Goal: Task Accomplishment & Management: Complete application form

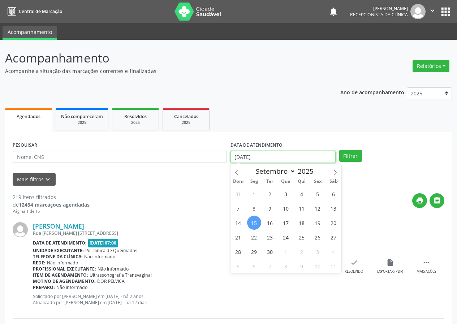
click at [292, 156] on input "[DATE]" at bounding box center [282, 157] width 105 height 12
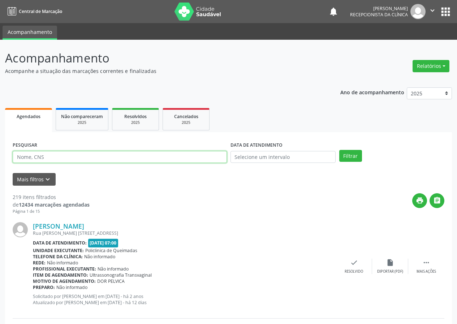
click at [129, 156] on input "text" at bounding box center [120, 157] width 214 height 12
click at [339, 150] on button "Filtrar" at bounding box center [350, 156] width 23 height 12
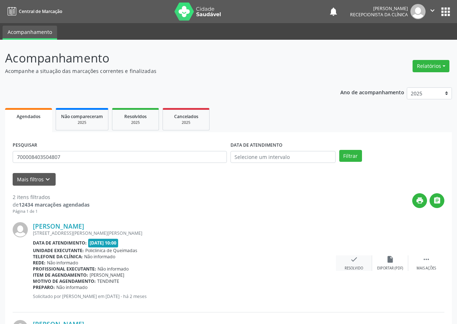
click at [350, 262] on icon "check" at bounding box center [354, 259] width 8 height 8
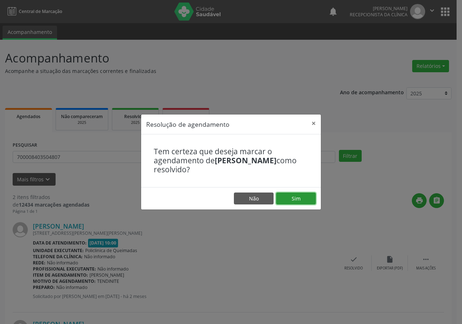
click at [308, 197] on button "Sim" at bounding box center [296, 198] width 40 height 12
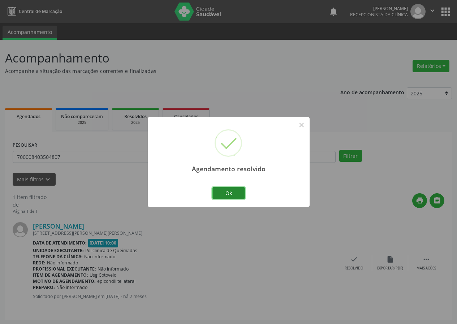
click at [225, 190] on button "Ok" at bounding box center [228, 193] width 32 height 12
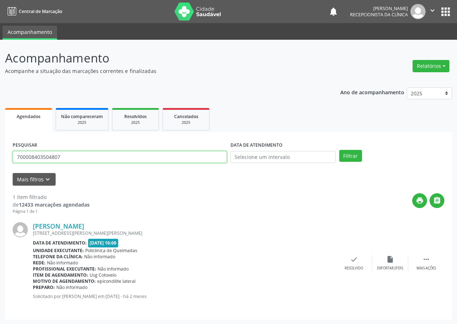
click at [213, 161] on input "700008403504807" at bounding box center [120, 157] width 214 height 12
click at [339, 150] on button "Filtrar" at bounding box center [350, 156] width 23 height 12
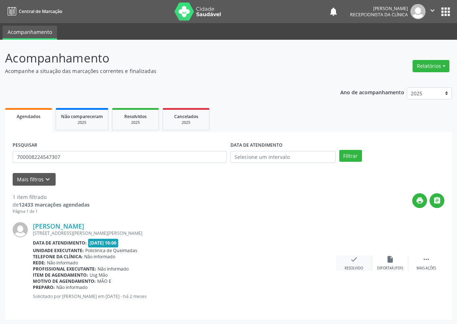
click at [353, 263] on icon "check" at bounding box center [354, 259] width 8 height 8
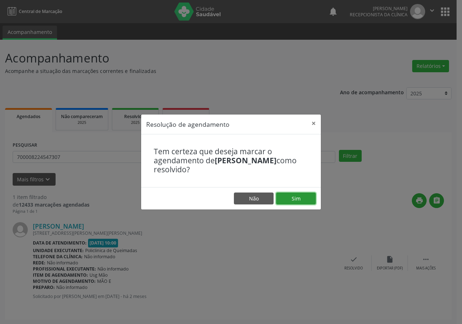
click at [305, 199] on button "Sim" at bounding box center [296, 198] width 40 height 12
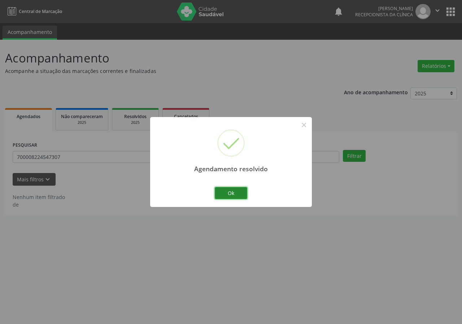
click at [222, 195] on button "Ok" at bounding box center [231, 193] width 32 height 12
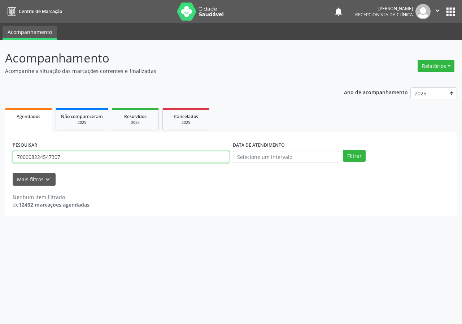
click at [221, 158] on input "700008224547307" at bounding box center [121, 157] width 217 height 12
click at [343, 150] on button "Filtrar" at bounding box center [354, 156] width 23 height 12
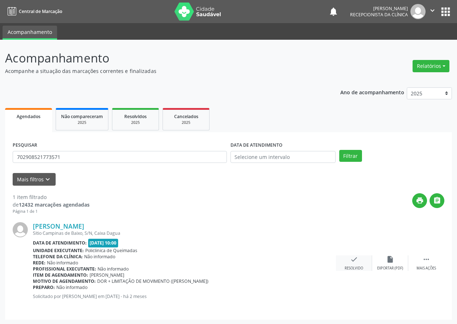
click at [352, 261] on icon "check" at bounding box center [354, 259] width 8 height 8
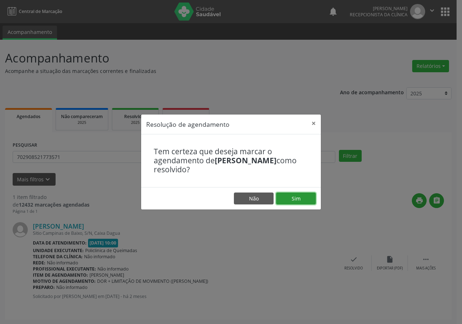
click at [300, 200] on button "Sim" at bounding box center [296, 198] width 40 height 12
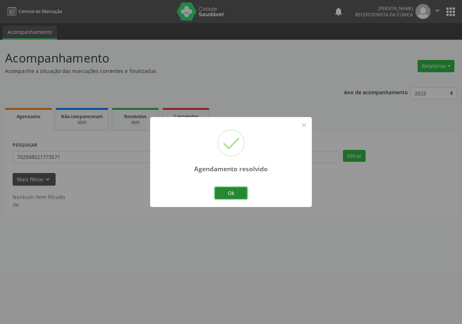
click at [224, 192] on button "Ok" at bounding box center [231, 193] width 32 height 12
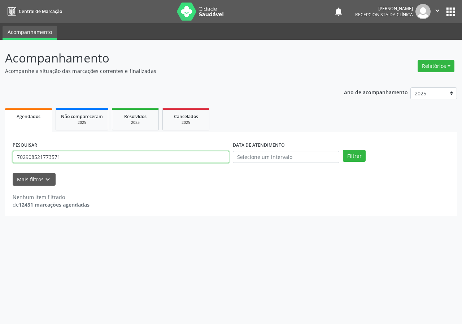
click at [150, 159] on input "702908521773571" at bounding box center [121, 157] width 217 height 12
click at [343, 150] on button "Filtrar" at bounding box center [354, 156] width 23 height 12
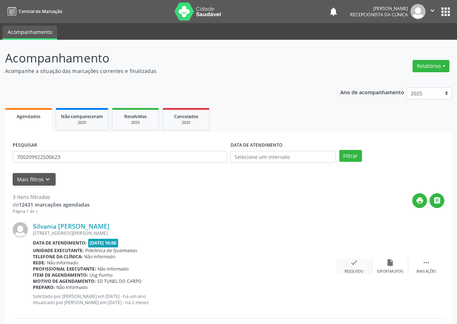
click at [357, 265] on icon "check" at bounding box center [354, 263] width 8 height 8
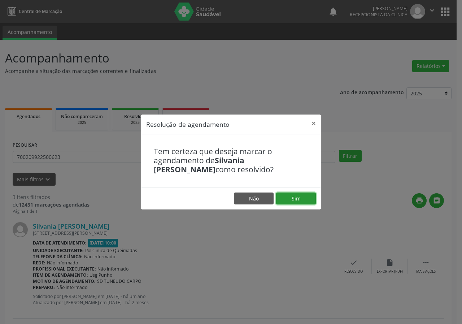
click at [306, 201] on button "Sim" at bounding box center [296, 198] width 40 height 12
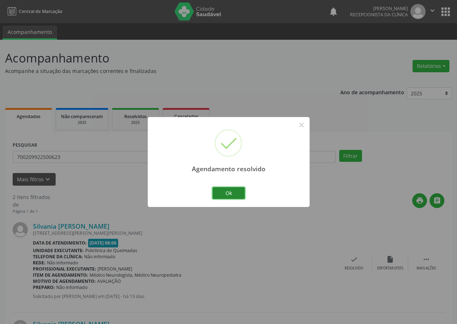
click at [225, 191] on button "Ok" at bounding box center [228, 193] width 32 height 12
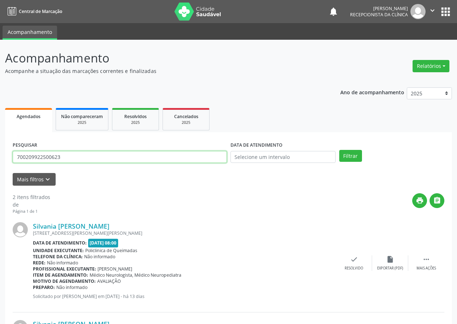
click at [217, 160] on input "700209922500623" at bounding box center [120, 157] width 214 height 12
click at [339, 150] on button "Filtrar" at bounding box center [350, 156] width 23 height 12
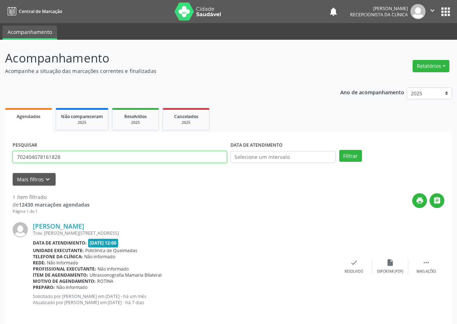
click at [178, 161] on input "702404078161828" at bounding box center [120, 157] width 214 height 12
click at [339, 150] on button "Filtrar" at bounding box center [350, 156] width 23 height 12
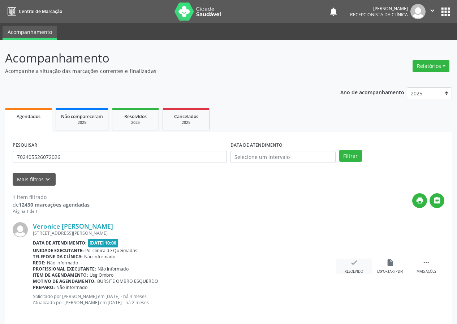
click at [348, 266] on div "check Resolvido" at bounding box center [354, 267] width 36 height 16
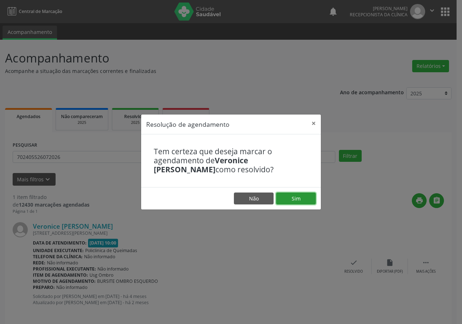
click at [308, 197] on button "Sim" at bounding box center [296, 198] width 40 height 12
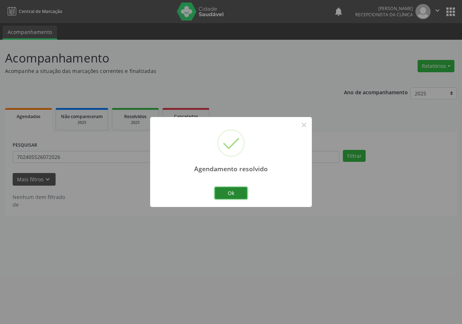
click at [238, 194] on button "Ok" at bounding box center [231, 193] width 32 height 12
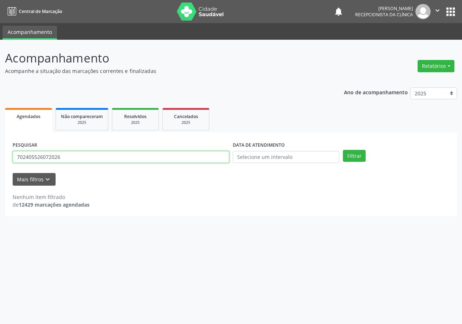
click at [209, 155] on input "702405526072026" at bounding box center [121, 157] width 217 height 12
click at [343, 150] on button "Filtrar" at bounding box center [354, 156] width 23 height 12
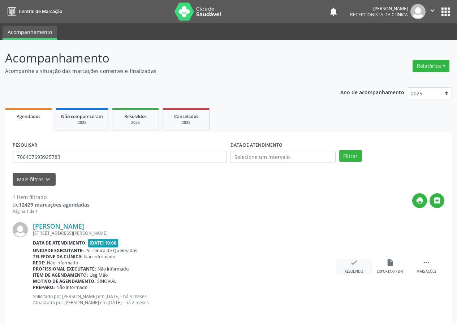
click at [361, 267] on div "check Resolvido" at bounding box center [354, 267] width 36 height 16
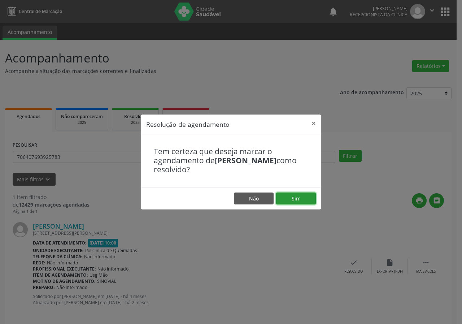
click at [288, 197] on button "Sim" at bounding box center [296, 198] width 40 height 12
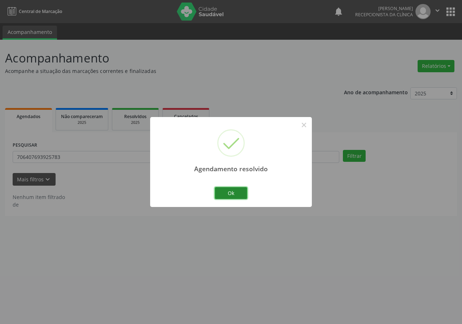
click at [242, 191] on button "Ok" at bounding box center [231, 193] width 32 height 12
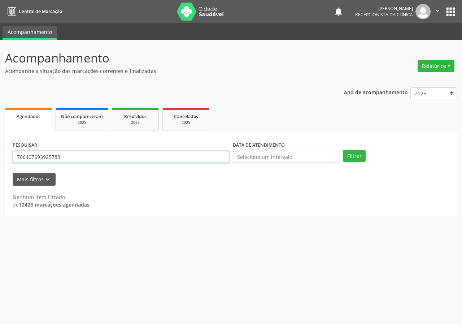
click at [193, 157] on input "706407693925783" at bounding box center [121, 157] width 217 height 12
click at [343, 150] on button "Filtrar" at bounding box center [354, 156] width 23 height 12
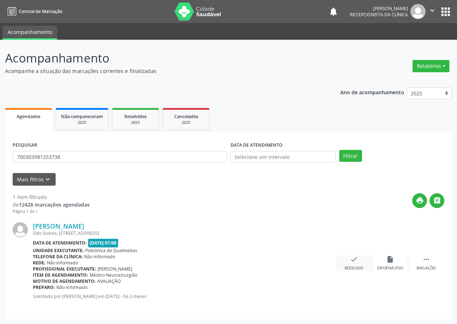
click at [355, 265] on div "check Resolvido" at bounding box center [354, 263] width 36 height 16
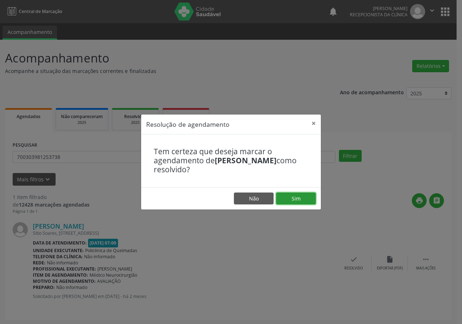
click at [305, 200] on button "Sim" at bounding box center [296, 198] width 40 height 12
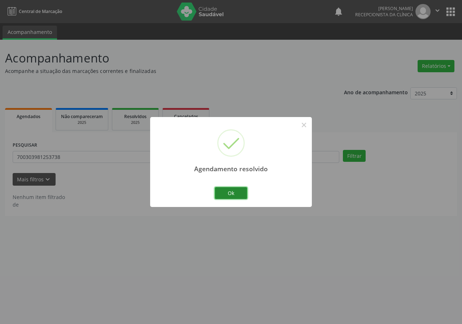
click at [230, 194] on button "Ok" at bounding box center [231, 193] width 32 height 12
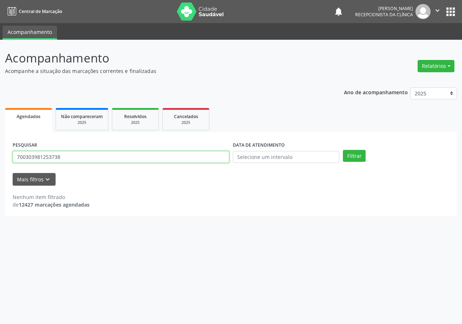
click at [180, 157] on input "700303981253738" at bounding box center [121, 157] width 217 height 12
click at [343, 150] on button "Filtrar" at bounding box center [354, 156] width 23 height 12
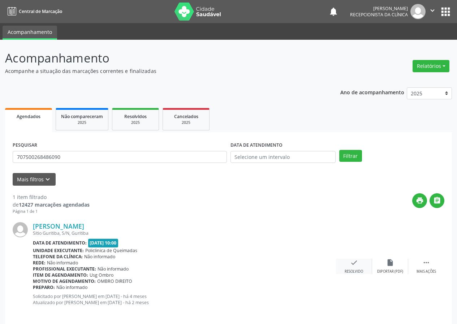
click at [357, 266] on icon "check" at bounding box center [354, 263] width 8 height 8
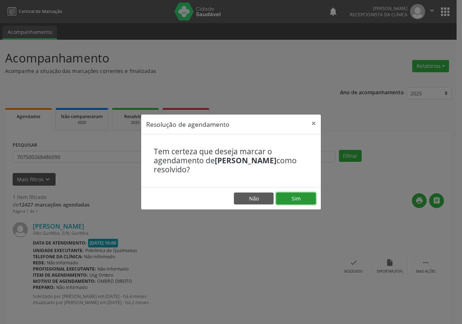
click at [301, 199] on button "Sim" at bounding box center [296, 198] width 40 height 12
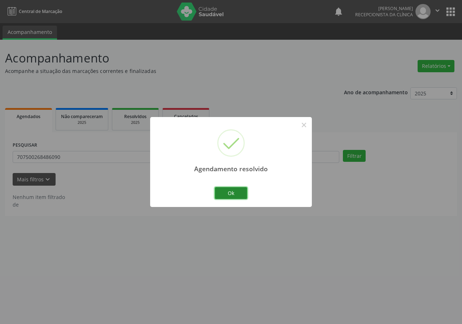
click at [229, 194] on button "Ok" at bounding box center [231, 193] width 32 height 12
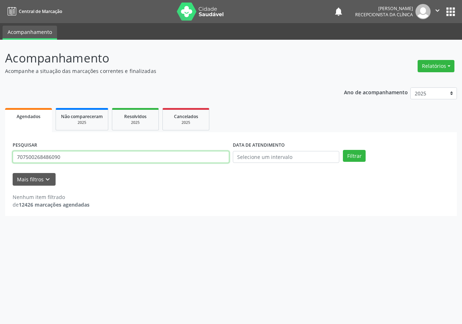
click at [216, 156] on input "707500268486090" at bounding box center [121, 157] width 217 height 12
click at [343, 150] on button "Filtrar" at bounding box center [354, 156] width 23 height 12
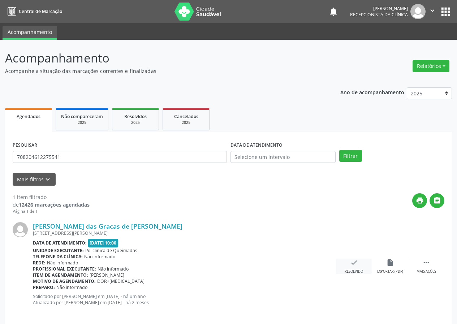
click at [352, 269] on div "Resolvido" at bounding box center [353, 271] width 18 height 5
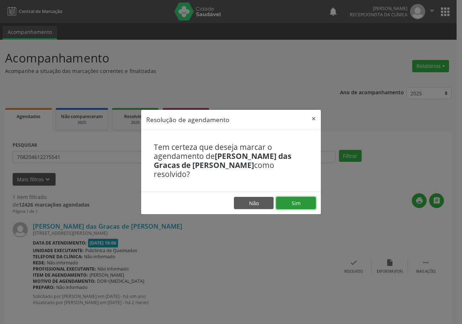
click at [303, 201] on button "Sim" at bounding box center [296, 203] width 40 height 12
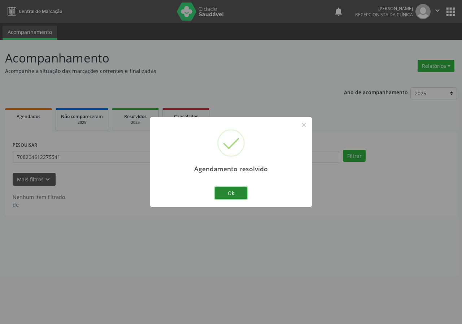
click at [230, 191] on button "Ok" at bounding box center [231, 193] width 32 height 12
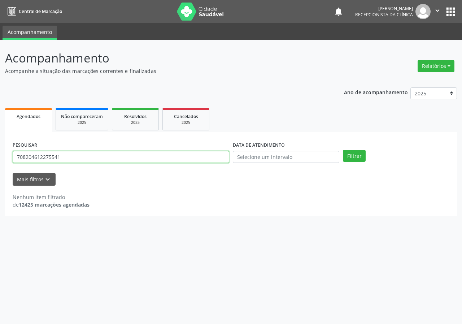
click at [222, 159] on input "708204612275541" at bounding box center [121, 157] width 217 height 12
click at [343, 150] on button "Filtrar" at bounding box center [354, 156] width 23 height 12
click at [152, 157] on input "70503354967056" at bounding box center [121, 157] width 217 height 12
click at [343, 150] on button "Filtrar" at bounding box center [354, 156] width 23 height 12
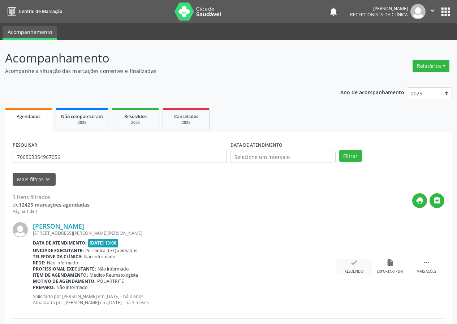
click at [359, 270] on div "Resolvido" at bounding box center [353, 271] width 18 height 5
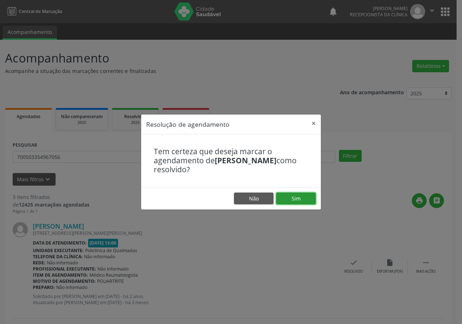
click at [294, 199] on button "Sim" at bounding box center [296, 198] width 40 height 12
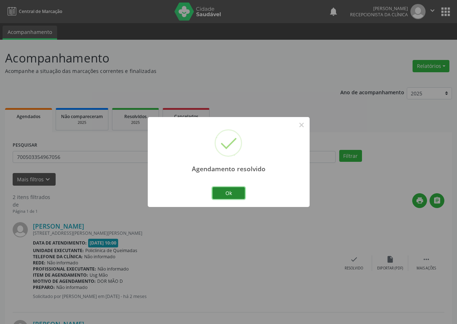
click at [238, 194] on button "Ok" at bounding box center [228, 193] width 32 height 12
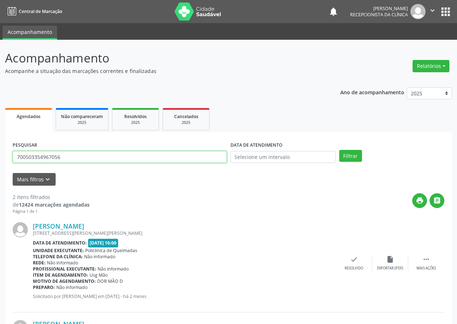
click at [163, 160] on input "700503354967056" at bounding box center [120, 157] width 214 height 12
click at [339, 150] on button "Filtrar" at bounding box center [350, 156] width 23 height 12
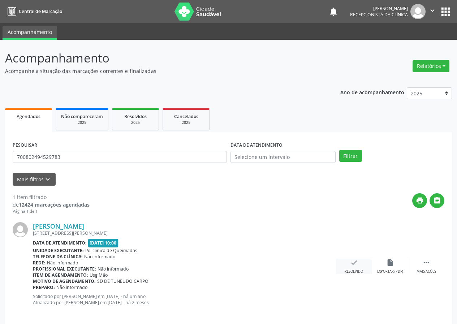
click at [360, 270] on div "Resolvido" at bounding box center [353, 271] width 18 height 5
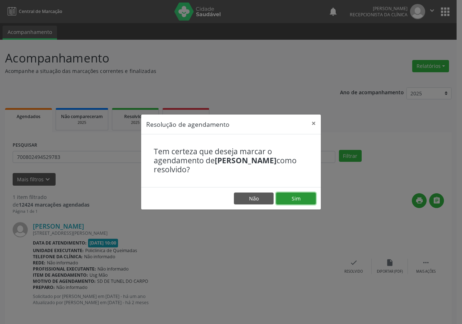
click at [296, 196] on button "Sim" at bounding box center [296, 198] width 40 height 12
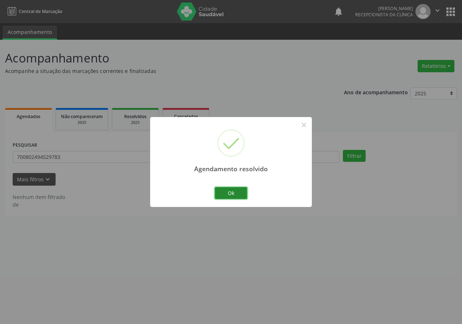
click at [240, 196] on button "Ok" at bounding box center [231, 193] width 32 height 12
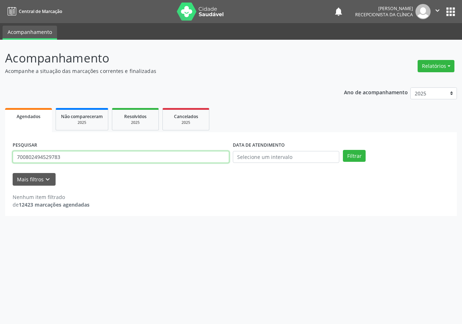
click at [204, 158] on input "700802494529783" at bounding box center [121, 157] width 217 height 12
click at [343, 150] on button "Filtrar" at bounding box center [354, 156] width 23 height 12
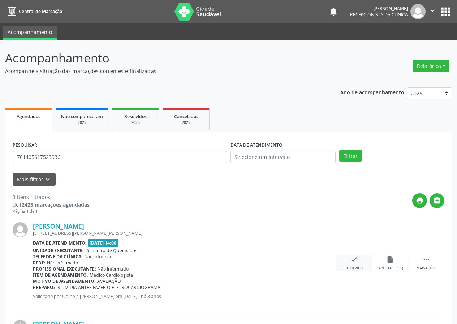
click at [353, 264] on div "check Resolvido" at bounding box center [354, 263] width 36 height 16
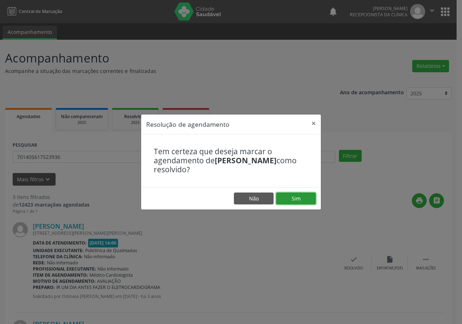
click at [292, 193] on button "Sim" at bounding box center [296, 198] width 40 height 12
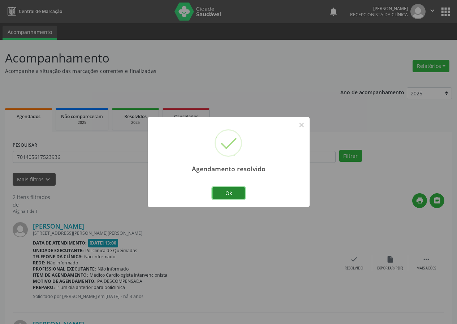
click at [226, 191] on button "Ok" at bounding box center [228, 193] width 32 height 12
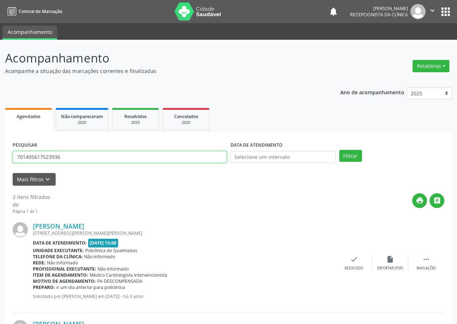
click at [209, 157] on input "701405617523936" at bounding box center [120, 157] width 214 height 12
click at [339, 150] on button "Filtrar" at bounding box center [350, 156] width 23 height 12
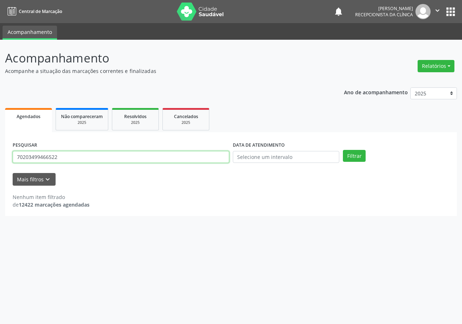
click at [23, 158] on input "70203499466522" at bounding box center [121, 157] width 217 height 12
click at [343, 150] on button "Filtrar" at bounding box center [354, 156] width 23 height 12
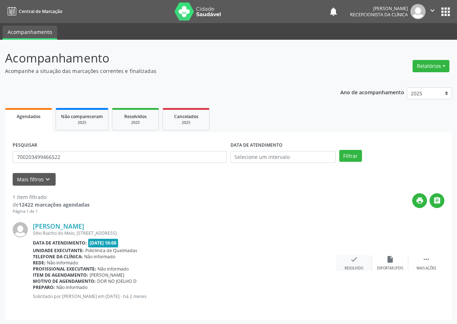
click at [357, 259] on icon "check" at bounding box center [354, 259] width 8 height 8
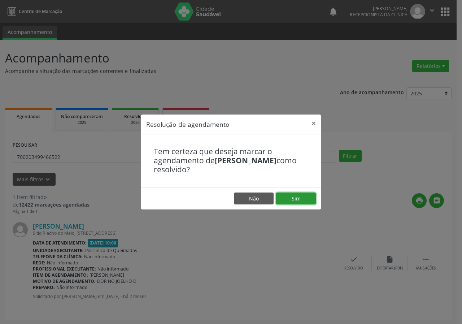
click at [285, 196] on button "Sim" at bounding box center [296, 198] width 40 height 12
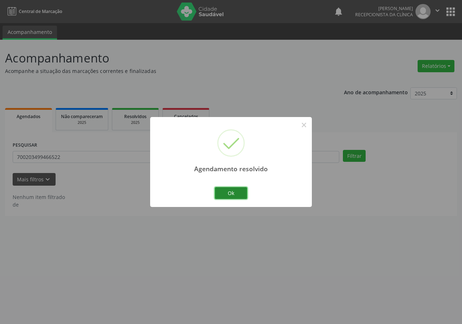
click at [240, 192] on button "Ok" at bounding box center [231, 193] width 32 height 12
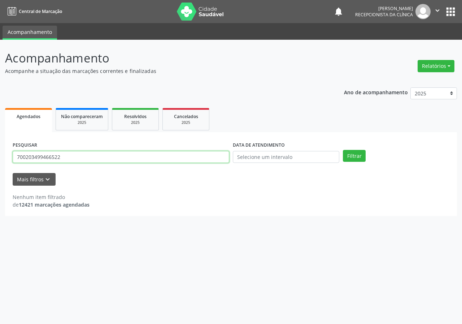
click at [214, 156] on input "700203499466522" at bounding box center [121, 157] width 217 height 12
click at [343, 150] on button "Filtrar" at bounding box center [354, 156] width 23 height 12
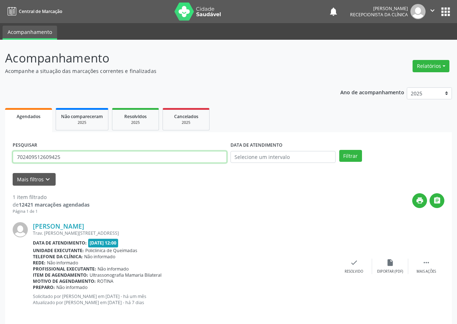
click at [212, 159] on input "702409512609425" at bounding box center [120, 157] width 214 height 12
click at [339, 150] on button "Filtrar" at bounding box center [350, 156] width 23 height 12
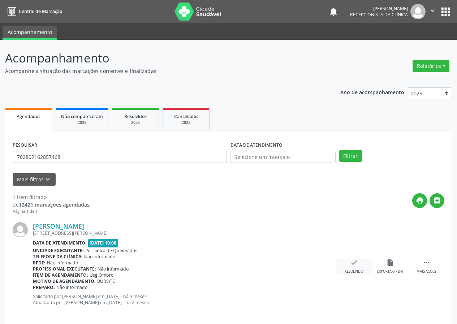
click at [353, 270] on div "Resolvido" at bounding box center [353, 271] width 18 height 5
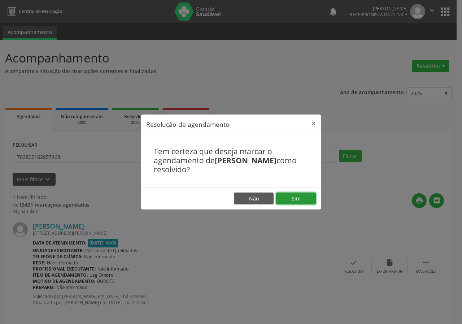
click at [302, 197] on button "Sim" at bounding box center [296, 198] width 40 height 12
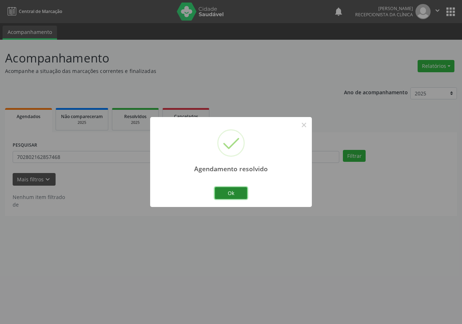
click at [231, 198] on button "Ok" at bounding box center [231, 193] width 32 height 12
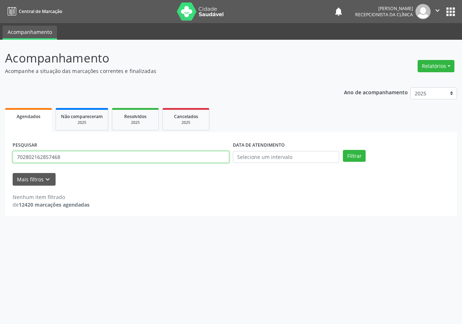
click at [215, 157] on input "702802162857468" at bounding box center [121, 157] width 217 height 12
click at [343, 150] on button "Filtrar" at bounding box center [354, 156] width 23 height 12
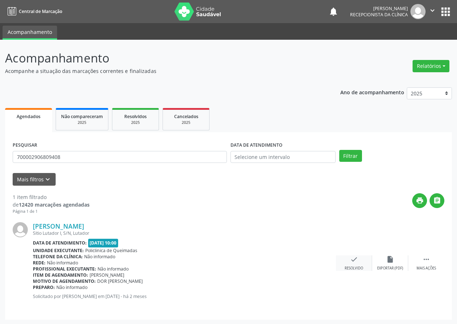
click at [348, 263] on div "check Resolvido" at bounding box center [354, 263] width 36 height 16
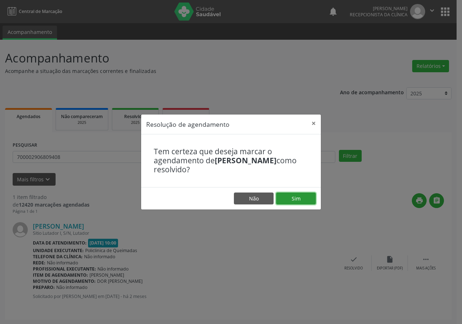
click at [307, 197] on button "Sim" at bounding box center [296, 198] width 40 height 12
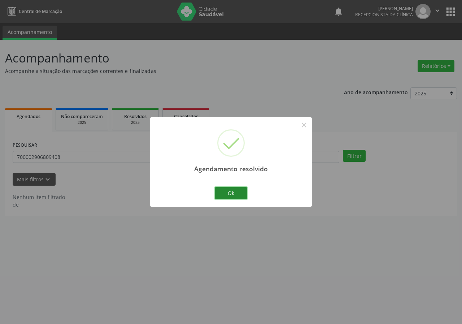
click at [230, 194] on button "Ok" at bounding box center [231, 193] width 32 height 12
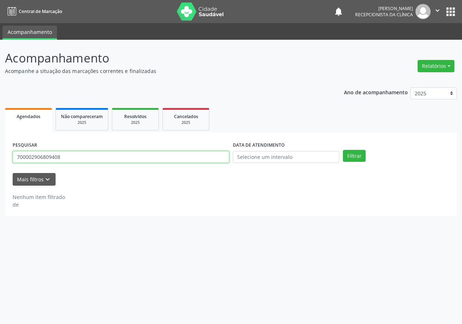
click at [212, 160] on input "700002906809408" at bounding box center [121, 157] width 217 height 12
type input "708006384929422"
click at [343, 150] on button "Filtrar" at bounding box center [354, 156] width 23 height 12
click at [197, 159] on input "708006384929422" at bounding box center [121, 157] width 217 height 12
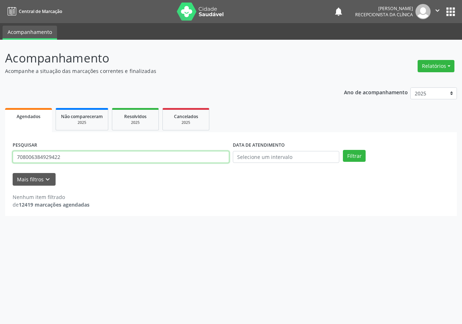
click at [197, 159] on input "708006384929422" at bounding box center [121, 157] width 217 height 12
click at [343, 150] on button "Filtrar" at bounding box center [354, 156] width 23 height 12
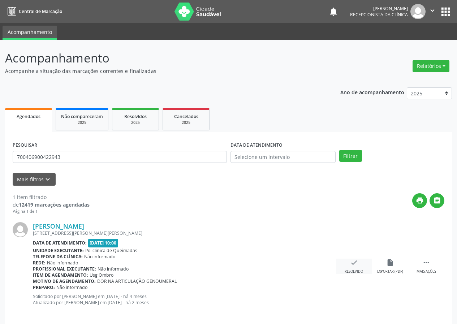
click at [357, 266] on icon "check" at bounding box center [354, 263] width 8 height 8
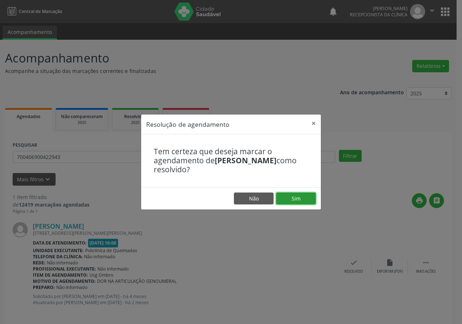
click at [295, 194] on button "Sim" at bounding box center [296, 198] width 40 height 12
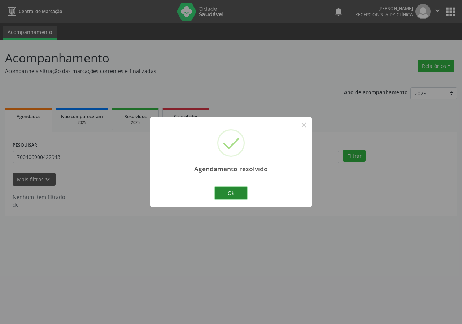
click at [224, 191] on button "Ok" at bounding box center [231, 193] width 32 height 12
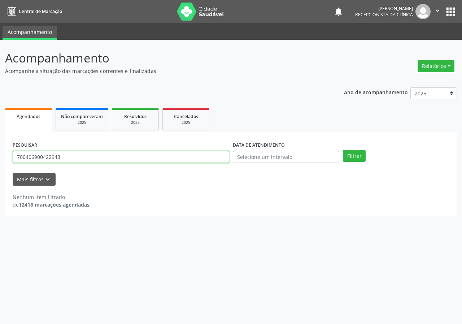
click at [216, 156] on input "700406900422943" at bounding box center [121, 157] width 217 height 12
click at [343, 150] on button "Filtrar" at bounding box center [354, 156] width 23 height 12
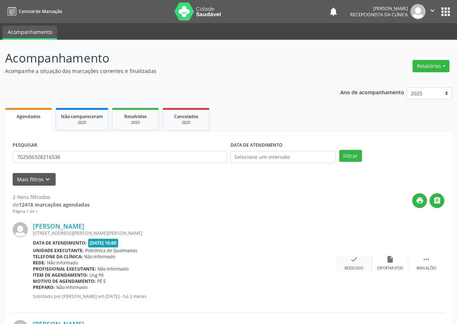
click at [358, 268] on div "Resolvido" at bounding box center [353, 268] width 18 height 5
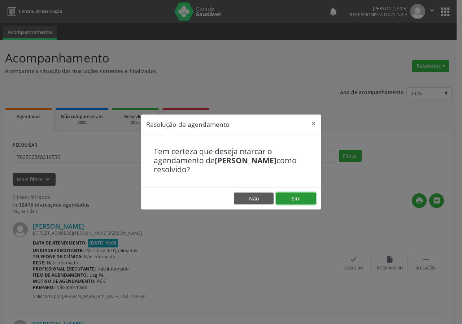
click at [304, 198] on button "Sim" at bounding box center [296, 198] width 40 height 12
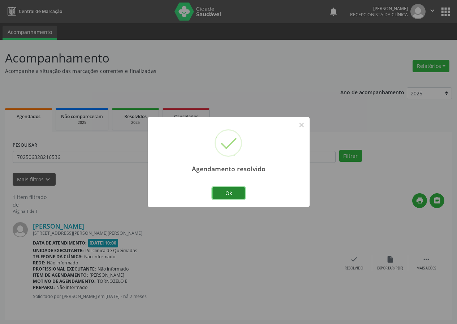
click at [233, 197] on button "Ok" at bounding box center [228, 193] width 32 height 12
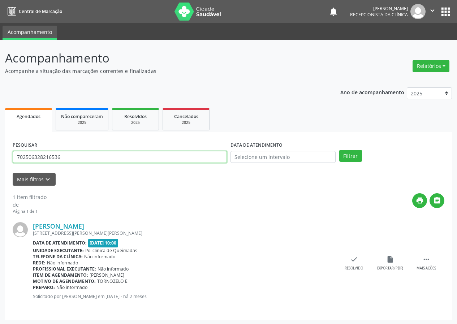
click at [181, 156] on input "702506328216536" at bounding box center [120, 157] width 214 height 12
click at [339, 150] on button "Filtrar" at bounding box center [350, 156] width 23 height 12
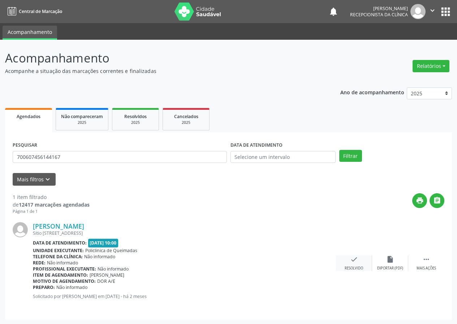
click at [358, 267] on div "Resolvido" at bounding box center [353, 268] width 18 height 5
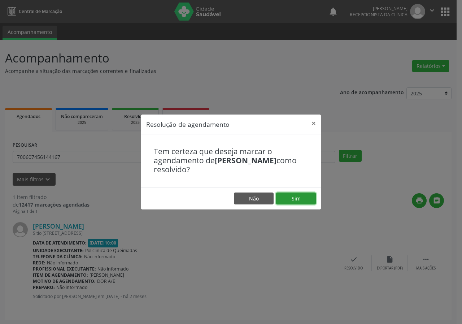
click at [306, 197] on button "Sim" at bounding box center [296, 198] width 40 height 12
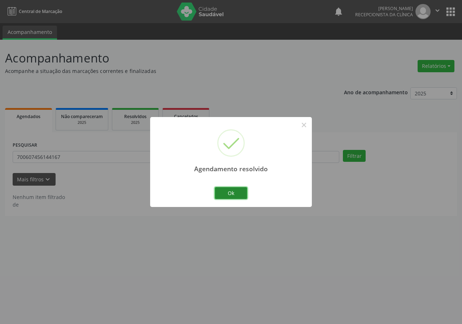
click at [227, 195] on button "Ok" at bounding box center [231, 193] width 32 height 12
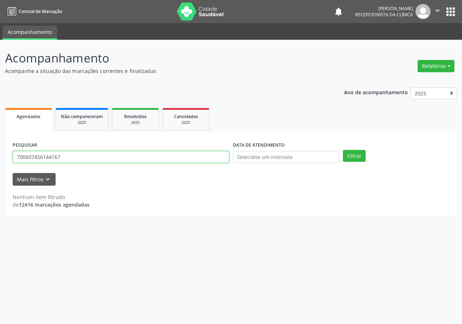
click at [201, 156] on input "700607456144167" at bounding box center [121, 157] width 217 height 12
click at [343, 150] on button "Filtrar" at bounding box center [354, 156] width 23 height 12
click at [225, 156] on input "700607943206761" at bounding box center [121, 157] width 217 height 12
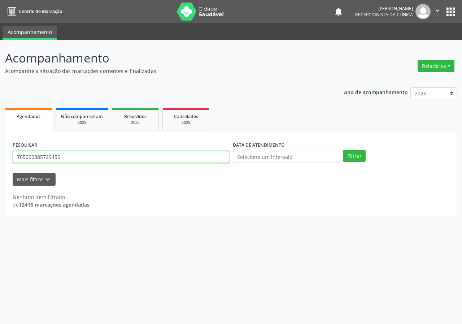
click at [343, 150] on button "Filtrar" at bounding box center [354, 156] width 23 height 12
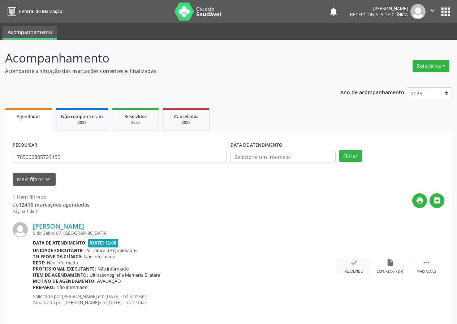
click at [359, 262] on div "check Resolvido" at bounding box center [354, 267] width 36 height 16
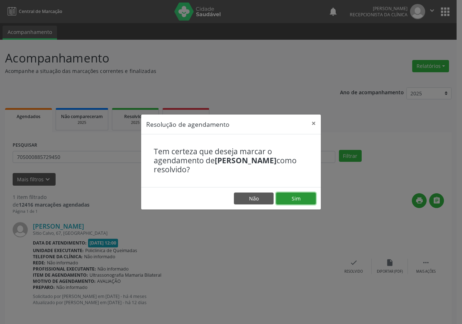
click at [302, 194] on button "Sim" at bounding box center [296, 198] width 40 height 12
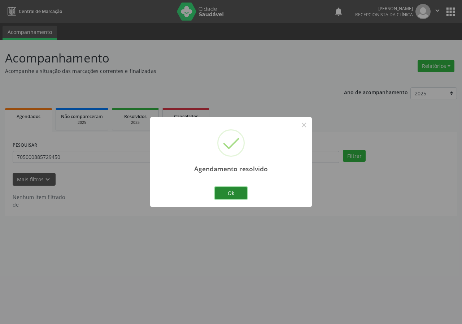
click at [236, 196] on button "Ok" at bounding box center [231, 193] width 32 height 12
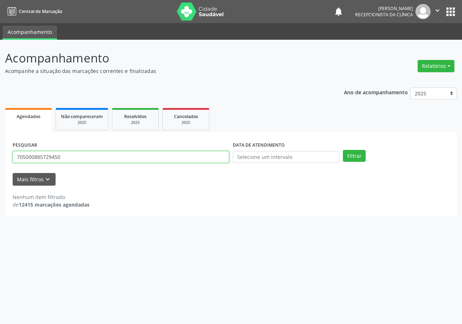
click at [186, 159] on input "705000885729450" at bounding box center [121, 157] width 217 height 12
click at [343, 150] on button "Filtrar" at bounding box center [354, 156] width 23 height 12
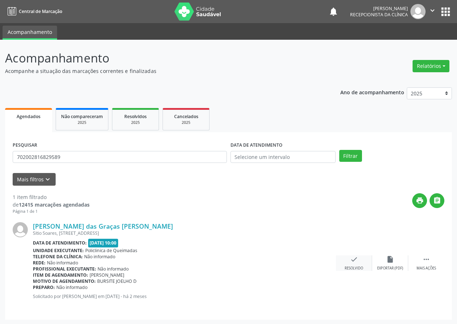
click at [355, 262] on icon "check" at bounding box center [354, 259] width 8 height 8
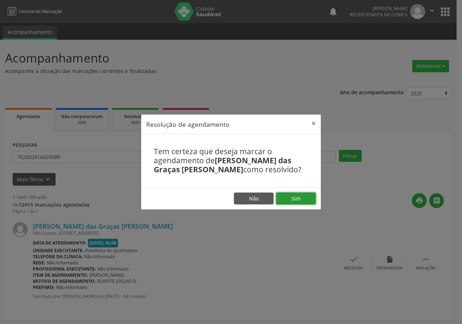
click at [300, 199] on button "Sim" at bounding box center [296, 198] width 40 height 12
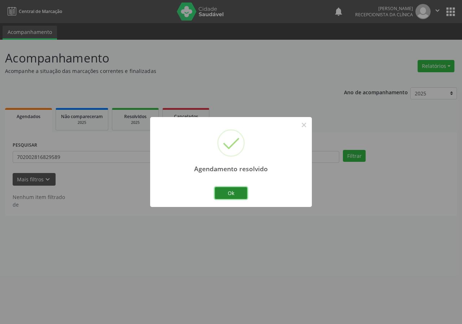
click at [236, 191] on button "Ok" at bounding box center [231, 193] width 32 height 12
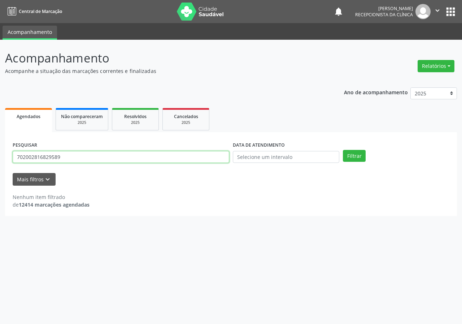
click at [224, 158] on input "702002816829589" at bounding box center [121, 157] width 217 height 12
click at [203, 157] on input "702002816829589" at bounding box center [121, 157] width 217 height 12
click at [343, 150] on button "Filtrar" at bounding box center [354, 156] width 23 height 12
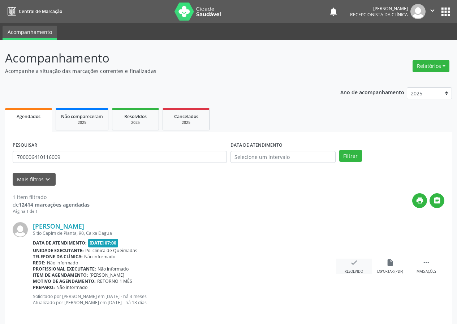
click at [353, 268] on div "check Resolvido" at bounding box center [354, 267] width 36 height 16
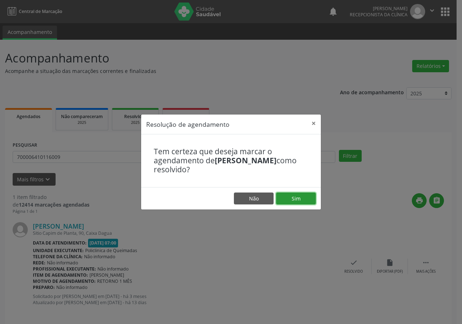
click at [303, 200] on button "Sim" at bounding box center [296, 198] width 40 height 12
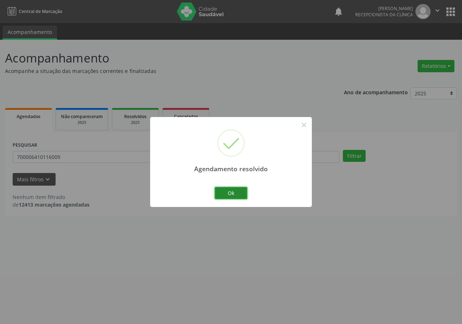
click at [231, 195] on button "Ok" at bounding box center [231, 193] width 32 height 12
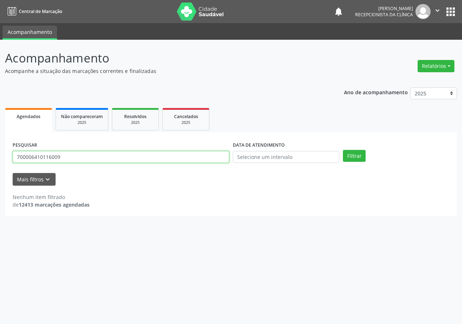
click at [148, 155] on input "700006410116009" at bounding box center [121, 157] width 217 height 12
click at [148, 159] on input "700006410116009" at bounding box center [121, 157] width 217 height 12
click at [343, 150] on button "Filtrar" at bounding box center [354, 156] width 23 height 12
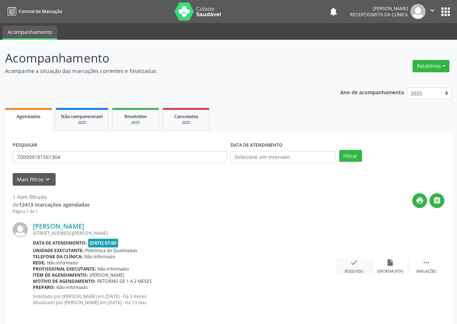
click at [359, 268] on div "check Resolvido" at bounding box center [354, 267] width 36 height 16
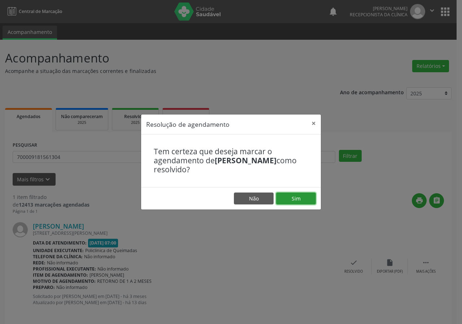
click at [311, 201] on button "Sim" at bounding box center [296, 198] width 40 height 12
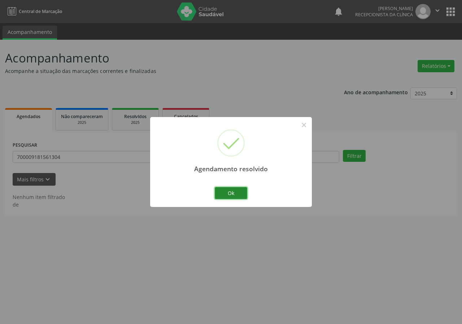
click at [234, 195] on button "Ok" at bounding box center [231, 193] width 32 height 12
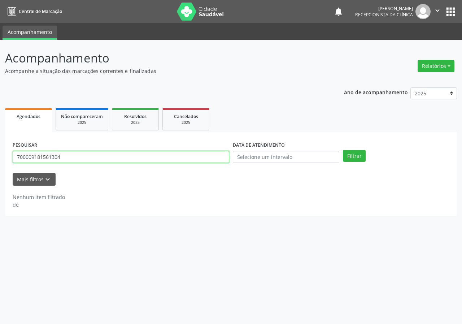
click at [216, 156] on input "700009181561304" at bounding box center [121, 157] width 217 height 12
click at [343, 150] on button "Filtrar" at bounding box center [354, 156] width 23 height 12
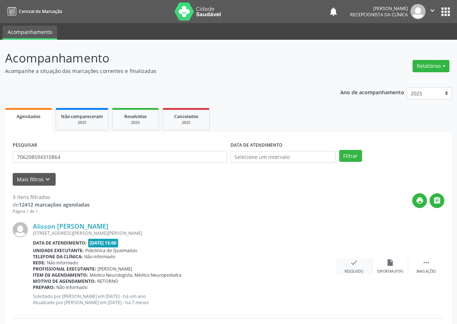
click at [357, 270] on div "Resolvido" at bounding box center [353, 271] width 18 height 5
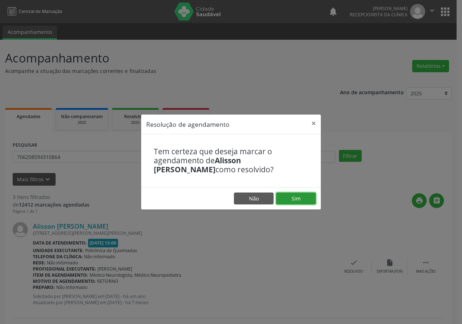
click at [295, 197] on button "Sim" at bounding box center [296, 198] width 40 height 12
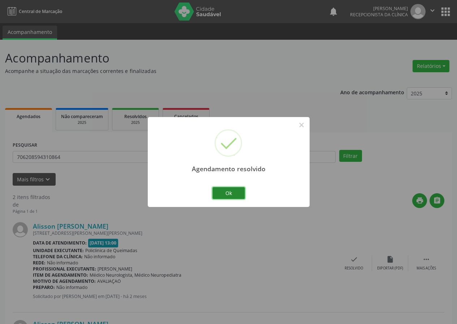
click at [222, 195] on button "Ok" at bounding box center [228, 193] width 32 height 12
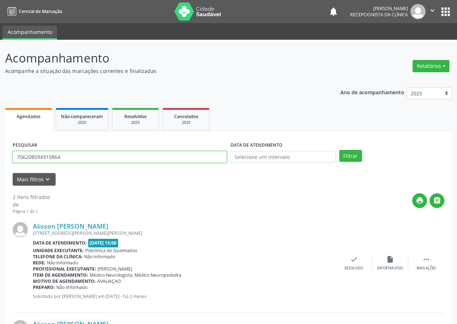
click at [214, 157] on input "706208594310864" at bounding box center [120, 157] width 214 height 12
click at [339, 150] on button "Filtrar" at bounding box center [350, 156] width 23 height 12
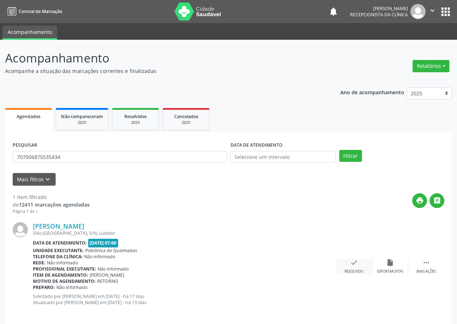
click at [350, 272] on div "Resolvido" at bounding box center [353, 271] width 18 height 5
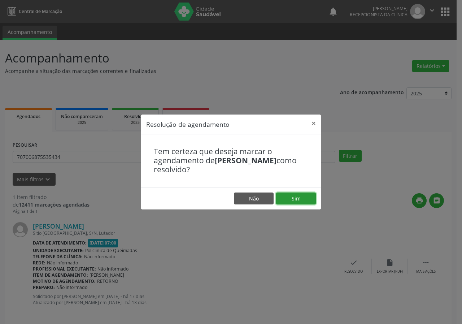
click at [305, 195] on button "Sim" at bounding box center [296, 198] width 40 height 12
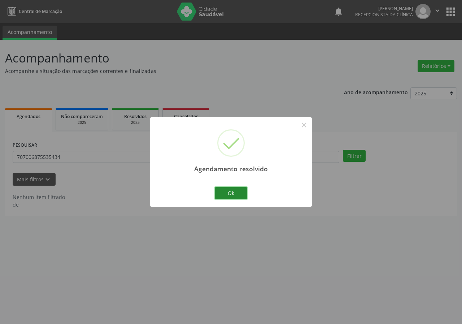
click at [229, 192] on button "Ok" at bounding box center [231, 193] width 32 height 12
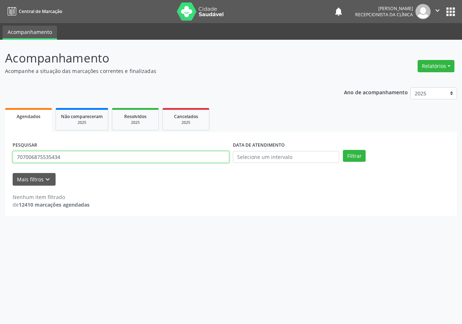
click at [201, 158] on input "707006875535434" at bounding box center [121, 157] width 217 height 12
click at [343, 150] on button "Filtrar" at bounding box center [354, 156] width 23 height 12
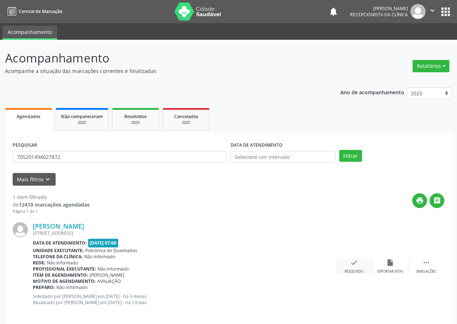
click at [354, 268] on div "check Resolvido" at bounding box center [354, 267] width 36 height 16
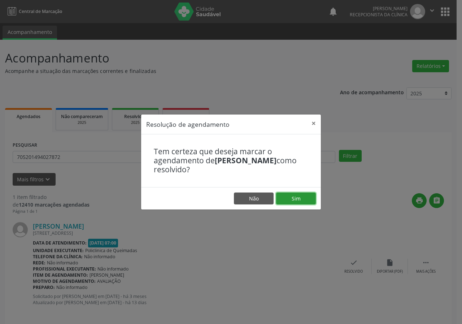
click at [296, 197] on button "Sim" at bounding box center [296, 198] width 40 height 12
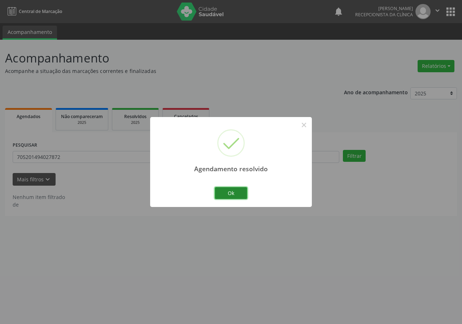
click at [235, 194] on button "Ok" at bounding box center [231, 193] width 32 height 12
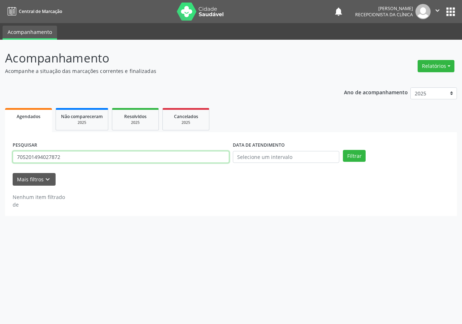
click at [220, 154] on input "705201494027872" at bounding box center [121, 157] width 217 height 12
click at [343, 150] on button "Filtrar" at bounding box center [354, 156] width 23 height 12
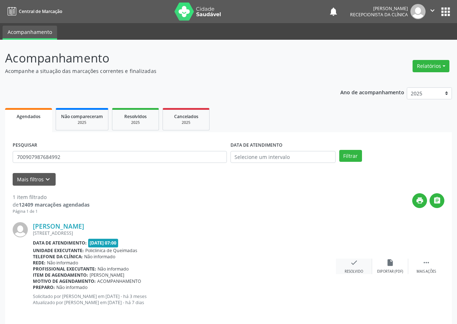
click at [349, 271] on div "Resolvido" at bounding box center [353, 271] width 18 height 5
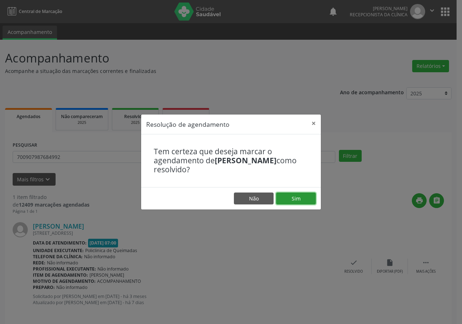
click at [295, 200] on button "Sim" at bounding box center [296, 198] width 40 height 12
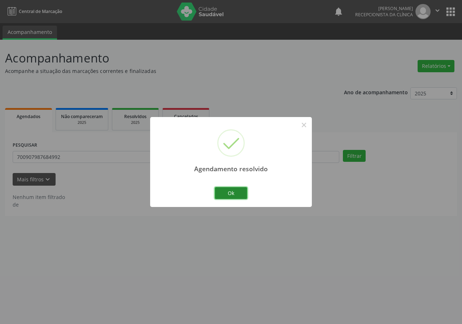
click at [242, 195] on button "Ok" at bounding box center [231, 193] width 32 height 12
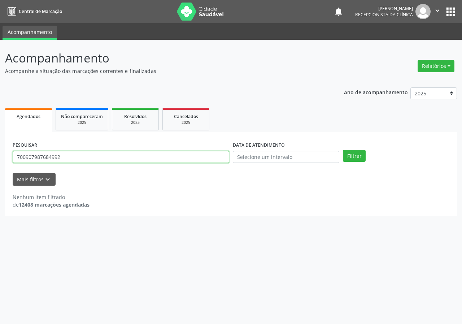
click at [223, 154] on input "700907987684992" at bounding box center [121, 157] width 217 height 12
click at [343, 150] on button "Filtrar" at bounding box center [354, 156] width 23 height 12
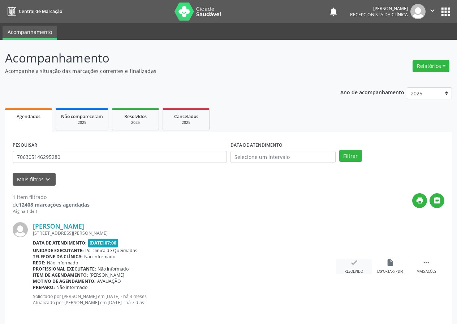
click at [349, 268] on div "check Resolvido" at bounding box center [354, 267] width 36 height 16
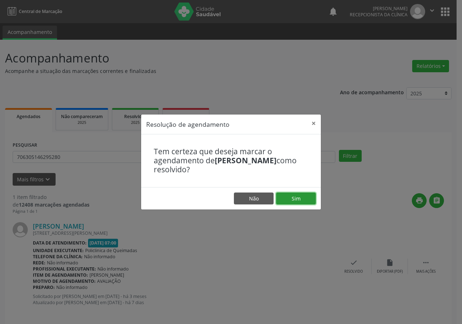
click at [303, 195] on button "Sim" at bounding box center [296, 198] width 40 height 12
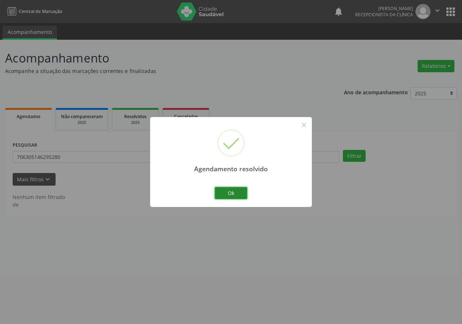
click at [233, 194] on button "Ok" at bounding box center [231, 193] width 32 height 12
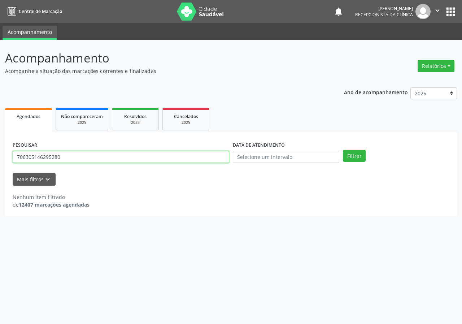
click at [186, 159] on input "706305146295280" at bounding box center [121, 157] width 217 height 12
click at [343, 150] on button "Filtrar" at bounding box center [354, 156] width 23 height 12
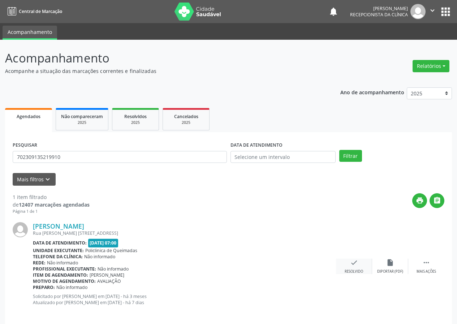
click at [358, 269] on div "Resolvido" at bounding box center [353, 271] width 18 height 5
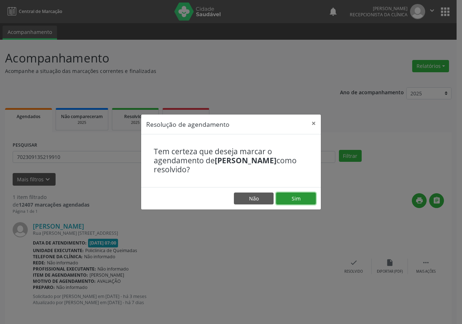
click at [307, 199] on button "Sim" at bounding box center [296, 198] width 40 height 12
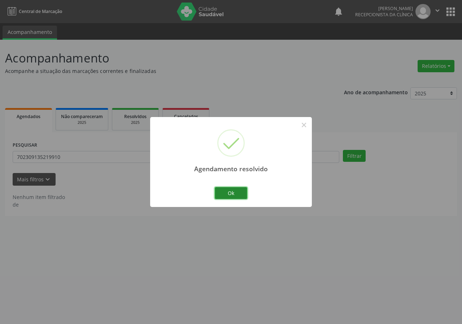
click at [222, 193] on button "Ok" at bounding box center [231, 193] width 32 height 12
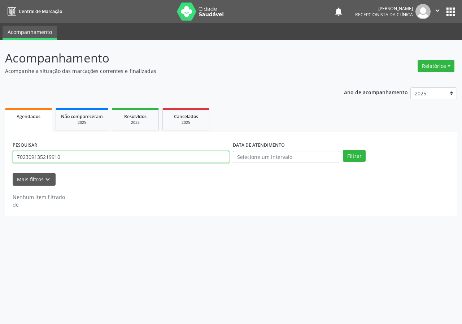
click at [200, 156] on input "702309135219910" at bounding box center [121, 157] width 217 height 12
click at [343, 150] on button "Filtrar" at bounding box center [354, 156] width 23 height 12
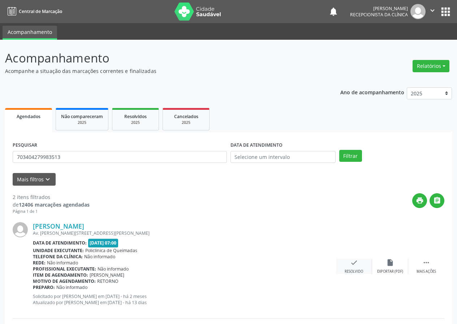
click at [357, 270] on div "Resolvido" at bounding box center [353, 271] width 18 height 5
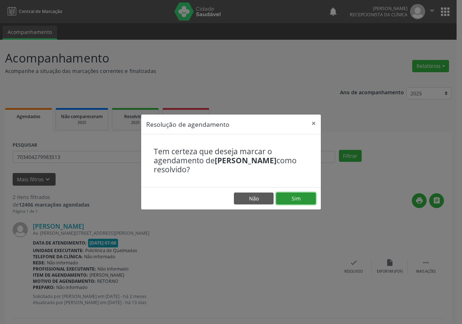
click at [296, 201] on button "Sim" at bounding box center [296, 198] width 40 height 12
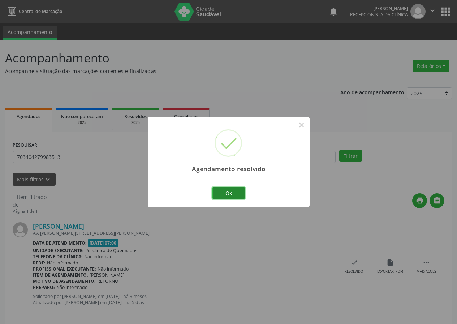
click at [222, 193] on button "Ok" at bounding box center [228, 193] width 32 height 12
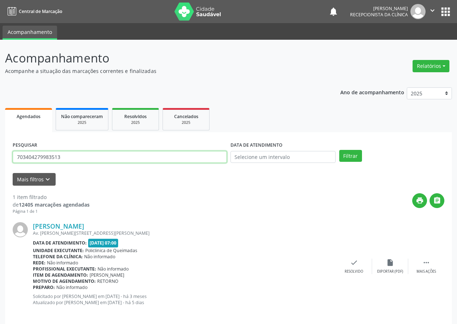
click at [123, 158] on input "703404279983513" at bounding box center [120, 157] width 214 height 12
click at [339, 150] on button "Filtrar" at bounding box center [350, 156] width 23 height 12
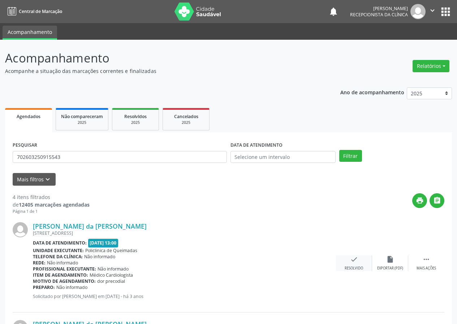
click at [359, 265] on div "check Resolvido" at bounding box center [354, 263] width 36 height 16
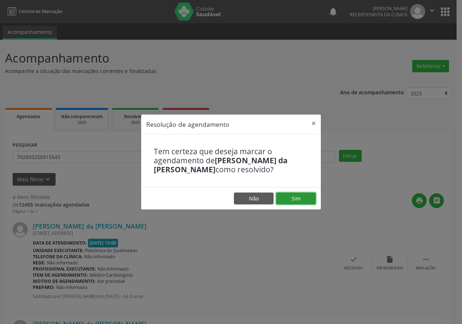
click at [306, 198] on button "Sim" at bounding box center [296, 198] width 40 height 12
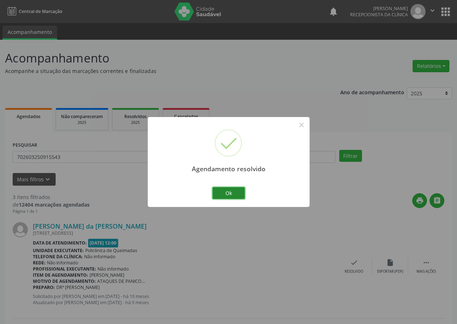
click at [238, 196] on button "Ok" at bounding box center [228, 193] width 32 height 12
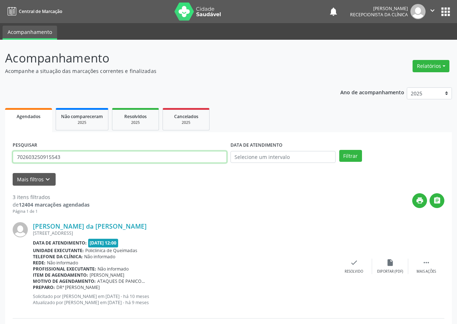
click at [184, 157] on input "702603250915543" at bounding box center [120, 157] width 214 height 12
click at [339, 150] on button "Filtrar" at bounding box center [350, 156] width 23 height 12
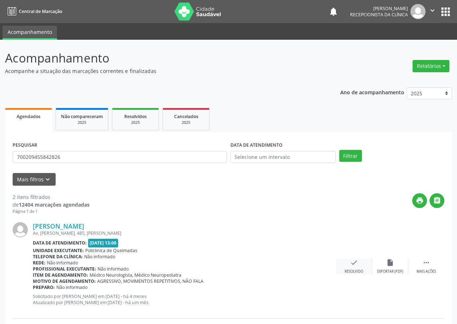
click at [358, 265] on div "check Resolvido" at bounding box center [354, 267] width 36 height 16
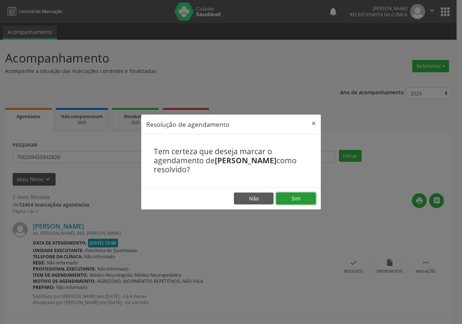
click at [286, 198] on button "Sim" at bounding box center [296, 198] width 40 height 12
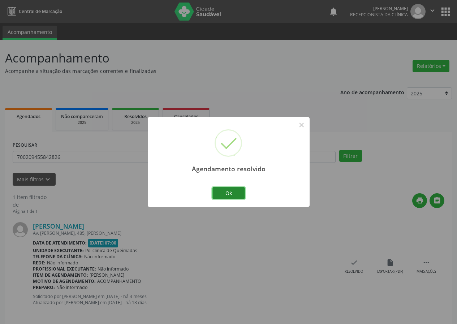
click at [235, 191] on button "Ok" at bounding box center [228, 193] width 32 height 12
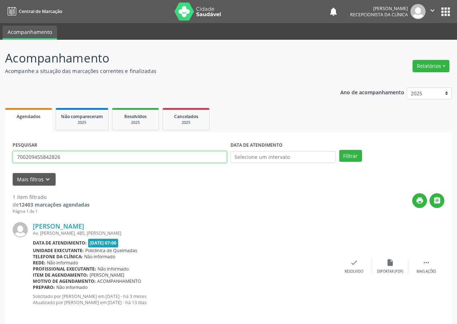
click at [219, 156] on input "700209455842826" at bounding box center [120, 157] width 214 height 12
click at [339, 150] on button "Filtrar" at bounding box center [350, 156] width 23 height 12
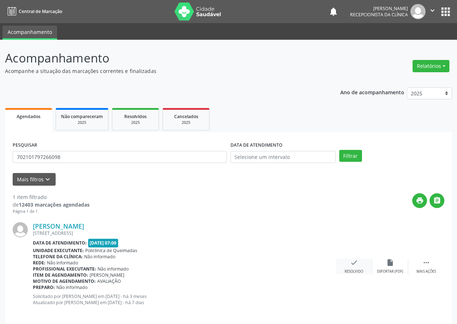
click at [352, 266] on div "check Resolvido" at bounding box center [354, 267] width 36 height 16
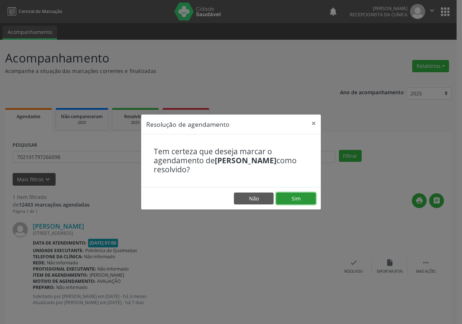
click at [292, 195] on button "Sim" at bounding box center [296, 198] width 40 height 12
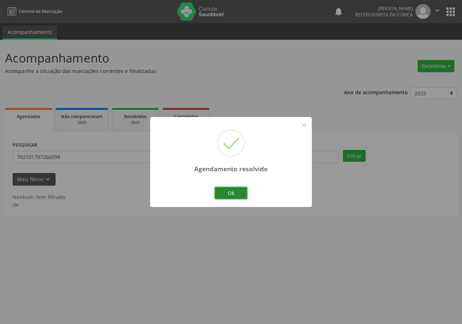
click at [238, 195] on button "Ok" at bounding box center [231, 193] width 32 height 12
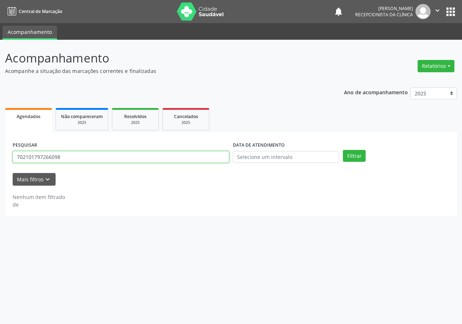
click at [130, 160] on input "702101797266098" at bounding box center [121, 157] width 217 height 12
click at [129, 160] on input "702101797266098" at bounding box center [121, 157] width 217 height 12
click at [343, 150] on button "Filtrar" at bounding box center [354, 156] width 23 height 12
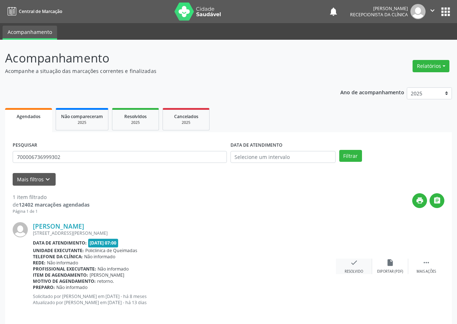
click at [359, 266] on div "check Resolvido" at bounding box center [354, 267] width 36 height 16
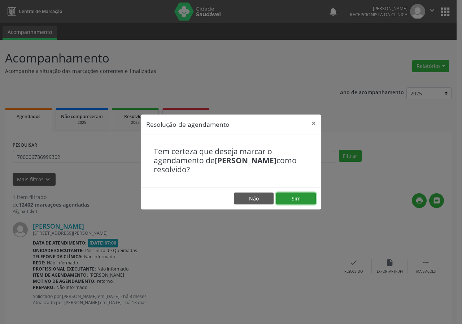
click at [297, 196] on button "Sim" at bounding box center [296, 198] width 40 height 12
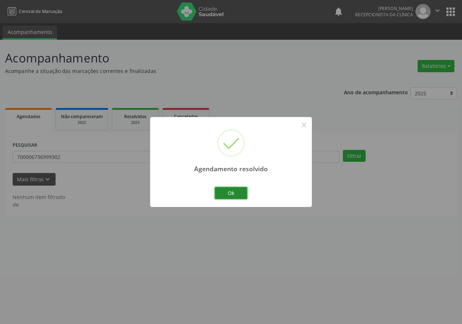
click at [222, 194] on button "Ok" at bounding box center [231, 193] width 32 height 12
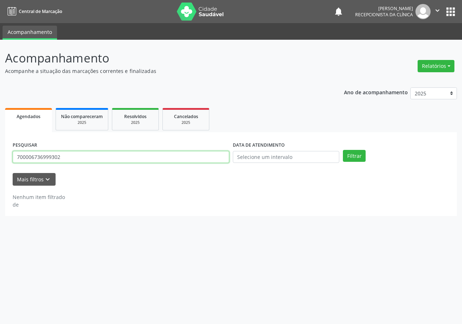
click at [220, 160] on input "700006736999302" at bounding box center [121, 157] width 217 height 12
click at [343, 150] on button "Filtrar" at bounding box center [354, 156] width 23 height 12
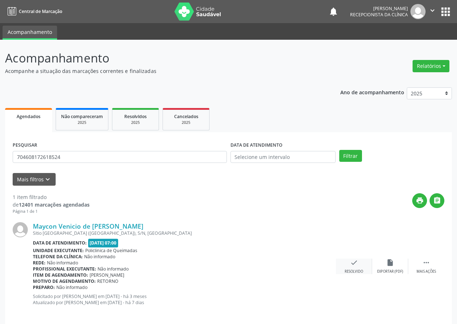
click at [359, 269] on div "Resolvido" at bounding box center [353, 271] width 18 height 5
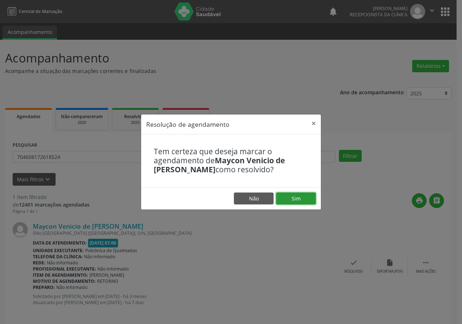
click at [300, 196] on button "Sim" at bounding box center [296, 198] width 40 height 12
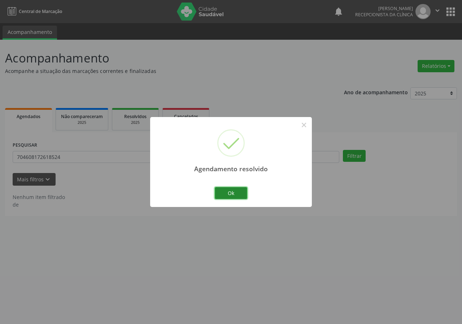
click at [241, 195] on button "Ok" at bounding box center [231, 193] width 32 height 12
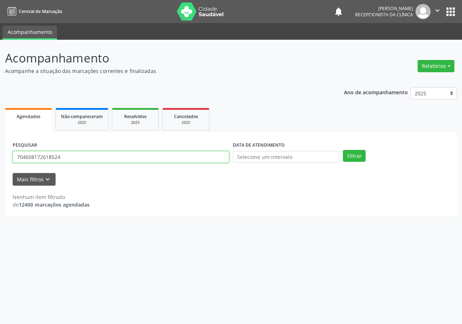
click at [192, 160] on input "704608172618524" at bounding box center [121, 157] width 217 height 12
click at [343, 150] on button "Filtrar" at bounding box center [354, 156] width 23 height 12
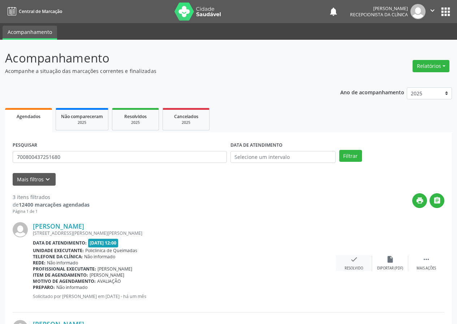
click at [351, 261] on icon "check" at bounding box center [354, 259] width 8 height 8
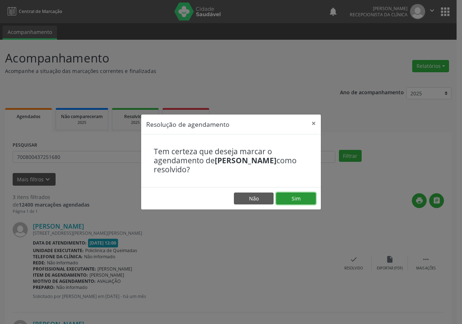
click at [298, 195] on button "Sim" at bounding box center [296, 198] width 40 height 12
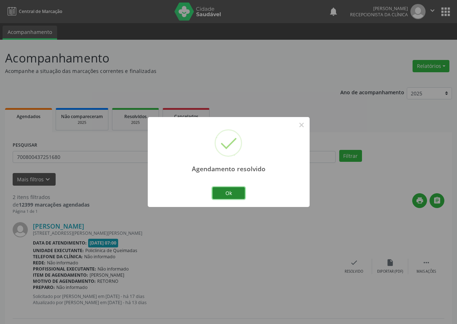
click at [236, 196] on button "Ok" at bounding box center [228, 193] width 32 height 12
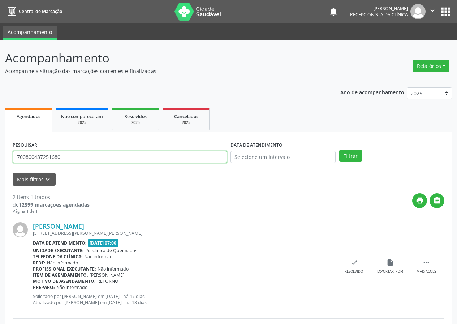
click at [198, 159] on input "700800437251680" at bounding box center [120, 157] width 214 height 12
click at [339, 150] on button "Filtrar" at bounding box center [350, 156] width 23 height 12
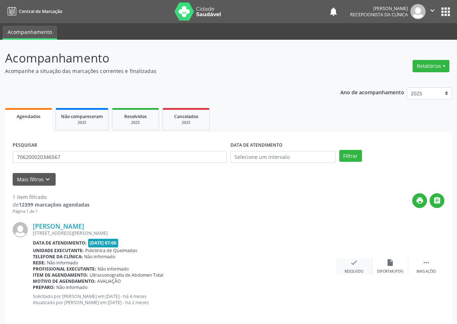
click at [355, 266] on div "check Resolvido" at bounding box center [354, 267] width 36 height 16
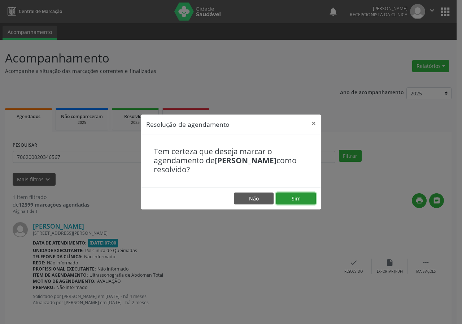
click at [307, 194] on button "Sim" at bounding box center [296, 198] width 40 height 12
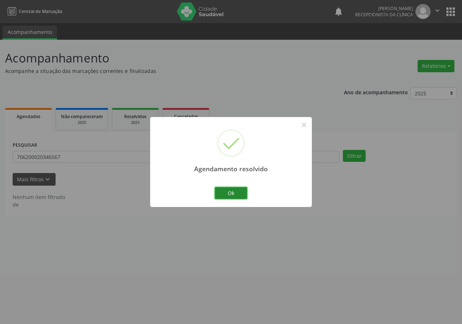
click at [231, 194] on button "Ok" at bounding box center [231, 193] width 32 height 12
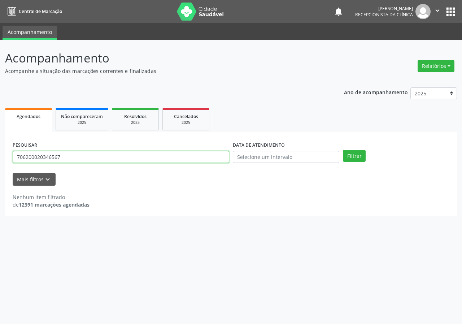
click at [215, 158] on input "706200020346567" at bounding box center [121, 157] width 217 height 12
click at [343, 150] on button "Filtrar" at bounding box center [354, 156] width 23 height 12
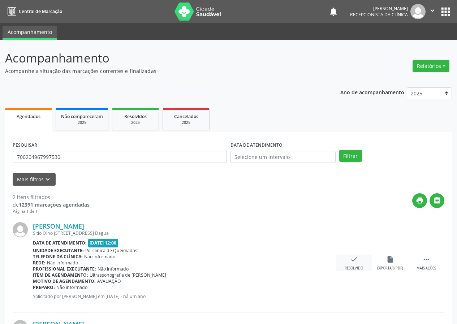
click at [350, 268] on div "Resolvido" at bounding box center [353, 268] width 18 height 5
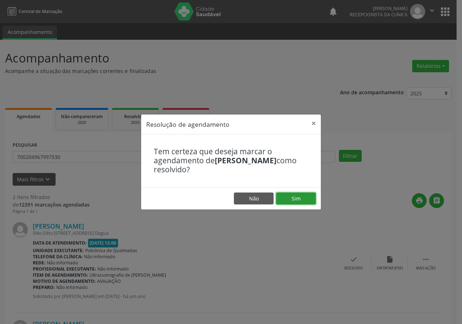
click at [307, 195] on button "Sim" at bounding box center [296, 198] width 40 height 12
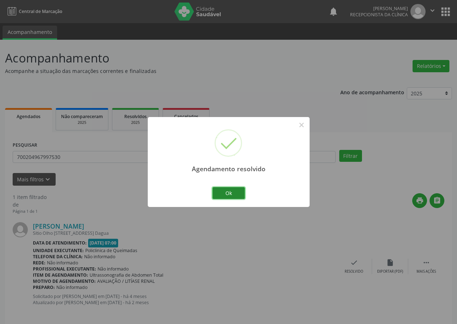
click at [234, 197] on button "Ok" at bounding box center [228, 193] width 32 height 12
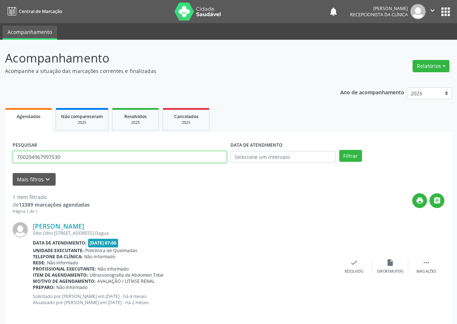
click at [225, 155] on input "700204967997530" at bounding box center [120, 157] width 214 height 12
click at [339, 150] on button "Filtrar" at bounding box center [350, 156] width 23 height 12
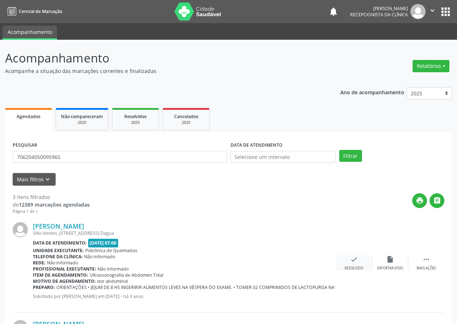
click at [348, 265] on div "check Resolvido" at bounding box center [354, 263] width 36 height 16
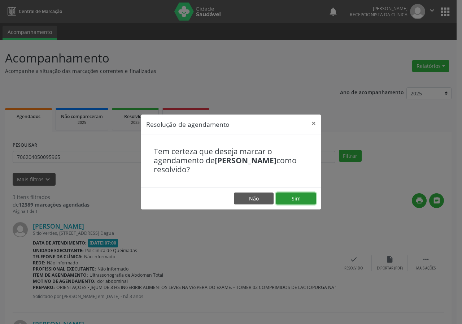
click at [300, 195] on button "Sim" at bounding box center [296, 198] width 40 height 12
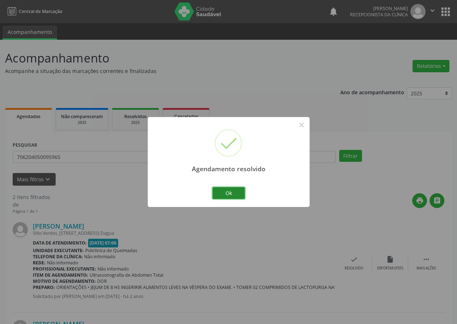
click at [233, 196] on button "Ok" at bounding box center [228, 193] width 32 height 12
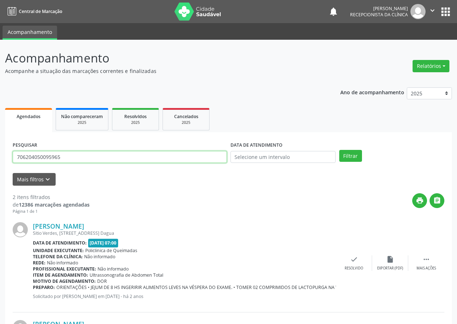
click at [191, 154] on input "706204050095965" at bounding box center [120, 157] width 214 height 12
click at [339, 150] on button "Filtrar" at bounding box center [350, 156] width 23 height 12
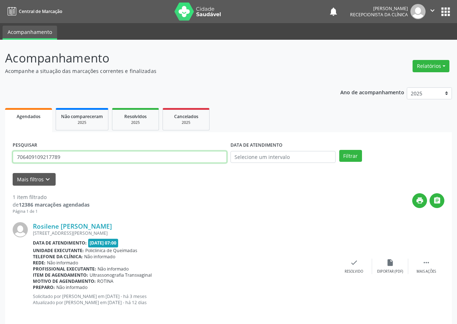
click at [203, 157] on input "706409109217789" at bounding box center [120, 157] width 214 height 12
click at [339, 150] on button "Filtrar" at bounding box center [350, 156] width 23 height 12
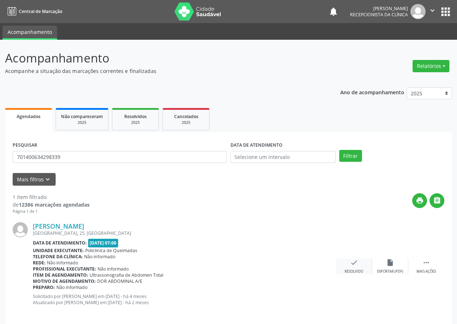
click at [351, 270] on div "Resolvido" at bounding box center [353, 271] width 18 height 5
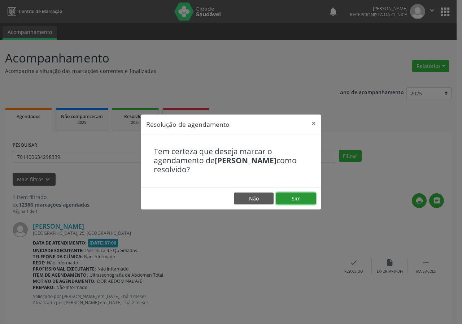
click at [285, 197] on button "Sim" at bounding box center [296, 198] width 40 height 12
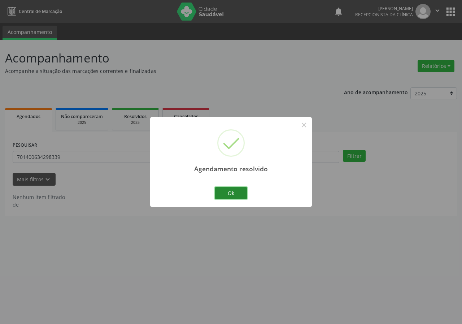
click at [231, 195] on button "Ok" at bounding box center [231, 193] width 32 height 12
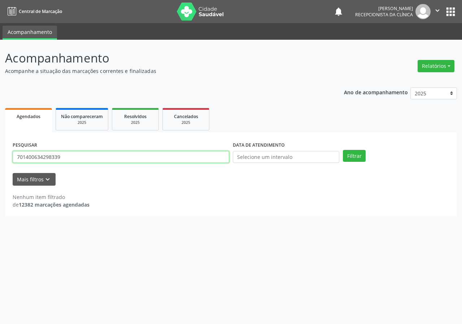
click at [215, 160] on input "701400634298339" at bounding box center [121, 157] width 217 height 12
click at [343, 150] on button "Filtrar" at bounding box center [354, 156] width 23 height 12
click at [171, 157] on input "702301503330220" at bounding box center [121, 157] width 217 height 12
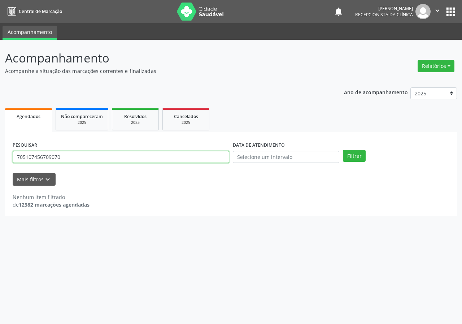
click at [343, 150] on button "Filtrar" at bounding box center [354, 156] width 23 height 12
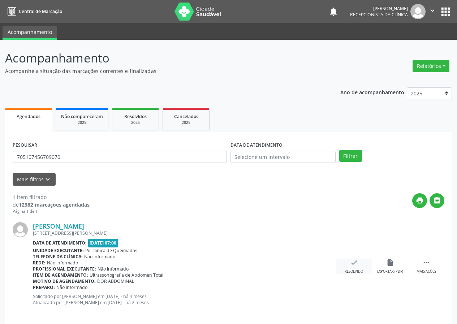
click at [358, 270] on div "Resolvido" at bounding box center [353, 271] width 18 height 5
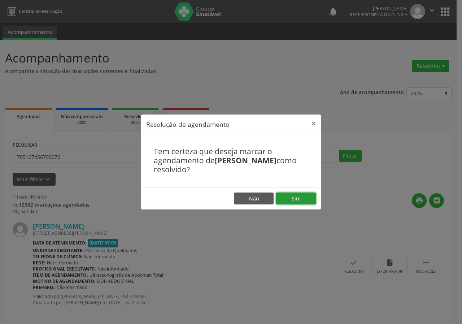
click at [296, 198] on button "Sim" at bounding box center [296, 198] width 40 height 12
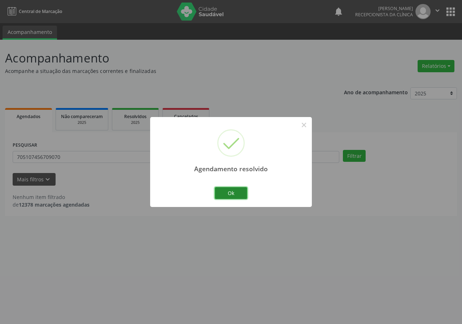
click at [234, 187] on button "Ok" at bounding box center [231, 193] width 32 height 12
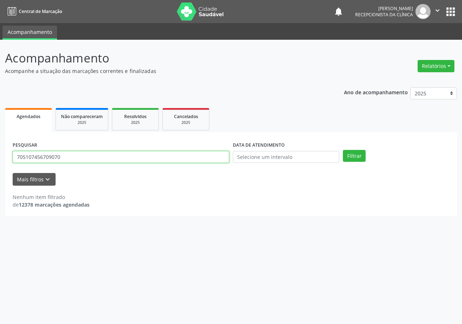
click at [120, 159] on input "705107456709070" at bounding box center [121, 157] width 217 height 12
click at [120, 158] on input "705107456709070" at bounding box center [121, 157] width 217 height 12
click at [343, 150] on button "Filtrar" at bounding box center [354, 156] width 23 height 12
click at [196, 157] on input "705000885729450" at bounding box center [121, 157] width 217 height 12
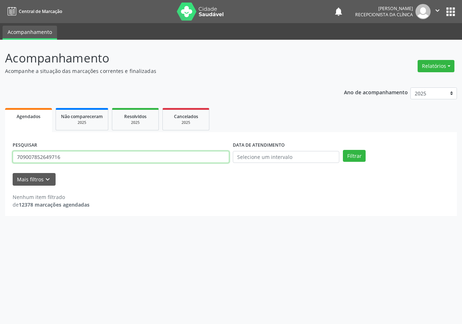
click at [343, 150] on button "Filtrar" at bounding box center [354, 156] width 23 height 12
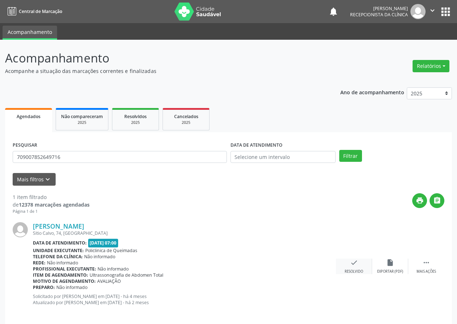
click at [359, 269] on div "Resolvido" at bounding box center [353, 271] width 18 height 5
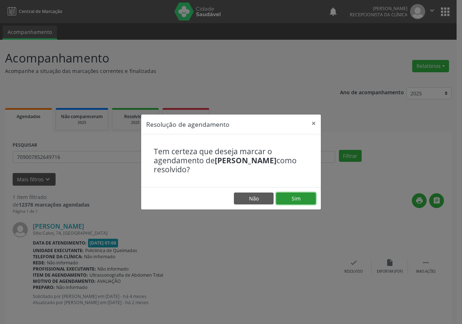
click at [309, 201] on button "Sim" at bounding box center [296, 198] width 40 height 12
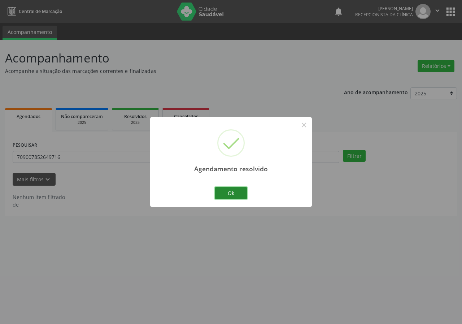
click at [235, 192] on button "Ok" at bounding box center [231, 193] width 32 height 12
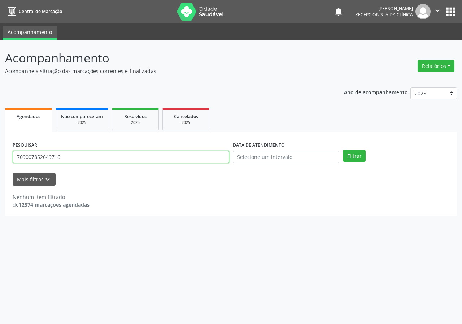
click at [211, 155] on input "709007852649716" at bounding box center [121, 157] width 217 height 12
click at [343, 150] on button "Filtrar" at bounding box center [354, 156] width 23 height 12
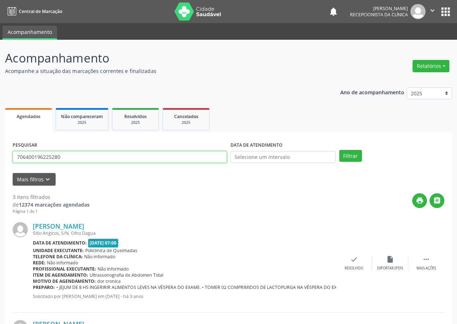
click at [178, 155] on input "706400196225280" at bounding box center [120, 157] width 214 height 12
click at [179, 155] on input "706400196225280" at bounding box center [120, 157] width 214 height 12
click at [339, 150] on button "Filtrar" at bounding box center [350, 156] width 23 height 12
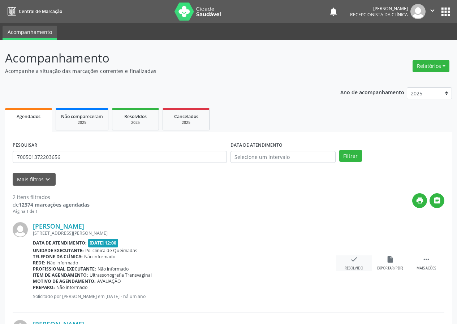
click at [357, 263] on icon "check" at bounding box center [354, 259] width 8 height 8
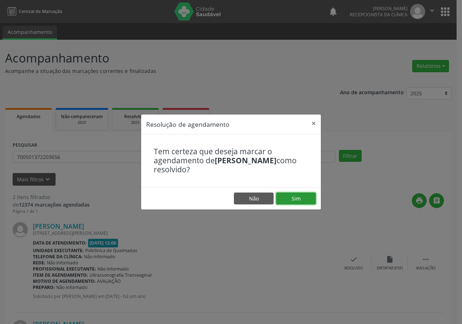
click at [307, 202] on button "Sim" at bounding box center [296, 198] width 40 height 12
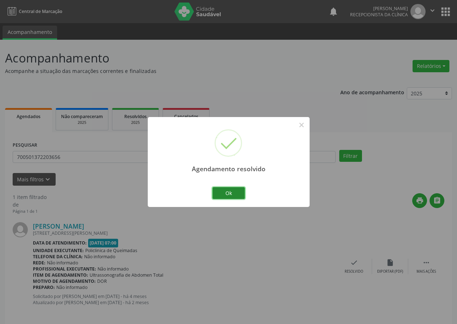
click at [226, 194] on button "Ok" at bounding box center [228, 193] width 32 height 12
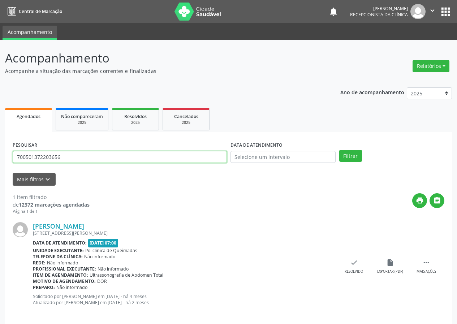
click at [213, 159] on input "700501372203656" at bounding box center [120, 157] width 214 height 12
click at [339, 150] on button "Filtrar" at bounding box center [350, 156] width 23 height 12
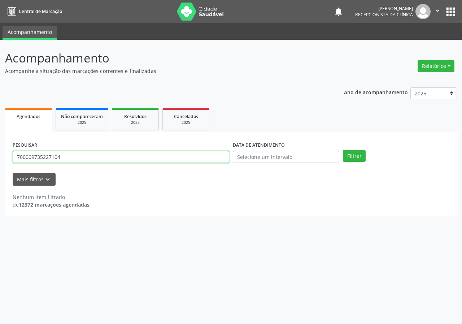
click at [222, 157] on input "700009735227104" at bounding box center [121, 157] width 217 height 12
click at [343, 150] on button "Filtrar" at bounding box center [354, 156] width 23 height 12
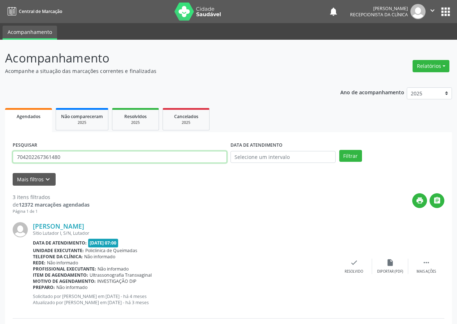
click at [85, 158] on input "704202267361480" at bounding box center [120, 157] width 214 height 12
click at [339, 150] on button "Filtrar" at bounding box center [350, 156] width 23 height 12
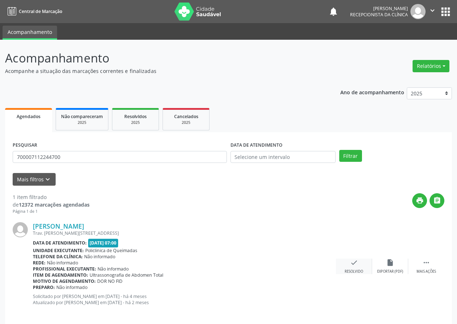
click at [355, 267] on div "check Resolvido" at bounding box center [354, 267] width 36 height 16
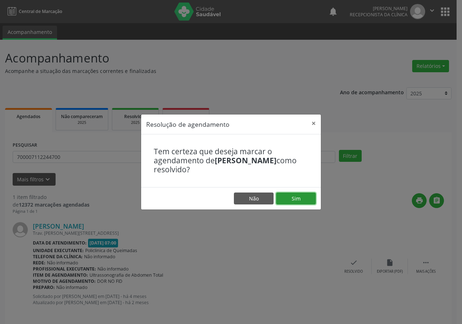
click at [307, 196] on button "Sim" at bounding box center [296, 198] width 40 height 12
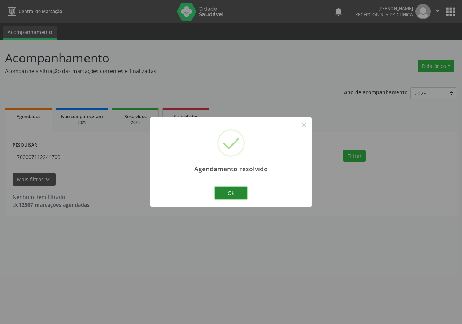
click at [242, 195] on button "Ok" at bounding box center [231, 193] width 32 height 12
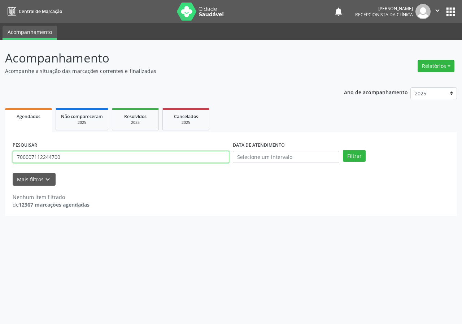
click at [211, 157] on input "700007112244700" at bounding box center [121, 157] width 217 height 12
click at [343, 150] on button "Filtrar" at bounding box center [354, 156] width 23 height 12
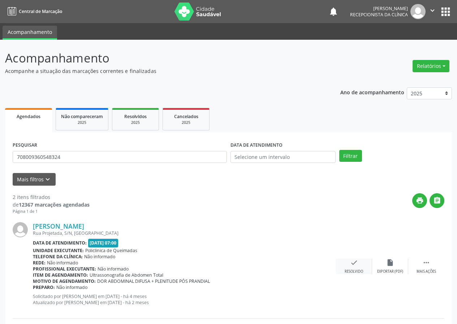
click at [351, 270] on div "Resolvido" at bounding box center [353, 271] width 18 height 5
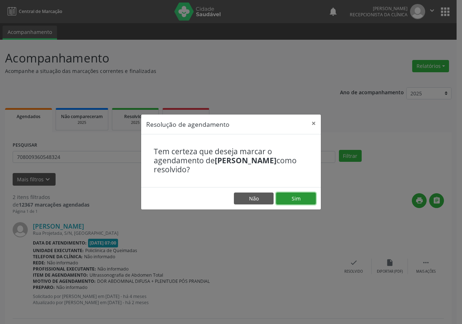
click at [298, 196] on button "Sim" at bounding box center [296, 198] width 40 height 12
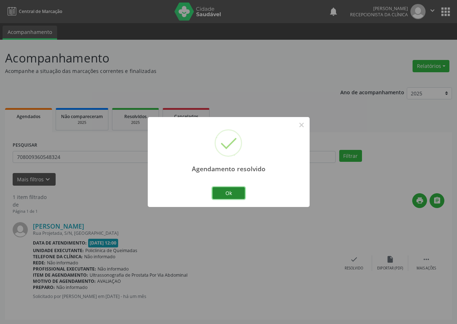
click at [229, 193] on button "Ok" at bounding box center [228, 193] width 32 height 12
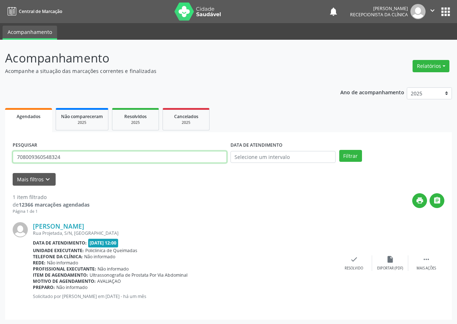
click at [209, 161] on input "708009360548324" at bounding box center [120, 157] width 214 height 12
click at [339, 150] on button "Filtrar" at bounding box center [350, 156] width 23 height 12
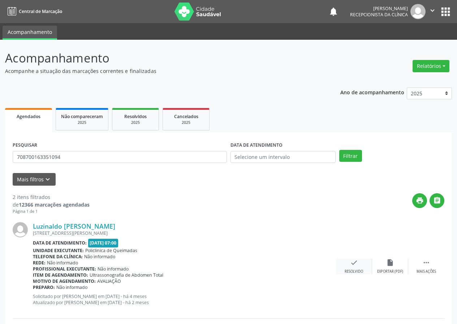
click at [354, 272] on div "Resolvido" at bounding box center [353, 271] width 18 height 5
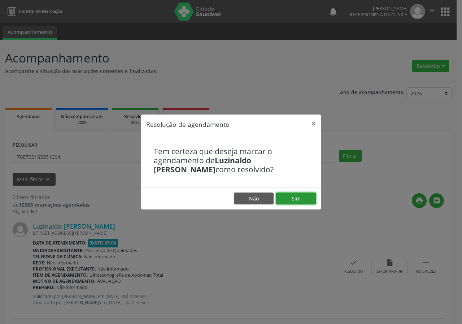
click at [293, 199] on button "Sim" at bounding box center [296, 198] width 40 height 12
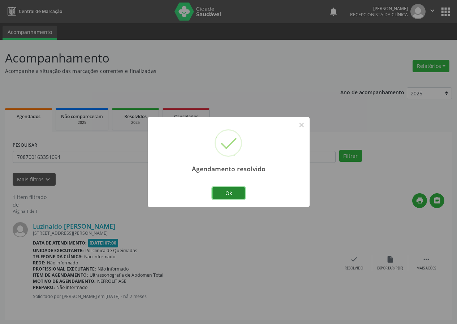
click at [236, 192] on button "Ok" at bounding box center [228, 193] width 32 height 12
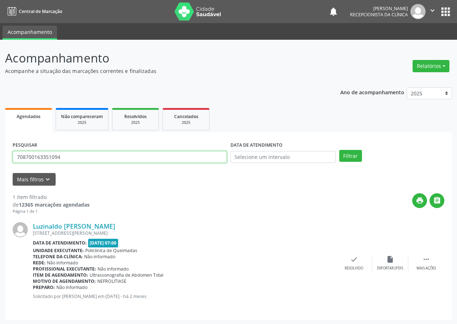
click at [171, 157] on input "708700163351094" at bounding box center [120, 157] width 214 height 12
click at [339, 150] on button "Filtrar" at bounding box center [350, 156] width 23 height 12
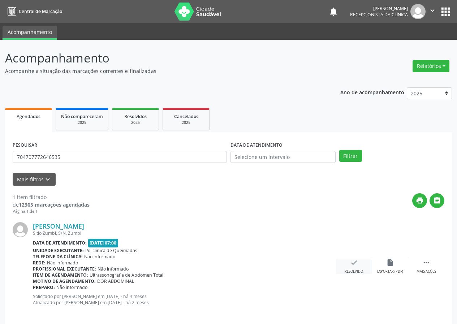
click at [352, 266] on icon "check" at bounding box center [354, 263] width 8 height 8
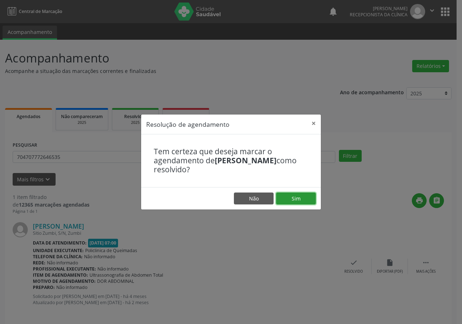
click at [302, 202] on button "Sim" at bounding box center [296, 198] width 40 height 12
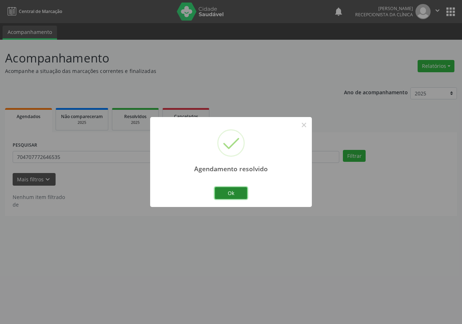
click at [236, 195] on button "Ok" at bounding box center [231, 193] width 32 height 12
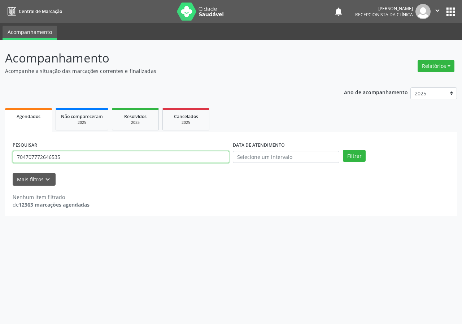
click at [216, 155] on input "704707772646535" at bounding box center [121, 157] width 217 height 12
click at [343, 150] on button "Filtrar" at bounding box center [354, 156] width 23 height 12
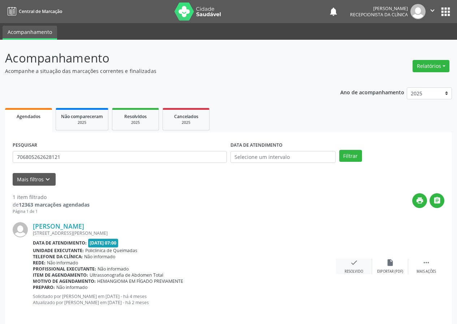
click at [352, 268] on div "check Resolvido" at bounding box center [354, 267] width 36 height 16
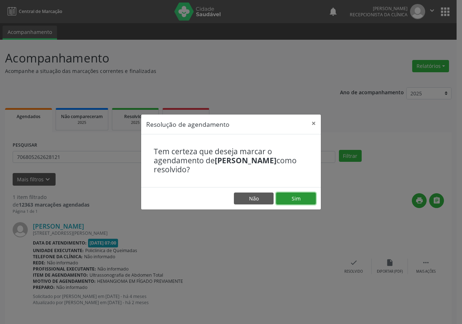
click at [308, 197] on button "Sim" at bounding box center [296, 198] width 40 height 12
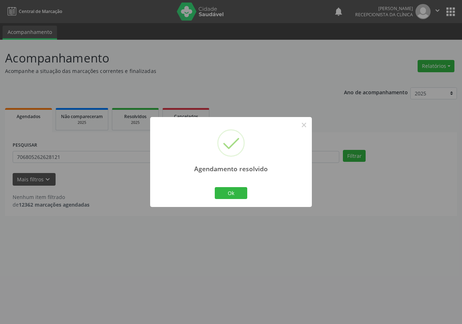
click at [308, 197] on div "Agendamento resolvido × Ok Cancel" at bounding box center [231, 162] width 162 height 90
click at [238, 197] on button "Ok" at bounding box center [231, 193] width 32 height 12
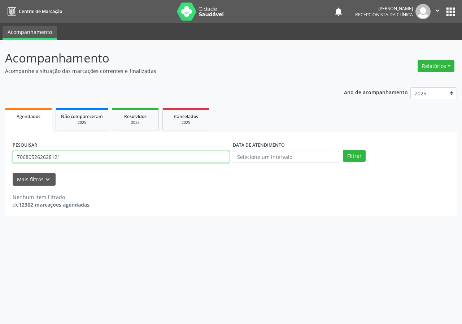
click at [205, 156] on input "706805262628121" at bounding box center [121, 157] width 217 height 12
click at [343, 150] on button "Filtrar" at bounding box center [354, 156] width 23 height 12
click at [82, 154] on input "705007414855851" at bounding box center [121, 157] width 217 height 12
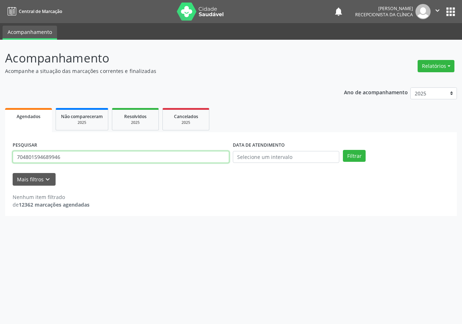
click at [343, 150] on button "Filtrar" at bounding box center [354, 156] width 23 height 12
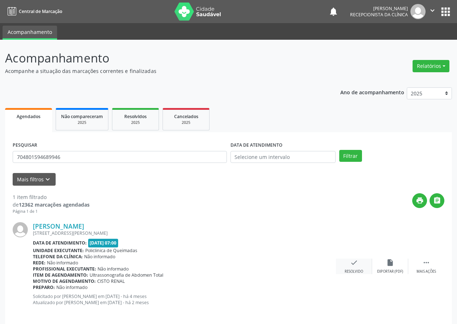
click at [350, 265] on icon "check" at bounding box center [354, 263] width 8 height 8
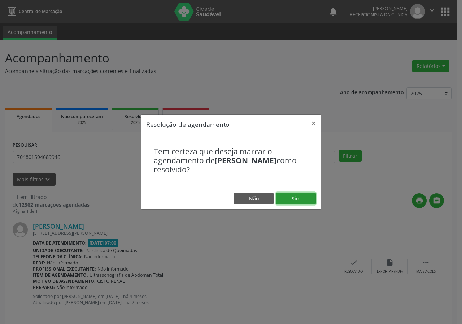
click at [306, 192] on button "Sim" at bounding box center [296, 198] width 40 height 12
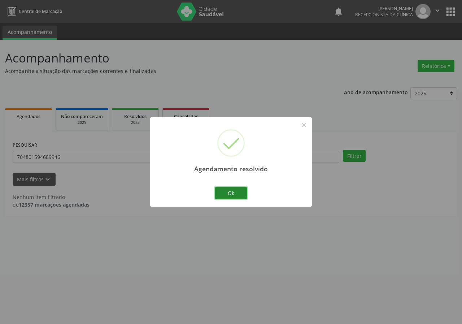
click at [226, 195] on button "Ok" at bounding box center [231, 193] width 32 height 12
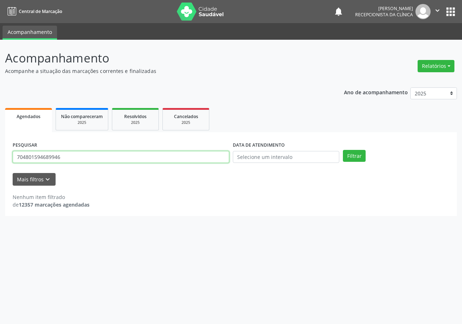
click at [179, 157] on input "704801594689946" at bounding box center [121, 157] width 217 height 12
click at [343, 150] on button "Filtrar" at bounding box center [354, 156] width 23 height 12
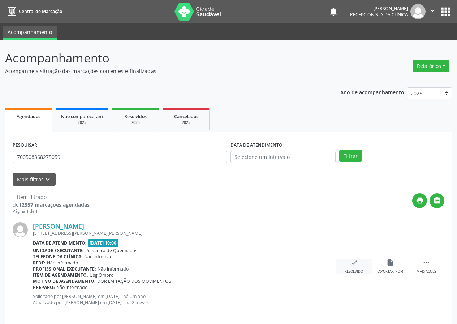
click at [352, 270] on div "Resolvido" at bounding box center [353, 271] width 18 height 5
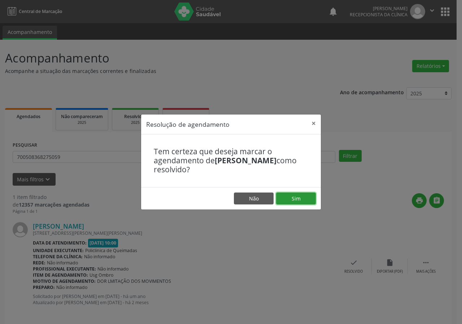
click at [283, 201] on button "Sim" at bounding box center [296, 198] width 40 height 12
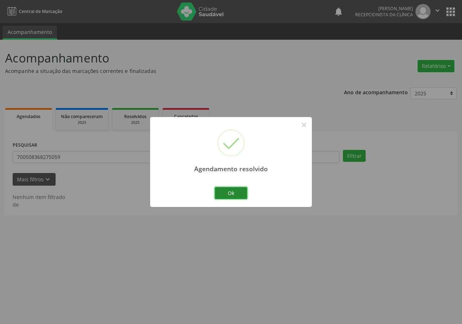
click at [220, 193] on button "Ok" at bounding box center [231, 193] width 32 height 12
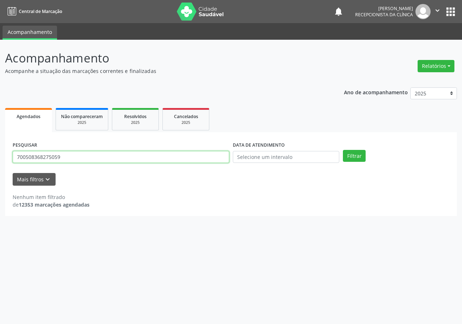
click at [128, 155] on input "700508368275059" at bounding box center [121, 157] width 217 height 12
click at [343, 150] on button "Filtrar" at bounding box center [354, 156] width 23 height 12
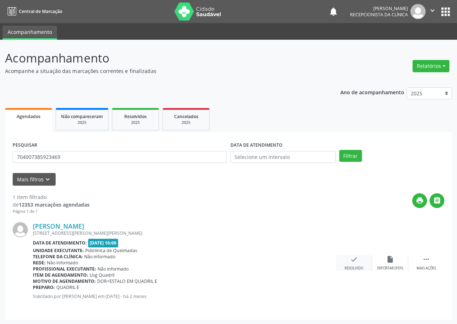
click at [355, 264] on div "check Resolvido" at bounding box center [354, 263] width 36 height 16
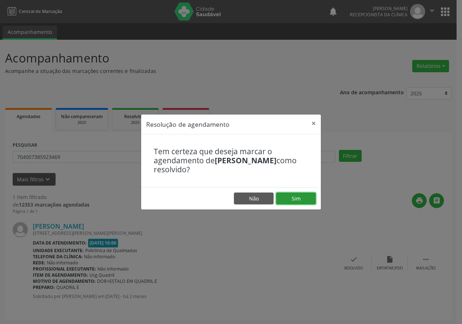
click at [295, 202] on button "Sim" at bounding box center [296, 198] width 40 height 12
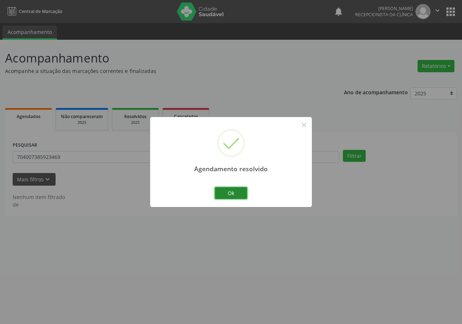
click at [227, 192] on button "Ok" at bounding box center [231, 193] width 32 height 12
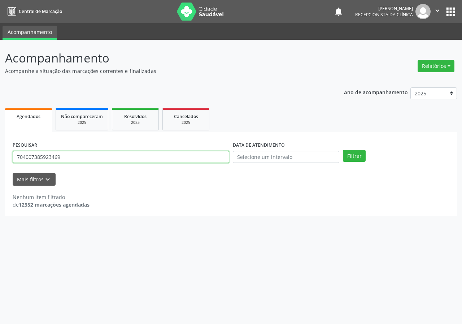
click at [89, 156] on input "704007385923469" at bounding box center [121, 157] width 217 height 12
click at [343, 150] on button "Filtrar" at bounding box center [354, 156] width 23 height 12
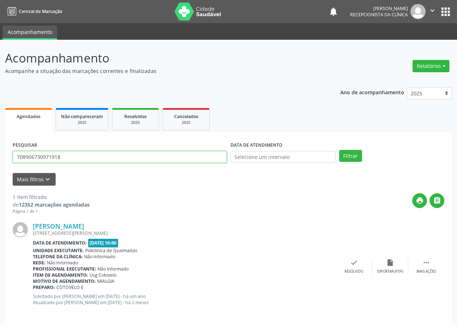
click at [98, 160] on input "708906730971918" at bounding box center [120, 157] width 214 height 12
click at [350, 272] on div "Resolvido" at bounding box center [353, 271] width 18 height 5
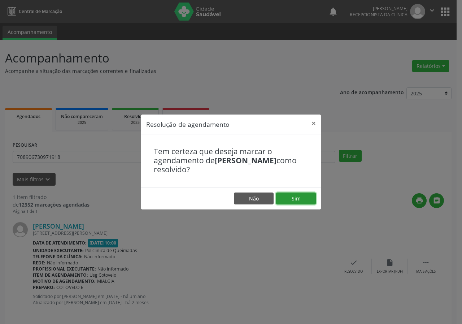
click at [303, 199] on button "Sim" at bounding box center [296, 198] width 40 height 12
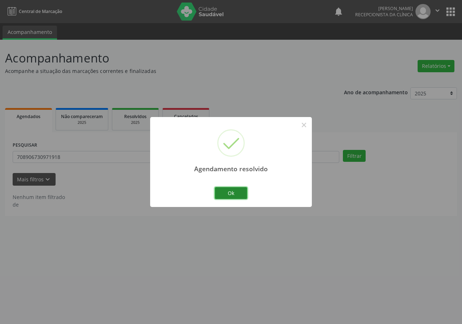
click at [220, 194] on button "Ok" at bounding box center [231, 193] width 32 height 12
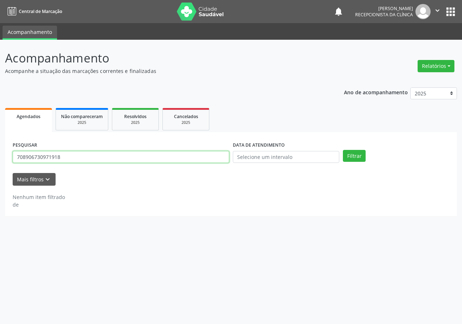
click at [170, 156] on input "708906730971918" at bounding box center [121, 157] width 217 height 12
click at [343, 150] on button "Filtrar" at bounding box center [354, 156] width 23 height 12
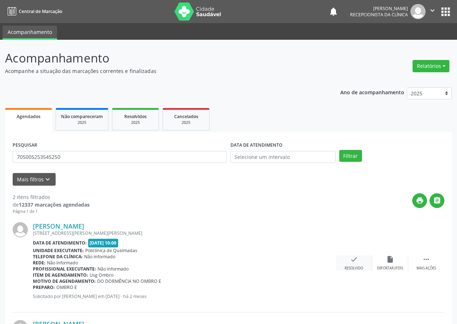
click at [348, 265] on div "check Resolvido" at bounding box center [354, 263] width 36 height 16
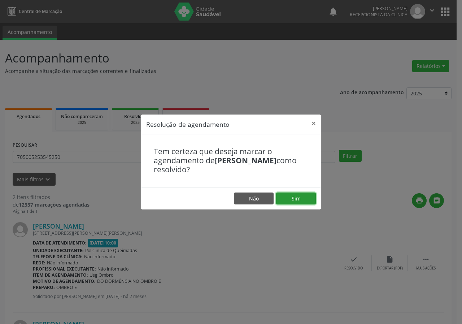
click at [307, 200] on button "Sim" at bounding box center [296, 198] width 40 height 12
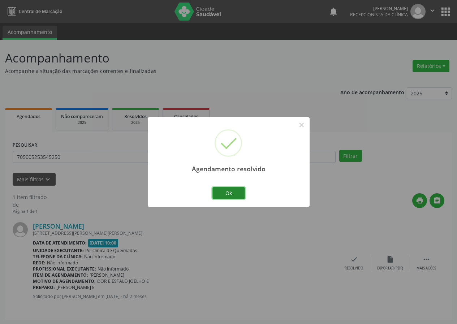
click at [228, 194] on button "Ok" at bounding box center [228, 193] width 32 height 12
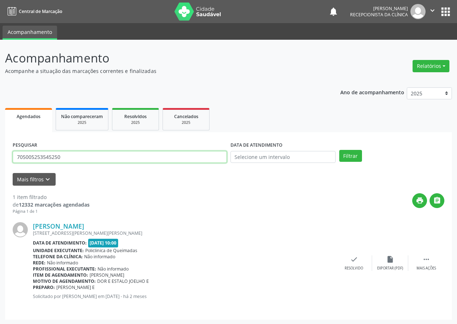
click at [163, 160] on input "705005253545250" at bounding box center [120, 157] width 214 height 12
click at [160, 158] on input "705005253545250" at bounding box center [120, 157] width 214 height 12
click at [160, 159] on input "705005253545250" at bounding box center [120, 157] width 214 height 12
click at [160, 160] on input "705005253545250" at bounding box center [120, 157] width 214 height 12
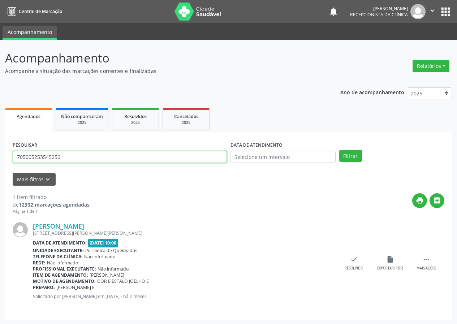
click at [160, 160] on input "705005253545250" at bounding box center [120, 157] width 214 height 12
click at [339, 150] on button "Filtrar" at bounding box center [350, 156] width 23 height 12
click at [160, 160] on input "702506778338640" at bounding box center [120, 157] width 214 height 12
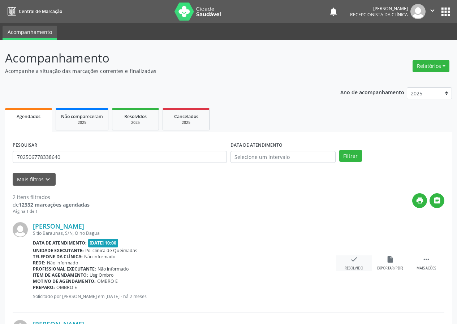
click at [347, 264] on div "check Resolvido" at bounding box center [354, 263] width 36 height 16
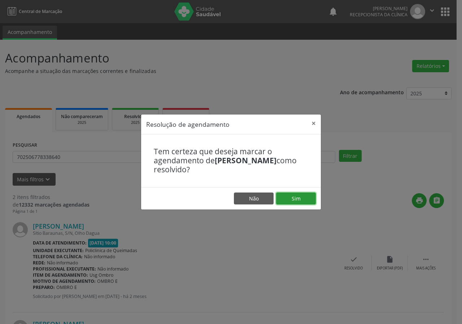
click at [286, 200] on button "Sim" at bounding box center [296, 198] width 40 height 12
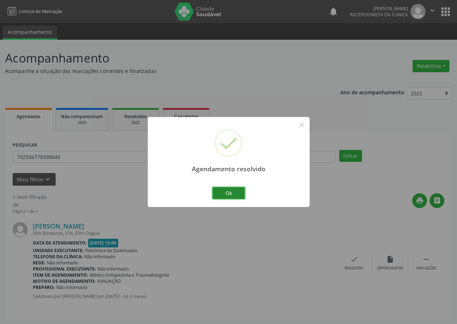
click at [229, 195] on button "Ok" at bounding box center [228, 193] width 32 height 12
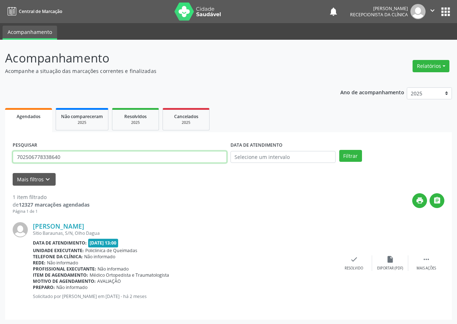
click at [110, 160] on input "702506778338640" at bounding box center [120, 157] width 214 height 12
click at [339, 150] on button "Filtrar" at bounding box center [350, 156] width 23 height 12
click at [111, 159] on input "702902576622278" at bounding box center [120, 157] width 214 height 12
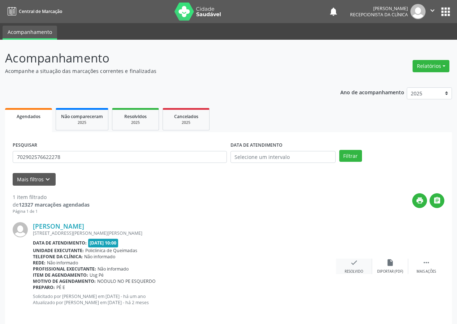
click at [354, 267] on div "check Resolvido" at bounding box center [354, 267] width 36 height 16
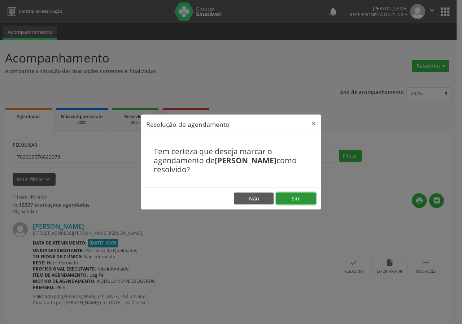
click at [307, 201] on button "Sim" at bounding box center [296, 198] width 40 height 12
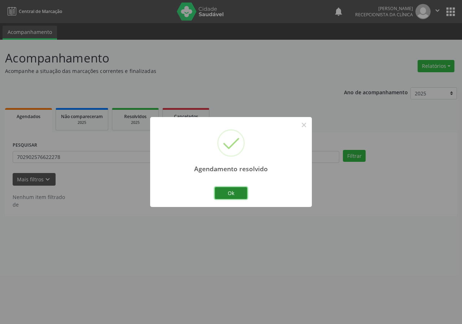
click at [231, 190] on button "Ok" at bounding box center [231, 193] width 32 height 12
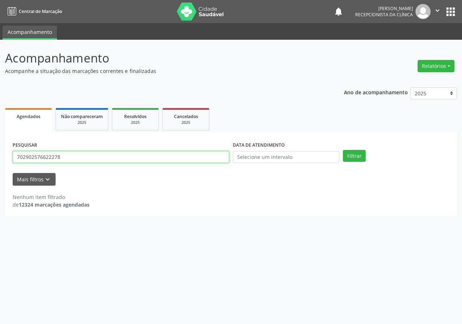
click at [174, 155] on input "702902576622278" at bounding box center [121, 157] width 217 height 12
click at [343, 150] on button "Filtrar" at bounding box center [354, 156] width 23 height 12
click at [133, 156] on input "708605028680882" at bounding box center [121, 157] width 217 height 12
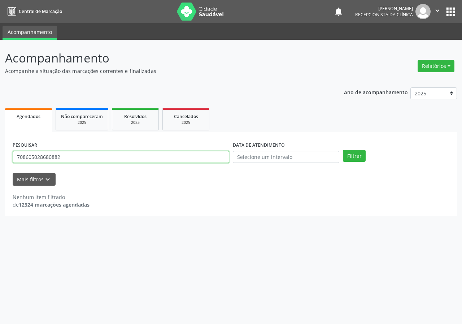
click at [79, 158] on input "708605028680882" at bounding box center [121, 157] width 217 height 12
click at [343, 150] on button "Filtrar" at bounding box center [354, 156] width 23 height 12
click at [25, 156] on input "702209090990668" at bounding box center [121, 157] width 217 height 12
type input "706209090990668"
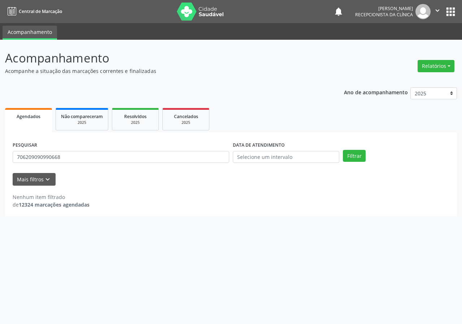
click at [164, 200] on div "Nenhum item filtrado de 12324 marcações agendadas" at bounding box center [231, 200] width 437 height 15
click at [93, 160] on input "706209090990668" at bounding box center [121, 157] width 217 height 12
click at [164, 273] on div "Acompanhamento Acompanhe a situação das marcações correntes e finalizadas Relat…" at bounding box center [231, 182] width 462 height 284
click at [64, 157] on input "706209090990668" at bounding box center [121, 157] width 217 height 12
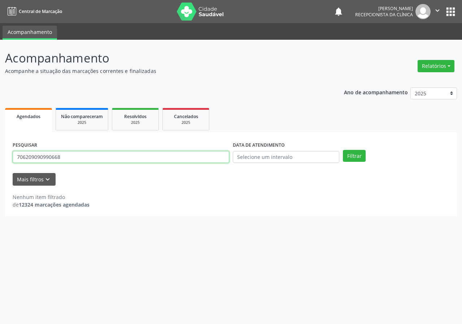
click at [343, 150] on button "Filtrar" at bounding box center [354, 156] width 23 height 12
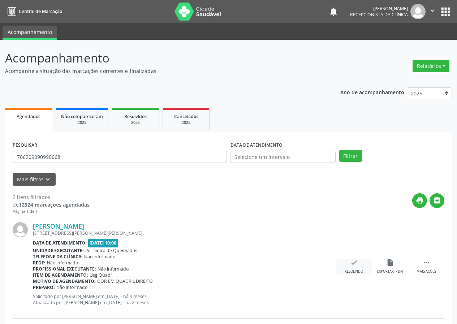
click at [351, 265] on icon "check" at bounding box center [354, 263] width 8 height 8
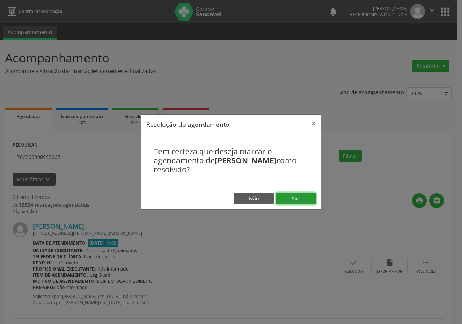
click at [300, 196] on button "Sim" at bounding box center [296, 198] width 40 height 12
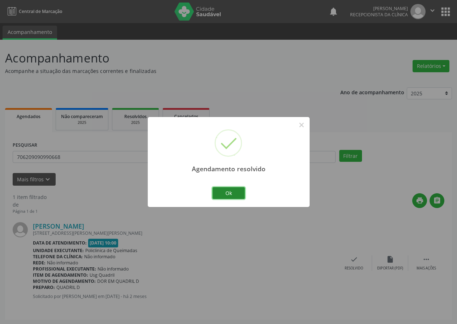
click at [236, 193] on button "Ok" at bounding box center [228, 193] width 32 height 12
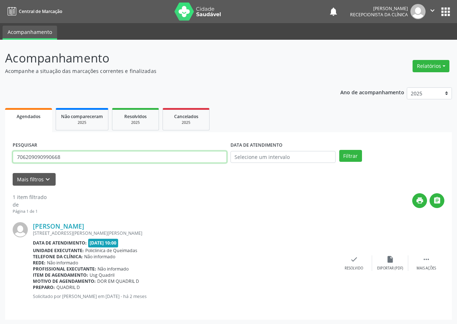
click at [217, 156] on input "706209090990668" at bounding box center [120, 157] width 214 height 12
click at [217, 155] on input "706209090990668" at bounding box center [120, 157] width 214 height 12
click at [339, 150] on button "Filtrar" at bounding box center [350, 156] width 23 height 12
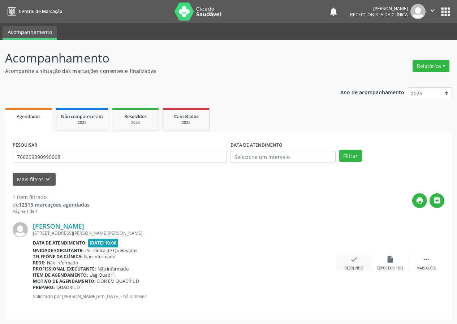
click at [356, 265] on div "check Resolvido" at bounding box center [354, 263] width 36 height 16
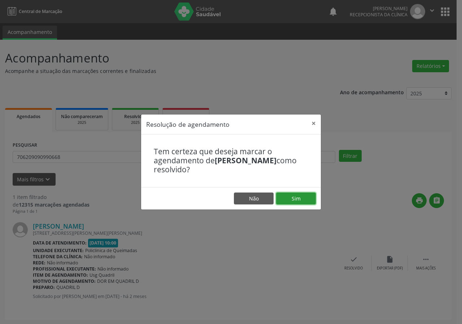
click at [303, 198] on button "Sim" at bounding box center [296, 198] width 40 height 12
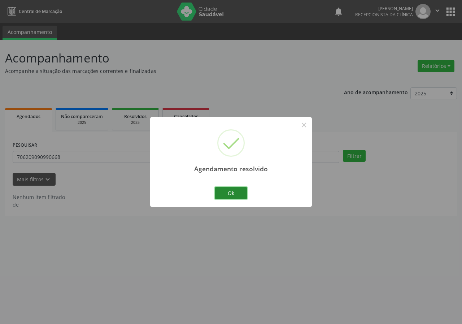
click at [227, 192] on button "Ok" at bounding box center [231, 193] width 32 height 12
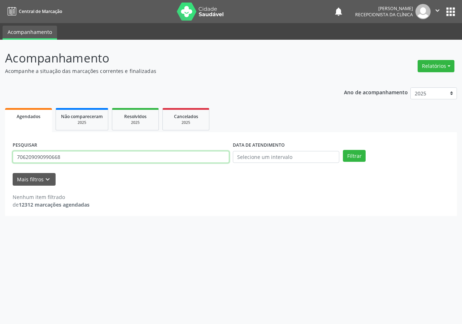
click at [209, 157] on input "706209090990668" at bounding box center [121, 157] width 217 height 12
click at [343, 150] on button "Filtrar" at bounding box center [354, 156] width 23 height 12
click at [34, 156] on input "7078009678456111" at bounding box center [121, 157] width 217 height 12
click at [114, 157] on input "707809678456111" at bounding box center [121, 157] width 217 height 12
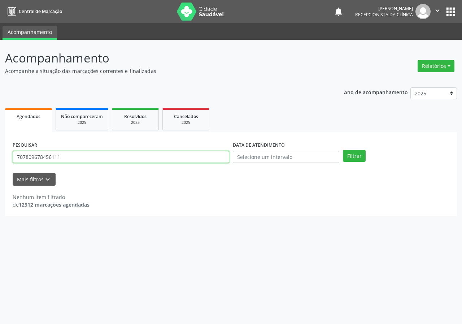
click at [343, 150] on button "Filtrar" at bounding box center [354, 156] width 23 height 12
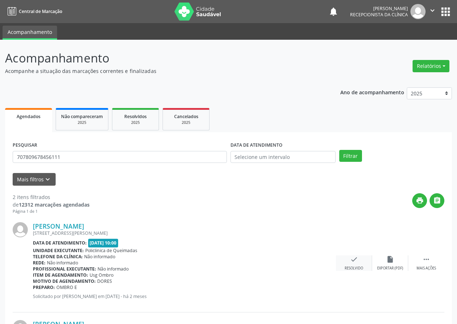
click at [354, 264] on div "check Resolvido" at bounding box center [354, 263] width 36 height 16
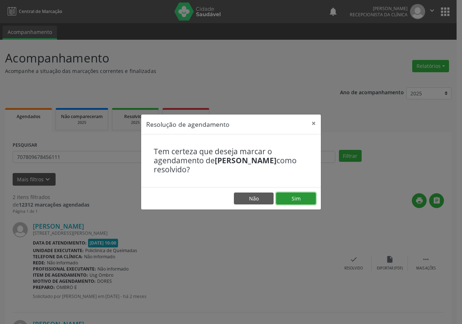
click at [302, 198] on button "Sim" at bounding box center [296, 198] width 40 height 12
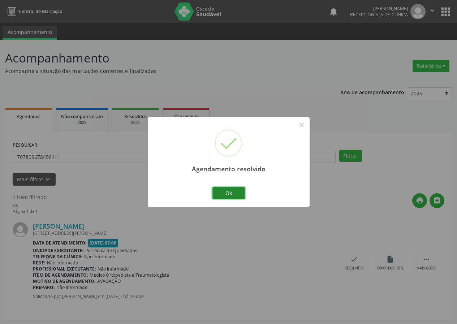
click at [229, 193] on button "Ok" at bounding box center [228, 193] width 32 height 12
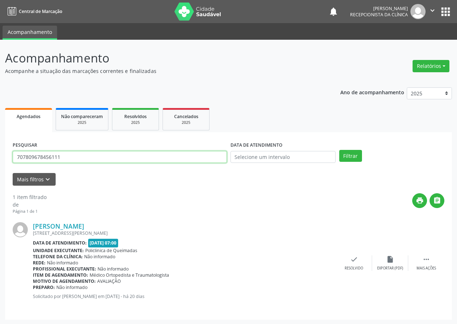
click at [192, 160] on input "707809678456111" at bounding box center [120, 157] width 214 height 12
click at [187, 159] on input "707809678456111" at bounding box center [120, 157] width 214 height 12
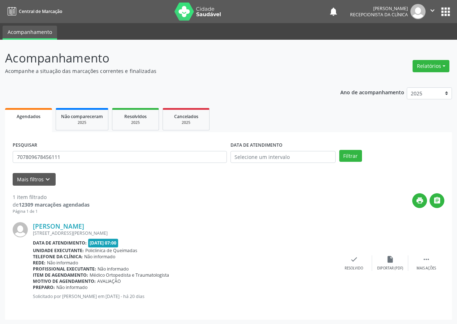
click at [182, 164] on div "PESQUISAR 707809678456111" at bounding box center [120, 154] width 218 height 28
click at [360, 262] on div "check Resolvido" at bounding box center [354, 263] width 36 height 16
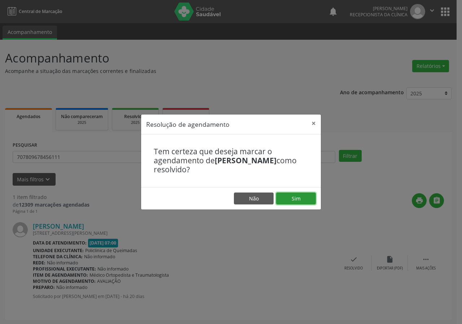
click at [302, 203] on button "Sim" at bounding box center [296, 198] width 40 height 12
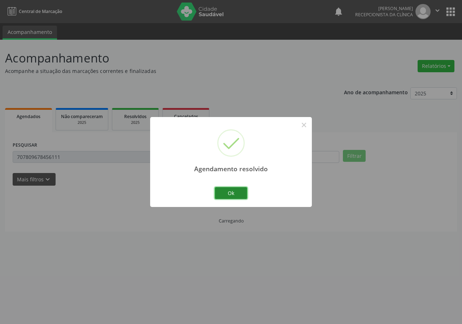
click at [241, 191] on button "Ok" at bounding box center [231, 193] width 32 height 12
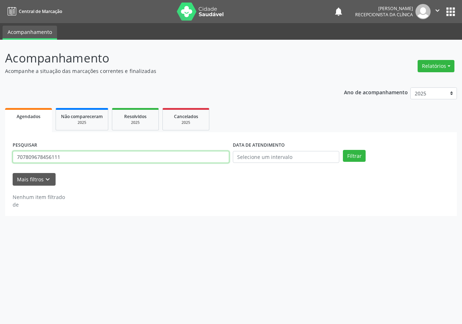
click at [141, 155] on input "707809678456111" at bounding box center [121, 157] width 217 height 12
click at [142, 155] on input "707809678456111" at bounding box center [121, 157] width 217 height 12
click at [343, 150] on button "Filtrar" at bounding box center [354, 156] width 23 height 12
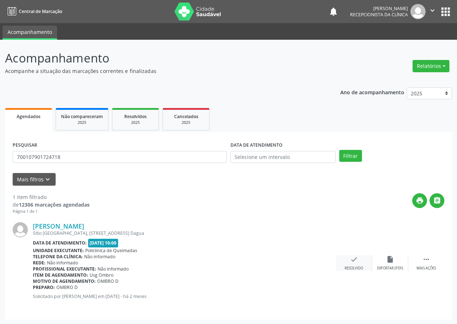
click at [356, 266] on div "Resolvido" at bounding box center [353, 268] width 18 height 5
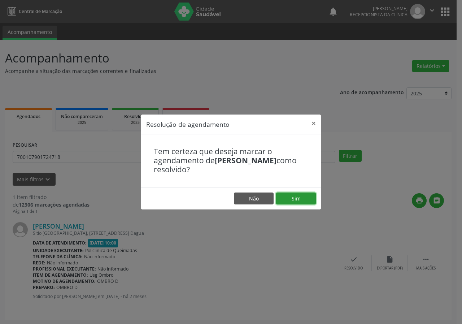
click at [301, 203] on button "Sim" at bounding box center [296, 198] width 40 height 12
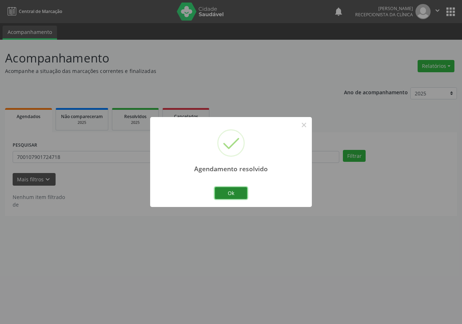
click at [234, 189] on button "Ok" at bounding box center [231, 193] width 32 height 12
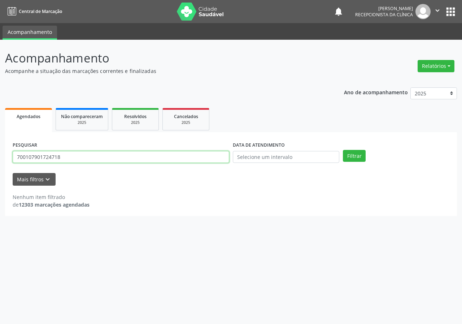
click at [174, 154] on input "700107901724718" at bounding box center [121, 157] width 217 height 12
click at [343, 150] on button "Filtrar" at bounding box center [354, 156] width 23 height 12
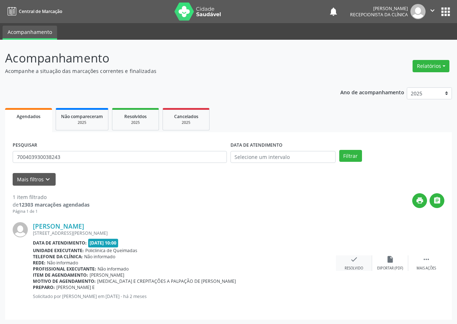
click at [356, 261] on icon "check" at bounding box center [354, 259] width 8 height 8
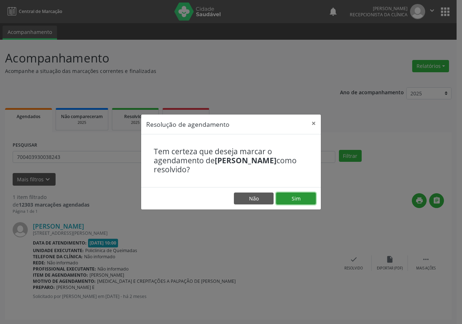
click at [301, 196] on button "Sim" at bounding box center [296, 198] width 40 height 12
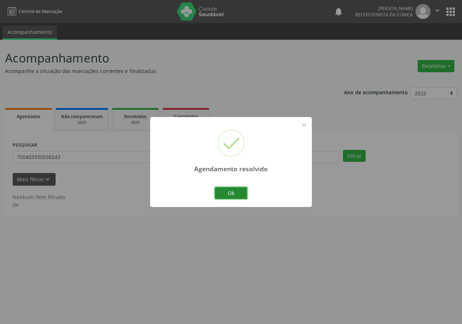
click at [236, 193] on button "Ok" at bounding box center [231, 193] width 32 height 12
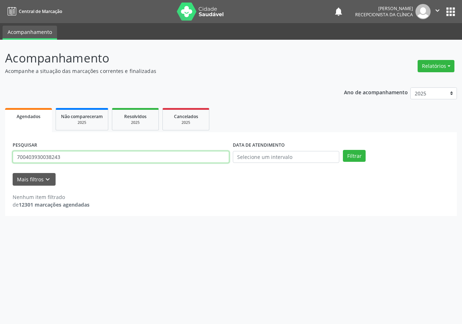
click at [202, 157] on input "700403930038243" at bounding box center [121, 157] width 217 height 12
click at [207, 154] on input "700403930038243" at bounding box center [121, 157] width 217 height 12
click at [343, 150] on button "Filtrar" at bounding box center [354, 156] width 23 height 12
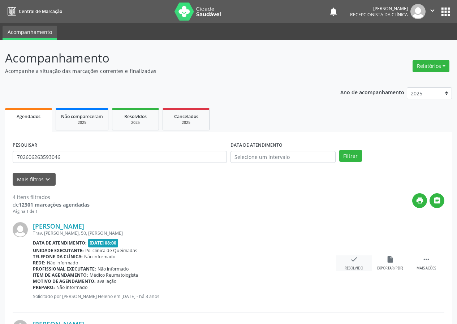
click at [359, 266] on div "Resolvido" at bounding box center [353, 268] width 18 height 5
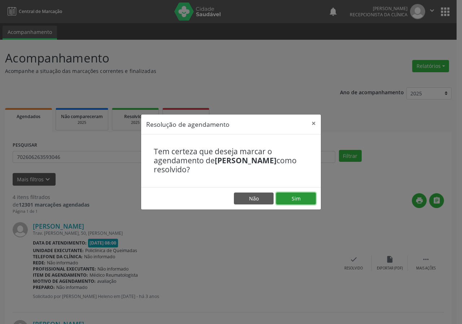
click at [286, 197] on button "Sim" at bounding box center [296, 198] width 40 height 12
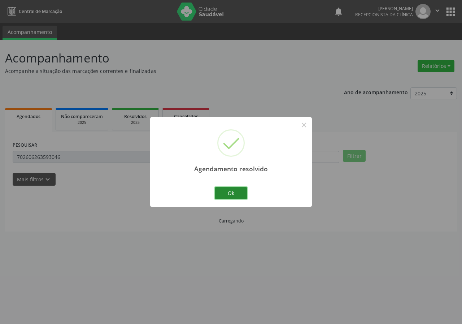
click at [227, 192] on button "Ok" at bounding box center [231, 193] width 32 height 12
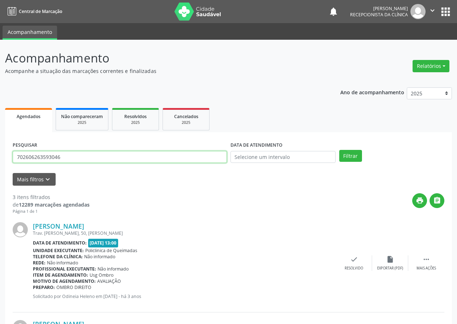
click at [143, 159] on input "702606263593046" at bounding box center [120, 157] width 214 height 12
click at [45, 155] on input "7046091" at bounding box center [120, 157] width 214 height 12
click at [45, 157] on input "7046091" at bounding box center [120, 157] width 214 height 12
click at [339, 150] on button "Filtrar" at bounding box center [350, 156] width 23 height 12
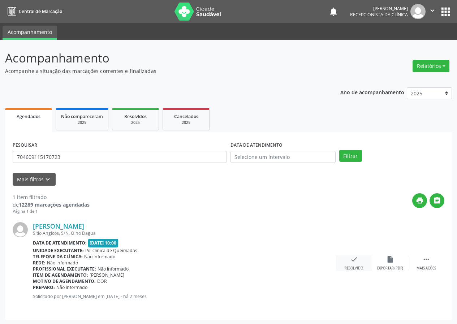
click at [352, 261] on icon "check" at bounding box center [354, 259] width 8 height 8
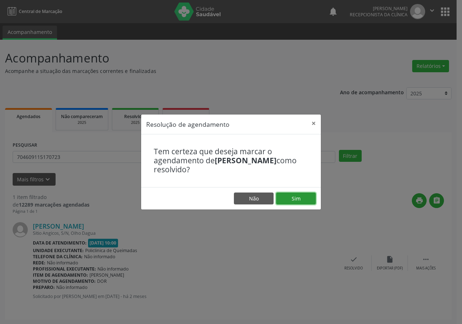
click at [307, 200] on button "Sim" at bounding box center [296, 198] width 40 height 12
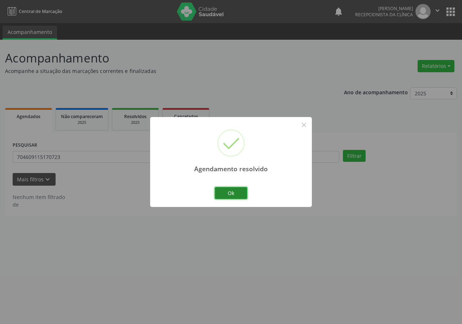
click at [228, 192] on button "Ok" at bounding box center [231, 193] width 32 height 12
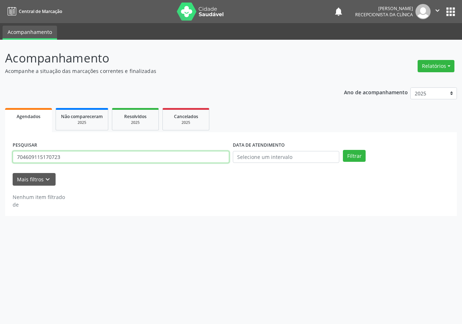
click at [183, 155] on input "704609115170723" at bounding box center [121, 157] width 217 height 12
click at [181, 160] on input "704609115170723" at bounding box center [121, 157] width 217 height 12
click at [343, 150] on button "Filtrar" at bounding box center [354, 156] width 23 height 12
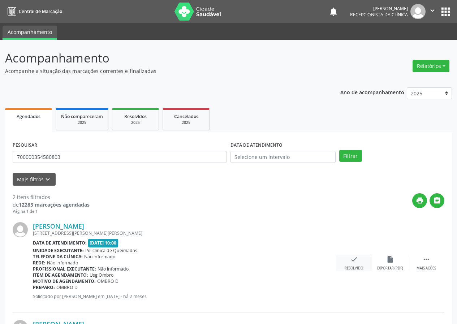
click at [354, 262] on icon "check" at bounding box center [354, 259] width 8 height 8
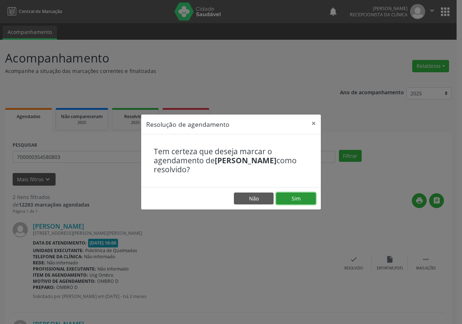
click at [313, 196] on button "Sim" at bounding box center [296, 198] width 40 height 12
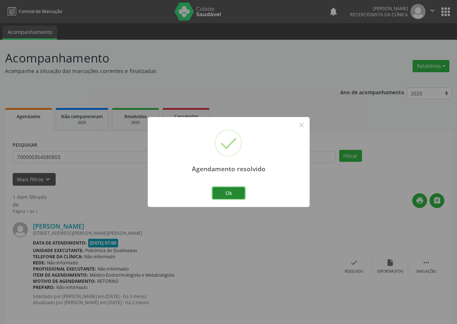
click at [240, 192] on button "Ok" at bounding box center [228, 193] width 32 height 12
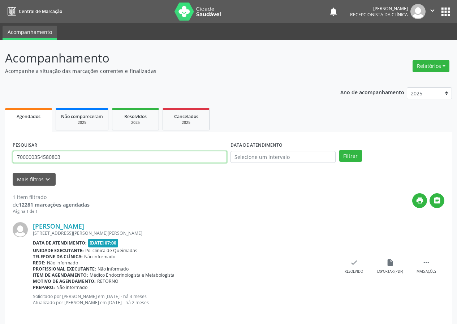
click at [174, 156] on input "700000354580803" at bounding box center [120, 157] width 214 height 12
click at [173, 157] on input "700000354580803" at bounding box center [120, 157] width 214 height 12
click at [339, 150] on button "Filtrar" at bounding box center [350, 156] width 23 height 12
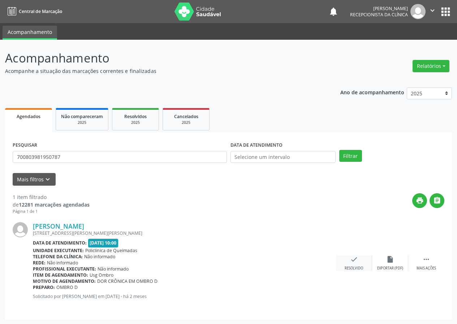
click at [360, 264] on div "check Resolvido" at bounding box center [354, 263] width 36 height 16
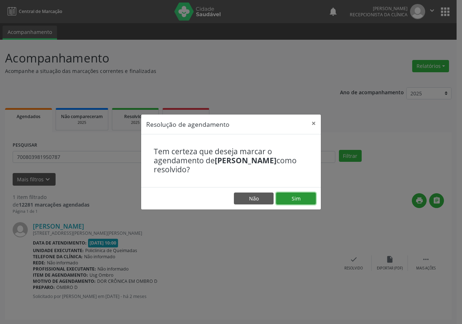
click at [299, 200] on button "Sim" at bounding box center [296, 198] width 40 height 12
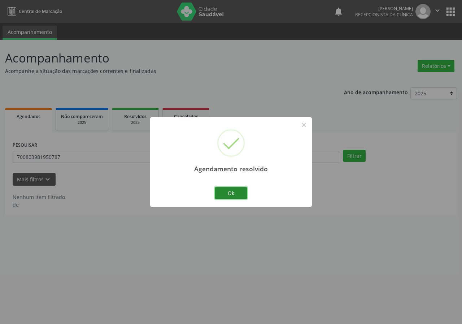
click at [234, 193] on button "Ok" at bounding box center [231, 193] width 32 height 12
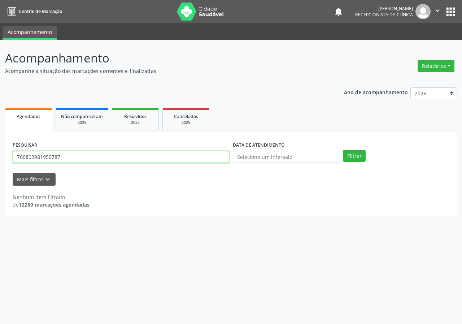
click at [94, 155] on input "700803981950787" at bounding box center [121, 157] width 217 height 12
click at [343, 150] on button "Filtrar" at bounding box center [354, 156] width 23 height 12
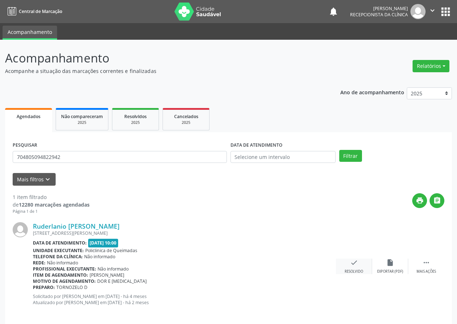
click at [356, 269] on div "Resolvido" at bounding box center [353, 271] width 18 height 5
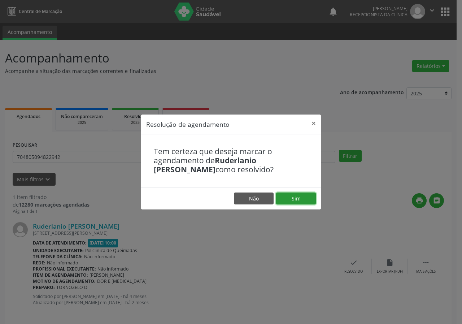
click at [298, 200] on button "Sim" at bounding box center [296, 198] width 40 height 12
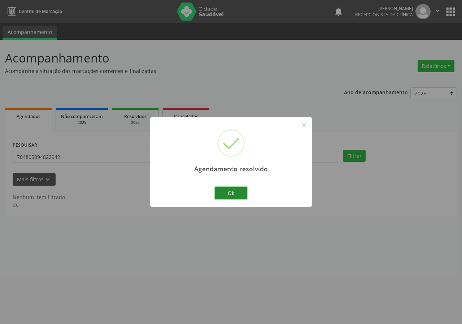
click at [232, 193] on button "Ok" at bounding box center [231, 193] width 32 height 12
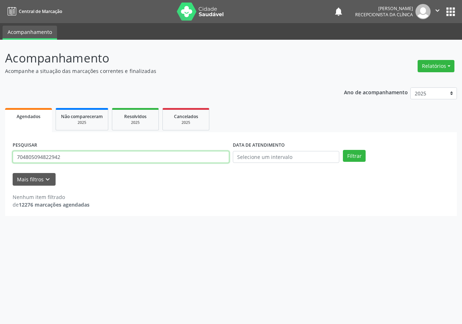
click at [90, 159] on input "704805094822942" at bounding box center [121, 157] width 217 height 12
click at [343, 150] on button "Filtrar" at bounding box center [354, 156] width 23 height 12
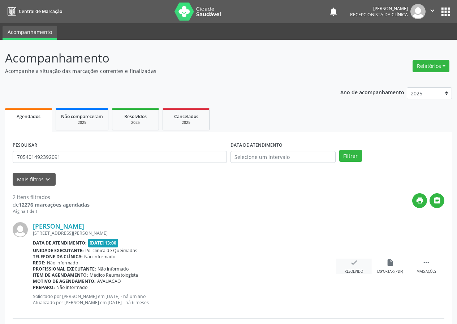
click at [351, 266] on icon "check" at bounding box center [354, 263] width 8 height 8
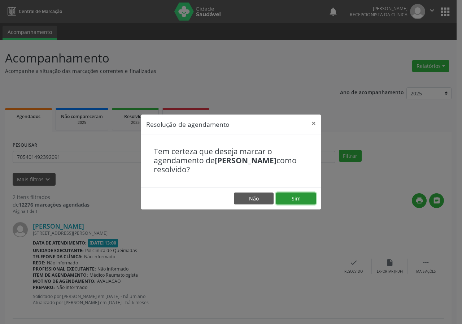
click at [298, 200] on button "Sim" at bounding box center [296, 198] width 40 height 12
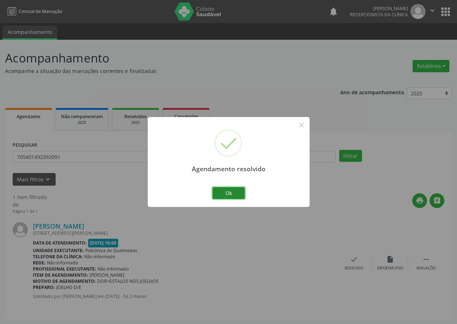
click at [234, 193] on button "Ok" at bounding box center [228, 193] width 32 height 12
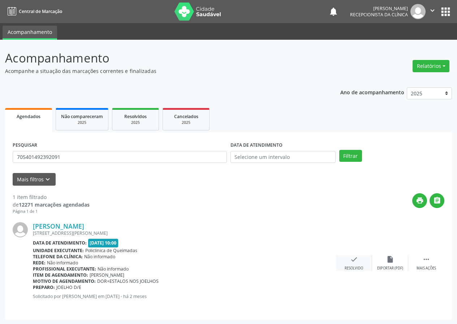
click at [347, 262] on div "check Resolvido" at bounding box center [354, 263] width 36 height 16
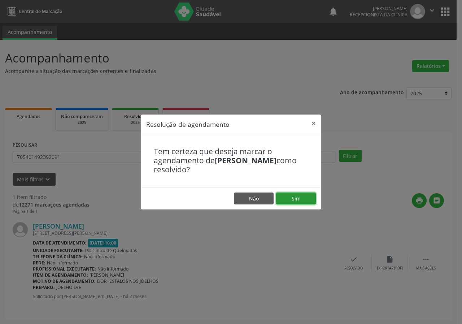
click at [300, 195] on button "Sim" at bounding box center [296, 198] width 40 height 12
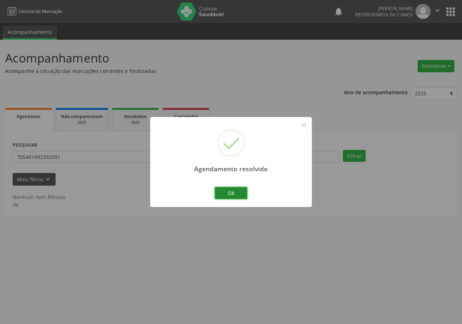
click at [237, 190] on button "Ok" at bounding box center [231, 193] width 32 height 12
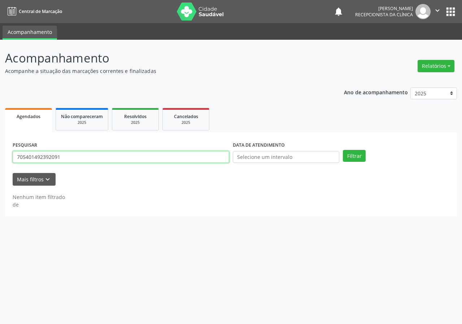
click at [178, 152] on input "705401492392091" at bounding box center [121, 157] width 217 height 12
click at [343, 150] on button "Filtrar" at bounding box center [354, 156] width 23 height 12
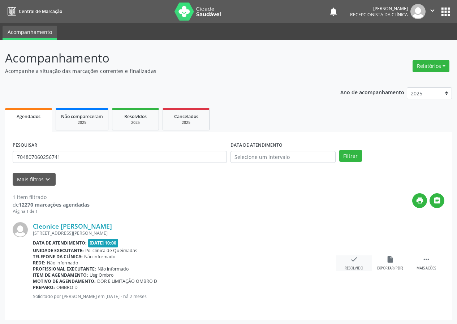
click at [351, 265] on div "check Resolvido" at bounding box center [354, 263] width 36 height 16
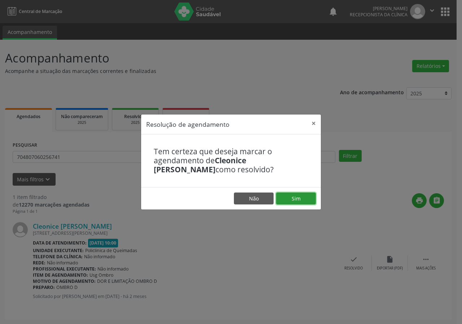
click at [293, 197] on button "Sim" at bounding box center [296, 198] width 40 height 12
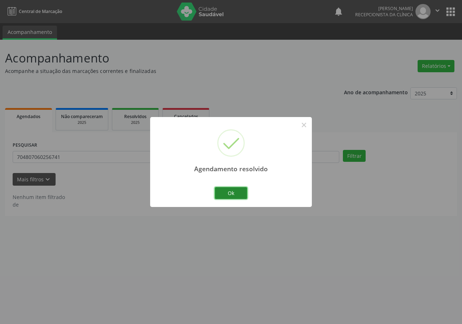
click at [229, 191] on button "Ok" at bounding box center [231, 193] width 32 height 12
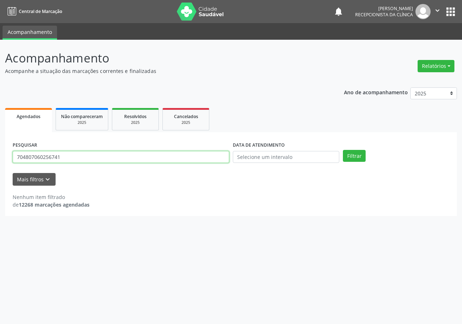
click at [201, 157] on input "704807060256741" at bounding box center [121, 157] width 217 height 12
click at [343, 150] on button "Filtrar" at bounding box center [354, 156] width 23 height 12
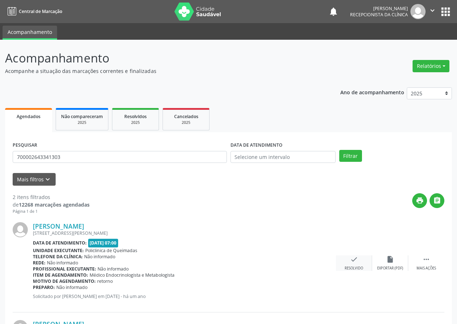
click at [355, 268] on div "Resolvido" at bounding box center [353, 268] width 18 height 5
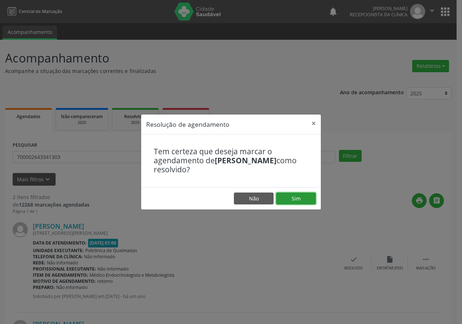
click at [306, 199] on button "Sim" at bounding box center [296, 198] width 40 height 12
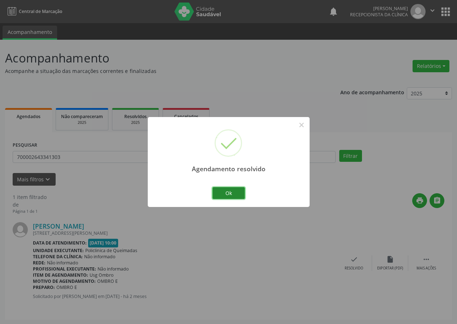
click at [228, 193] on button "Ok" at bounding box center [228, 193] width 32 height 12
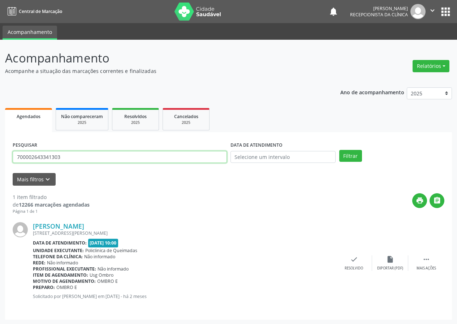
click at [97, 159] on input "700002643341303" at bounding box center [120, 157] width 214 height 12
click at [339, 150] on button "Filtrar" at bounding box center [350, 156] width 23 height 12
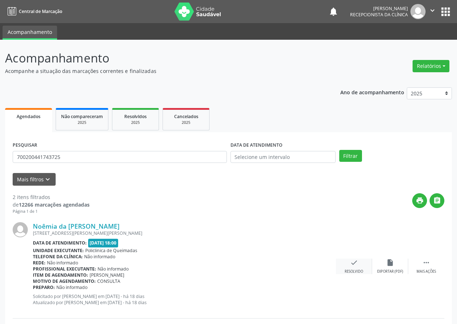
click at [354, 269] on div "Resolvido" at bounding box center [353, 271] width 18 height 5
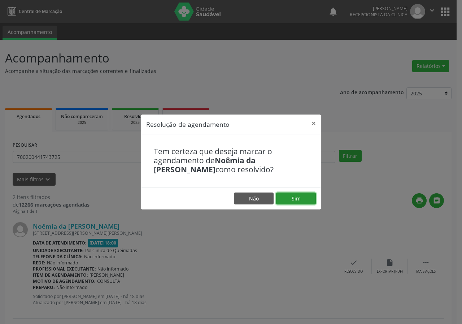
click at [299, 203] on button "Sim" at bounding box center [296, 198] width 40 height 12
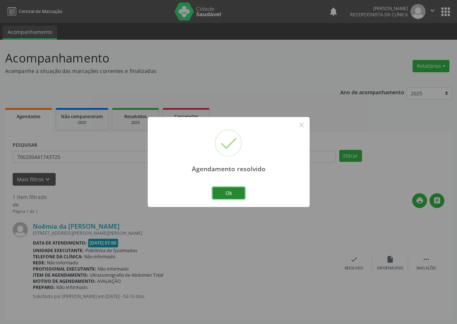
click at [227, 192] on button "Ok" at bounding box center [228, 193] width 32 height 12
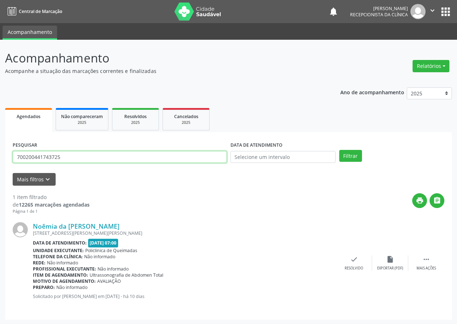
click at [207, 157] on input "700200441743725" at bounding box center [120, 157] width 214 height 12
click at [339, 150] on button "Filtrar" at bounding box center [350, 156] width 23 height 12
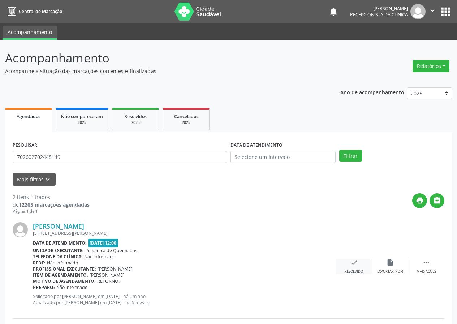
click at [351, 268] on div "check Resolvido" at bounding box center [354, 267] width 36 height 16
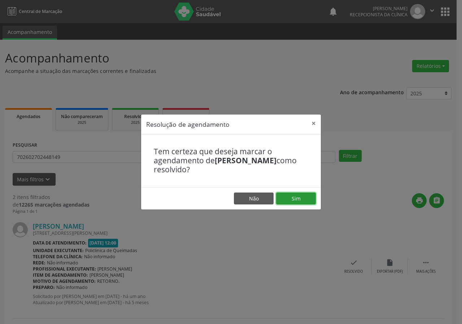
click at [280, 195] on button "Sim" at bounding box center [296, 198] width 40 height 12
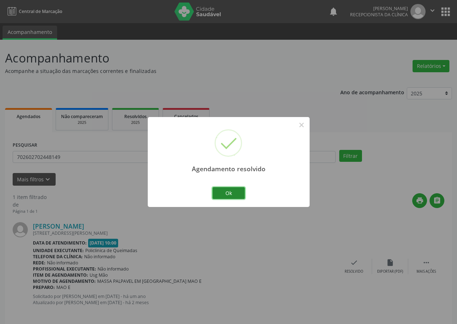
click at [235, 192] on button "Ok" at bounding box center [228, 193] width 32 height 12
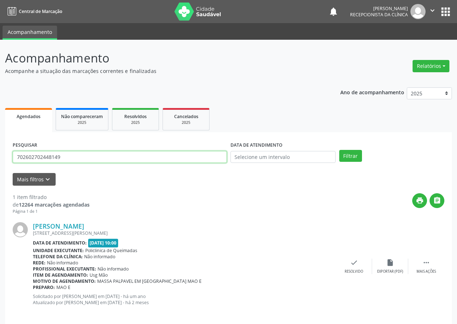
click at [211, 155] on input "702602702448149" at bounding box center [120, 157] width 214 height 12
click at [157, 157] on input "702602702448149" at bounding box center [120, 157] width 214 height 12
click at [339, 150] on button "Filtrar" at bounding box center [350, 156] width 23 height 12
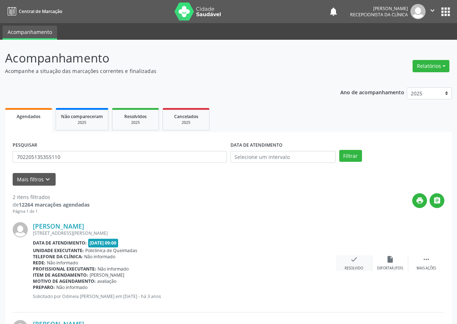
click at [352, 261] on icon "check" at bounding box center [354, 259] width 8 height 8
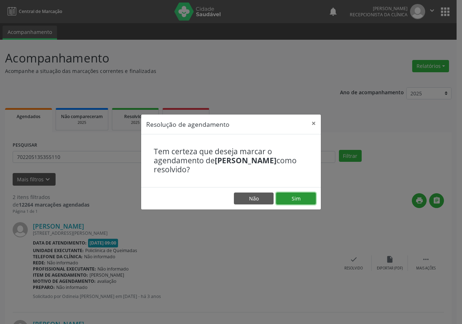
click at [304, 197] on button "Sim" at bounding box center [296, 198] width 40 height 12
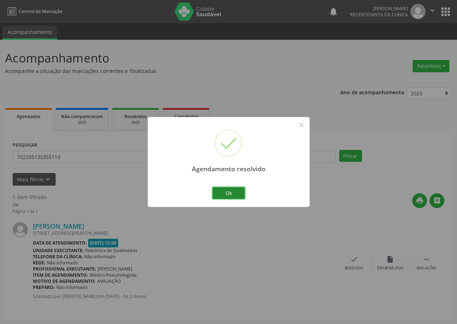
click at [227, 197] on button "Ok" at bounding box center [228, 193] width 32 height 12
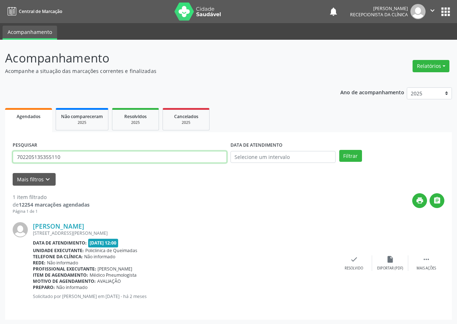
click at [168, 155] on input "702205135355110" at bounding box center [120, 157] width 214 height 12
click at [339, 150] on button "Filtrar" at bounding box center [350, 156] width 23 height 12
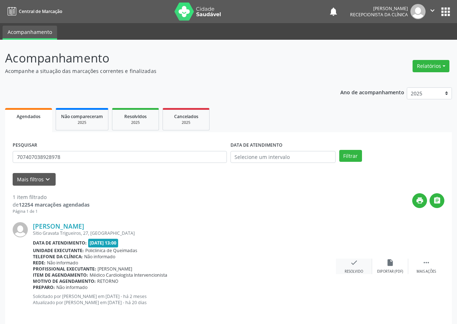
click at [349, 269] on div "Resolvido" at bounding box center [353, 271] width 18 height 5
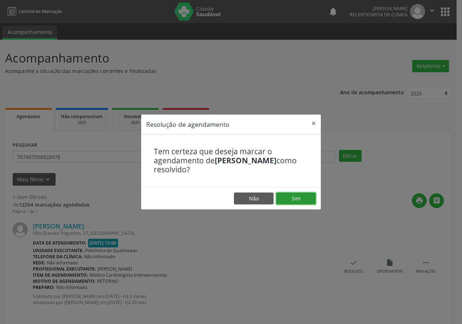
click at [288, 200] on button "Sim" at bounding box center [296, 198] width 40 height 12
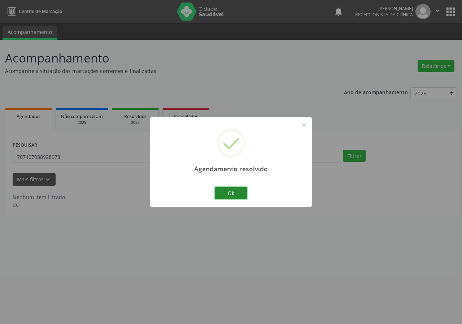
click at [227, 191] on button "Ok" at bounding box center [231, 193] width 32 height 12
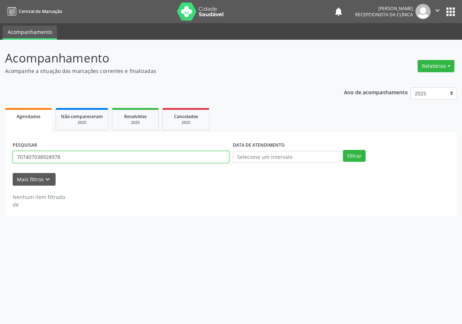
click at [196, 159] on input "707407038928978" at bounding box center [121, 157] width 217 height 12
click at [167, 162] on input "707407038928978" at bounding box center [121, 157] width 217 height 12
click at [343, 150] on button "Filtrar" at bounding box center [354, 156] width 23 height 12
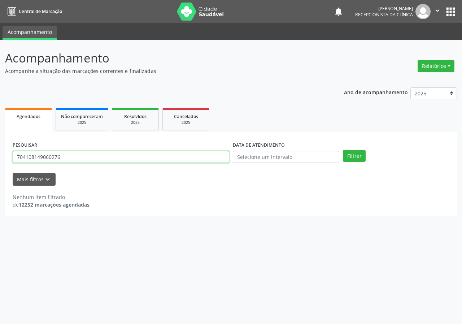
click at [66, 155] on input "704108149060276" at bounding box center [121, 157] width 217 height 12
type input "7"
click at [138, 188] on div "Nenhum item filtrado de 12252 marcações agendadas" at bounding box center [231, 197] width 437 height 23
click at [173, 157] on input "704108149060576" at bounding box center [121, 157] width 217 height 12
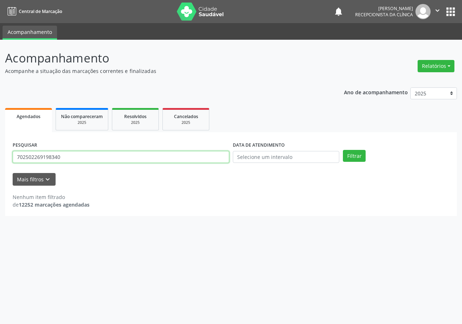
click at [173, 157] on input "702502269198340" at bounding box center [121, 157] width 217 height 12
click at [170, 209] on div "PESQUISAR 702502269198340 DATA DE ATENDIMENTO Filtrar UNIDADE DE REFERÊNCIA Sel…" at bounding box center [231, 174] width 452 height 84
click at [254, 189] on div "Nenhum item filtrado de 12252 marcações agendadas" at bounding box center [231, 197] width 437 height 23
click at [131, 156] on input "702502269198340" at bounding box center [121, 157] width 217 height 12
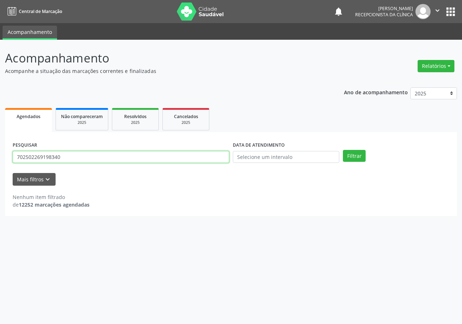
click at [131, 156] on input "702502269198340" at bounding box center [121, 157] width 217 height 12
click at [343, 150] on button "Filtrar" at bounding box center [354, 156] width 23 height 12
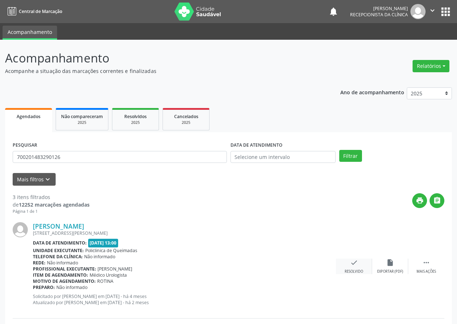
click at [351, 262] on icon "check" at bounding box center [354, 263] width 8 height 8
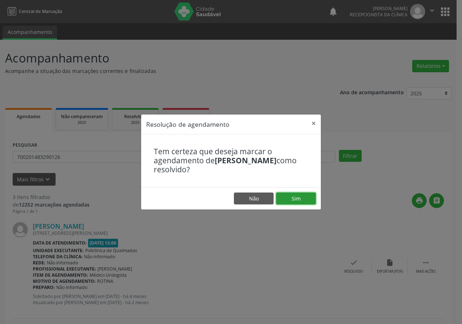
click at [296, 195] on button "Sim" at bounding box center [296, 198] width 40 height 12
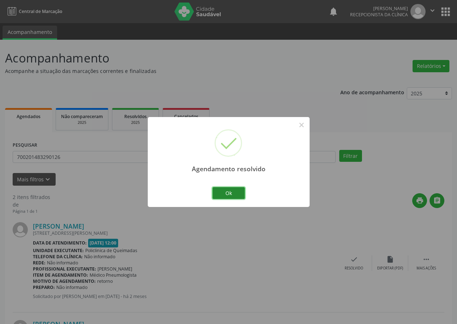
click at [226, 191] on button "Ok" at bounding box center [228, 193] width 32 height 12
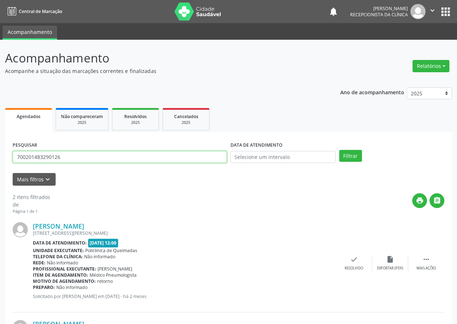
click at [187, 157] on input "700201483290126" at bounding box center [120, 157] width 214 height 12
click at [181, 156] on input "700201483290126" at bounding box center [120, 157] width 214 height 12
click at [339, 150] on button "Filtrar" at bounding box center [350, 156] width 23 height 12
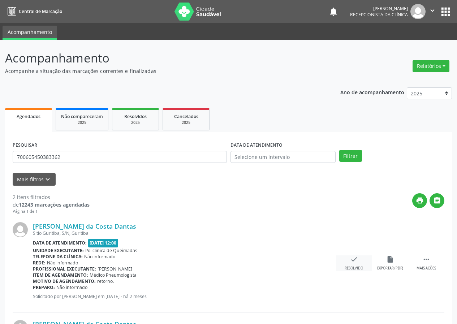
click at [361, 265] on div "check Resolvido" at bounding box center [354, 263] width 36 height 16
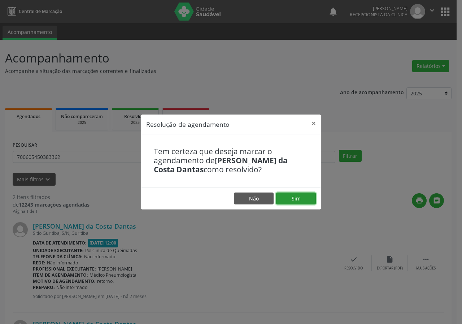
click at [284, 194] on button "Sim" at bounding box center [296, 198] width 40 height 12
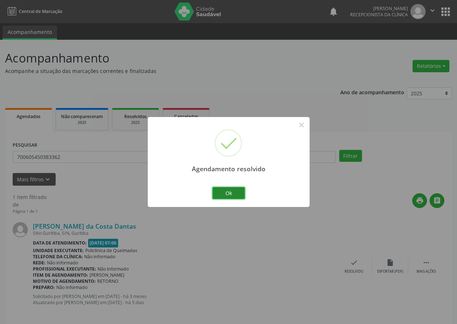
click at [234, 188] on button "Ok" at bounding box center [228, 193] width 32 height 12
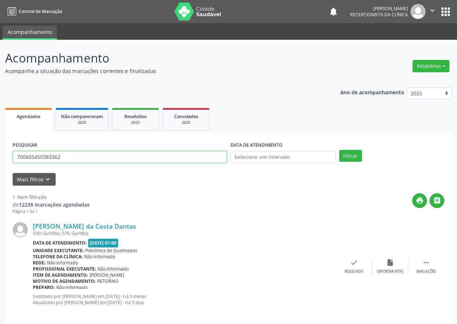
click at [104, 154] on input "700605450383362" at bounding box center [120, 157] width 214 height 12
type input "703001856381276"
click at [339, 150] on button "Filtrar" at bounding box center [350, 156] width 23 height 12
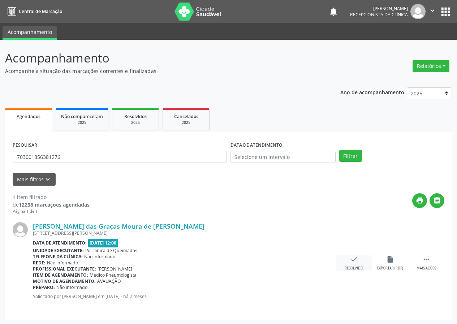
click at [358, 264] on div "check Resolvido" at bounding box center [354, 263] width 36 height 16
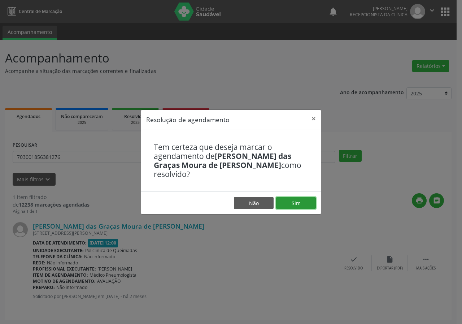
click at [289, 197] on button "Sim" at bounding box center [296, 203] width 40 height 12
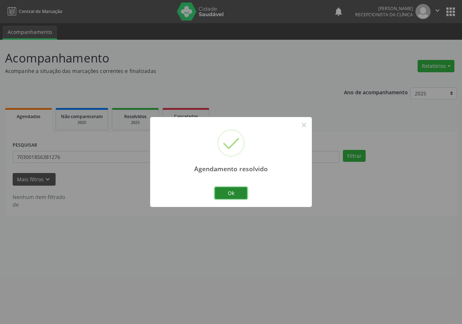
click at [224, 195] on button "Ok" at bounding box center [231, 193] width 32 height 12
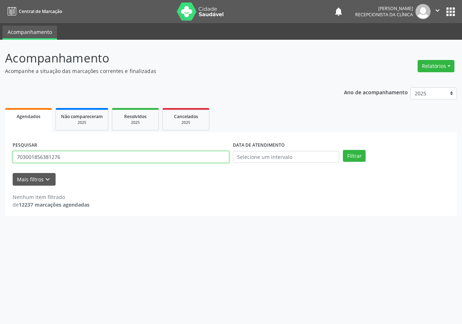
click at [179, 154] on input "703001856381276" at bounding box center [121, 157] width 217 height 12
click at [104, 153] on input "703001856381276" at bounding box center [121, 157] width 217 height 12
click at [343, 150] on button "Filtrar" at bounding box center [354, 156] width 23 height 12
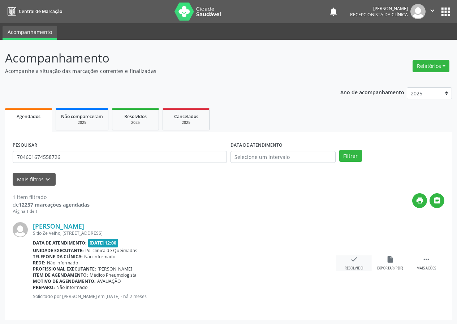
click at [349, 266] on div "Resolvido" at bounding box center [353, 268] width 18 height 5
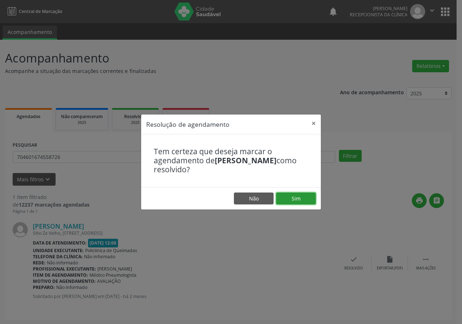
click at [298, 193] on button "Sim" at bounding box center [296, 198] width 40 height 12
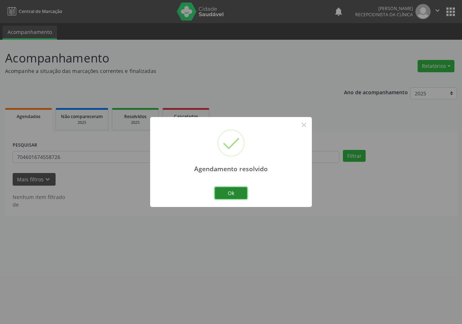
click at [232, 191] on button "Ok" at bounding box center [231, 193] width 32 height 12
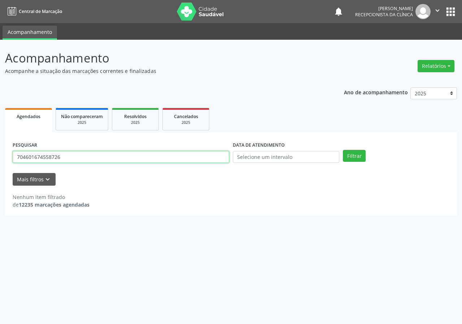
click at [195, 160] on input "704601674558726" at bounding box center [121, 157] width 217 height 12
click at [146, 156] on input "708206163451048" at bounding box center [121, 157] width 217 height 12
click at [145, 156] on input "708206163451048" at bounding box center [121, 157] width 217 height 12
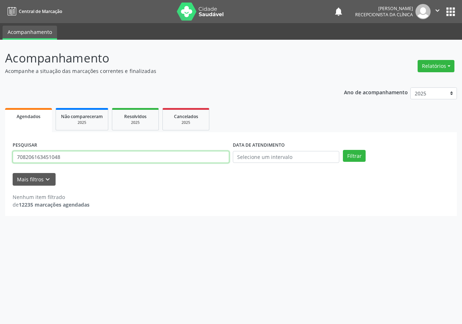
click at [145, 156] on input "708206163451048" at bounding box center [121, 157] width 217 height 12
click at [343, 150] on button "Filtrar" at bounding box center [354, 156] width 23 height 12
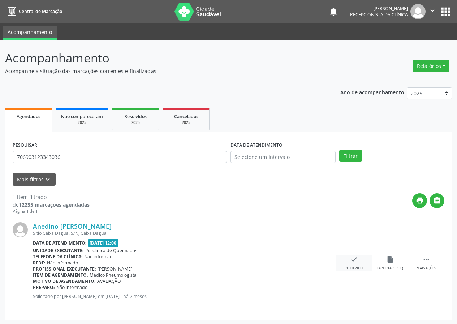
click at [357, 264] on div "check Resolvido" at bounding box center [354, 263] width 36 height 16
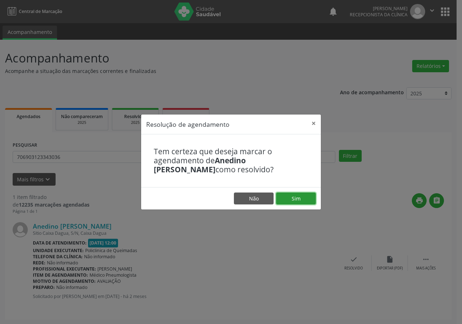
click at [299, 199] on button "Sim" at bounding box center [296, 198] width 40 height 12
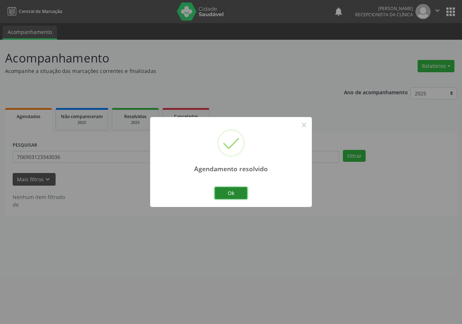
click at [238, 191] on button "Ok" at bounding box center [231, 193] width 32 height 12
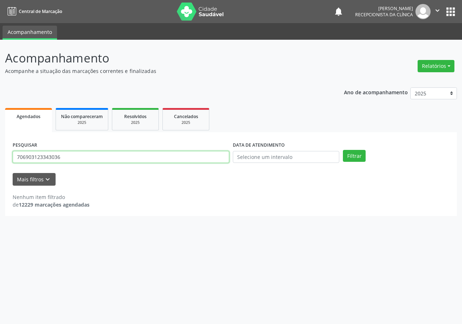
click at [206, 156] on input "706903123343036" at bounding box center [121, 157] width 217 height 12
click at [343, 150] on button "Filtrar" at bounding box center [354, 156] width 23 height 12
click at [173, 161] on input "700508332701651" at bounding box center [121, 157] width 217 height 12
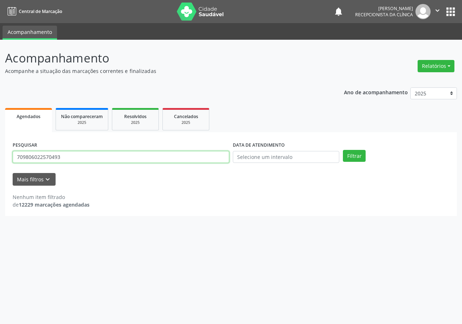
click at [343, 150] on button "Filtrar" at bounding box center [354, 156] width 23 height 12
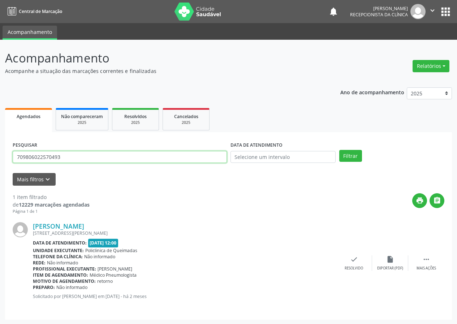
click at [116, 159] on input "709806022570493" at bounding box center [120, 157] width 214 height 12
click at [355, 260] on icon "check" at bounding box center [354, 259] width 8 height 8
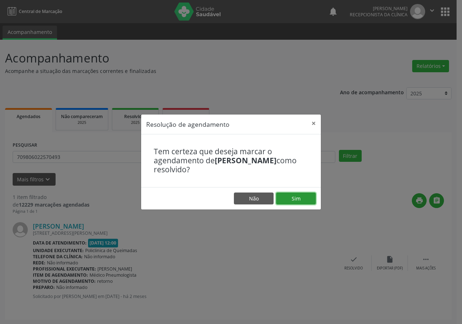
click at [298, 199] on button "Sim" at bounding box center [296, 198] width 40 height 12
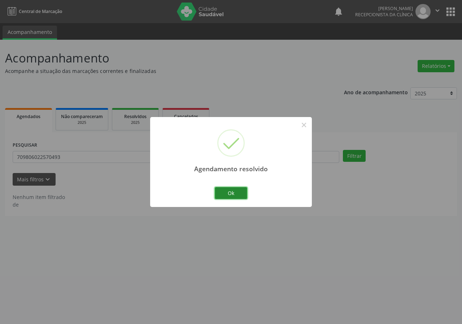
click at [236, 195] on button "Ok" at bounding box center [231, 193] width 32 height 12
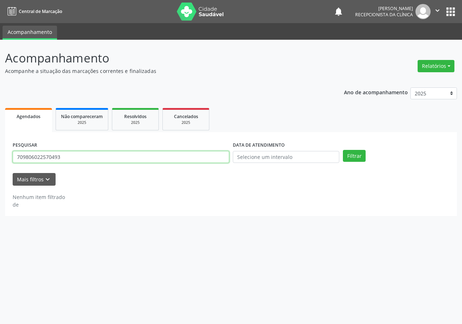
click at [161, 159] on input "709806022570493" at bounding box center [121, 157] width 217 height 12
click at [162, 158] on input "709806022570493" at bounding box center [121, 157] width 217 height 12
click at [343, 150] on button "Filtrar" at bounding box center [354, 156] width 23 height 12
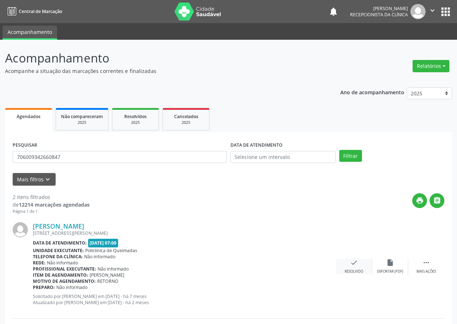
click at [355, 266] on icon "check" at bounding box center [354, 263] width 8 height 8
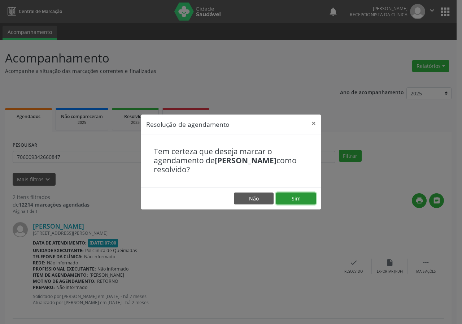
click at [311, 200] on button "Sim" at bounding box center [296, 198] width 40 height 12
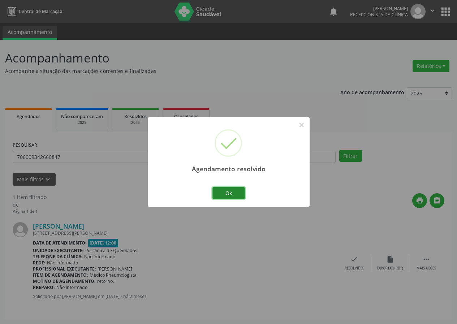
click at [226, 194] on button "Ok" at bounding box center [228, 193] width 32 height 12
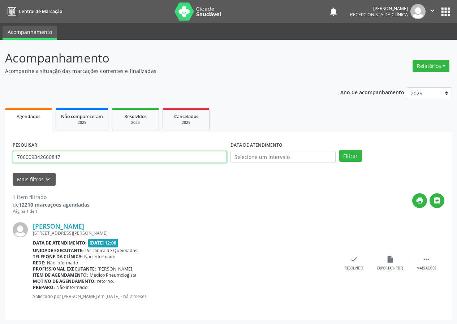
click at [186, 158] on input "706009342660847" at bounding box center [120, 157] width 214 height 12
click at [339, 150] on button "Filtrar" at bounding box center [350, 156] width 23 height 12
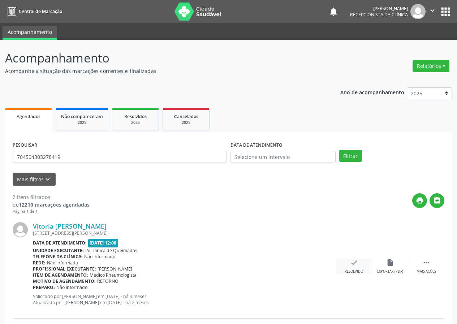
click at [350, 267] on div "check Resolvido" at bounding box center [354, 267] width 36 height 16
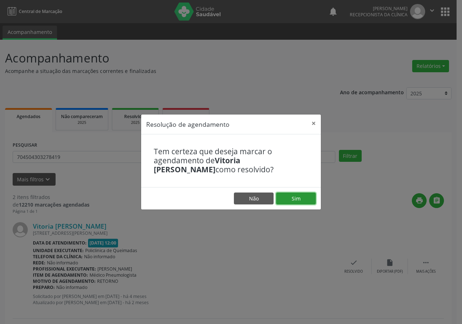
click at [312, 201] on button "Sim" at bounding box center [296, 198] width 40 height 12
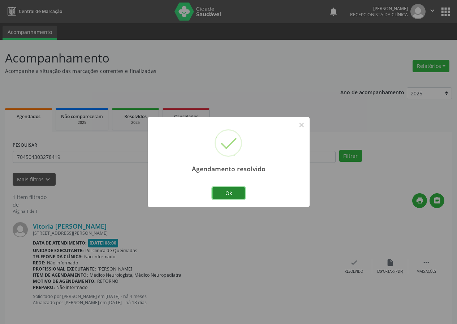
click at [221, 191] on button "Ok" at bounding box center [228, 193] width 32 height 12
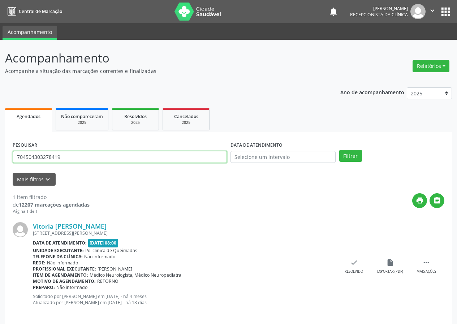
click at [187, 156] on input "704504303278419" at bounding box center [120, 157] width 214 height 12
click at [339, 150] on button "Filtrar" at bounding box center [350, 156] width 23 height 12
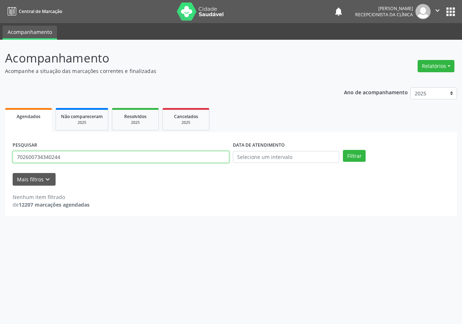
click at [135, 156] on input "702600734340244" at bounding box center [121, 157] width 217 height 12
click at [343, 150] on button "Filtrar" at bounding box center [354, 156] width 23 height 12
click at [119, 154] on input "701403636512330" at bounding box center [121, 157] width 217 height 12
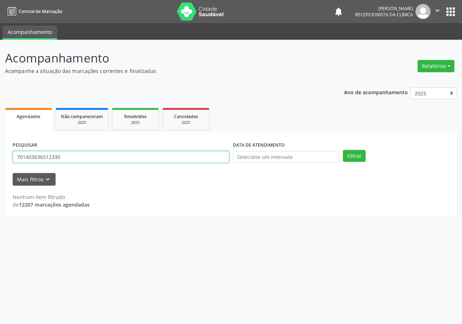
click at [75, 156] on input "701403636512330" at bounding box center [121, 157] width 217 height 12
click at [74, 156] on input "701403636512330" at bounding box center [121, 157] width 217 height 12
click at [343, 150] on button "Filtrar" at bounding box center [354, 156] width 23 height 12
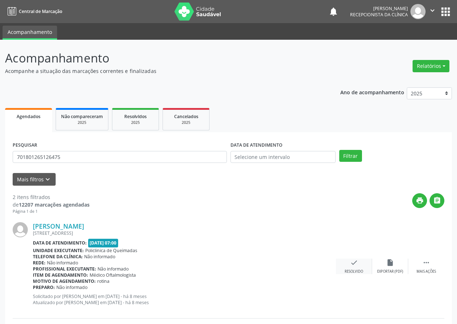
click at [351, 268] on div "check Resolvido" at bounding box center [354, 267] width 36 height 16
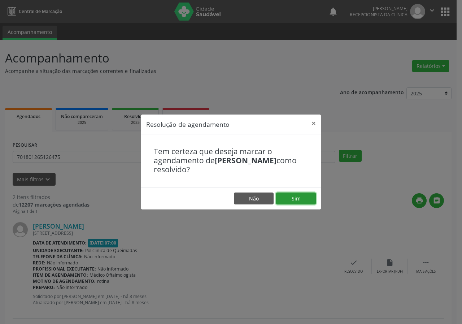
click at [292, 194] on button "Sim" at bounding box center [296, 198] width 40 height 12
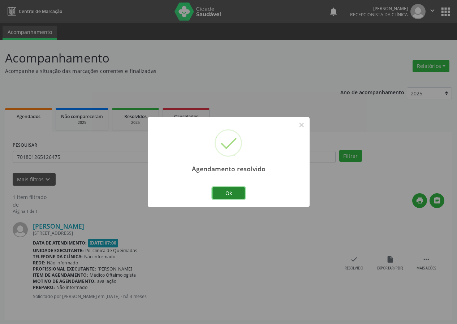
click at [233, 193] on button "Ok" at bounding box center [228, 193] width 32 height 12
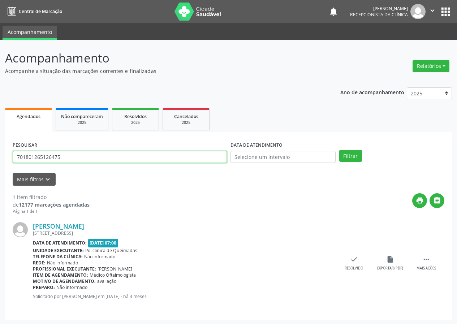
click at [181, 157] on input "701801265126475" at bounding box center [120, 157] width 214 height 12
click at [339, 150] on button "Filtrar" at bounding box center [350, 156] width 23 height 12
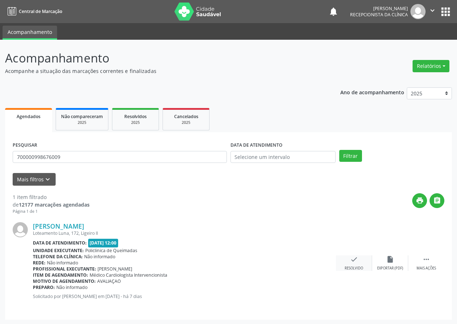
click at [351, 262] on icon "check" at bounding box center [354, 259] width 8 height 8
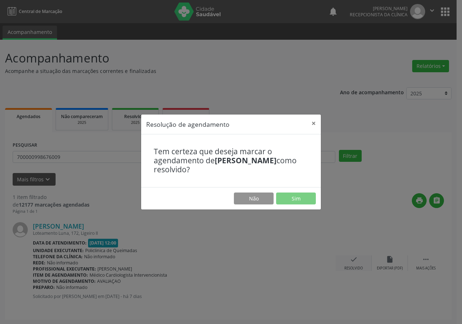
click at [351, 262] on div "Resolução de agendamento × Tem certeza que deseja marcar o agendamento de [PERS…" at bounding box center [231, 162] width 462 height 324
click at [300, 197] on button "Sim" at bounding box center [296, 198] width 40 height 12
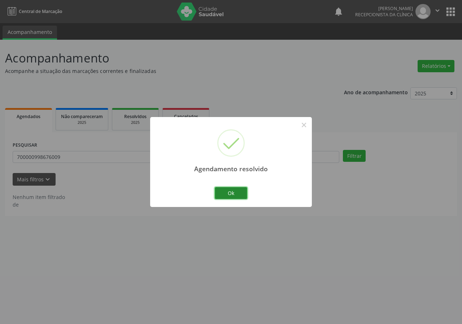
click at [242, 195] on button "Ok" at bounding box center [231, 193] width 32 height 12
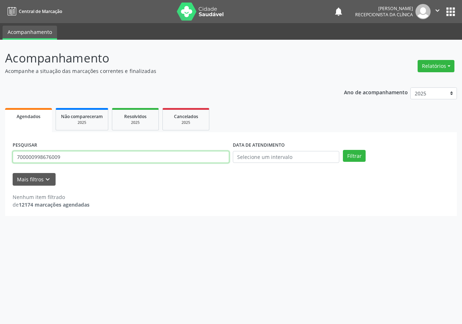
click at [80, 156] on input "700000998676009" at bounding box center [121, 157] width 217 height 12
click at [343, 150] on button "Filtrar" at bounding box center [354, 156] width 23 height 12
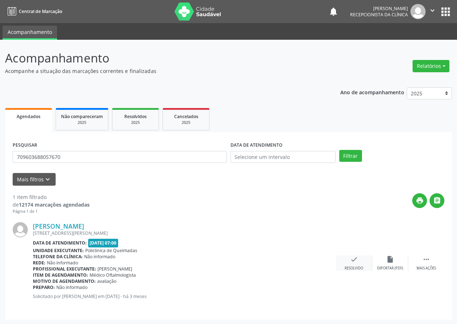
click at [354, 264] on div "check Resolvido" at bounding box center [354, 263] width 36 height 16
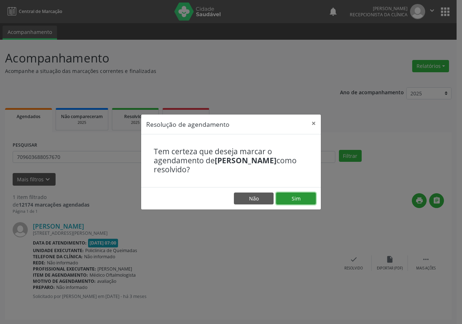
click at [306, 196] on button "Sim" at bounding box center [296, 198] width 40 height 12
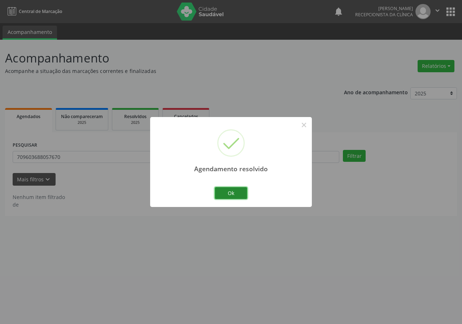
click at [229, 190] on button "Ok" at bounding box center [231, 193] width 32 height 12
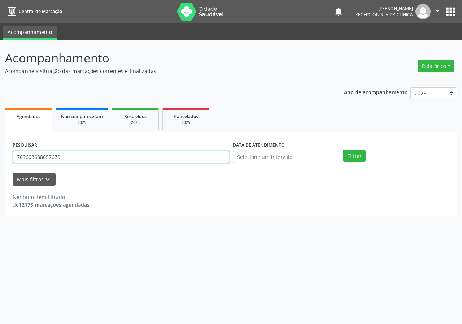
click at [192, 155] on input "709603688057670" at bounding box center [121, 157] width 217 height 12
click at [343, 150] on button "Filtrar" at bounding box center [354, 156] width 23 height 12
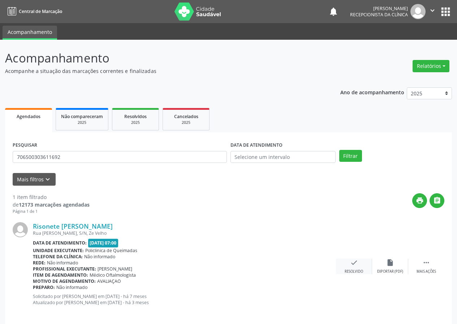
click at [352, 268] on div "check Resolvido" at bounding box center [354, 267] width 36 height 16
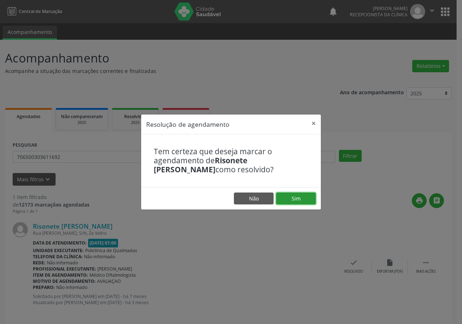
click at [294, 197] on button "Sim" at bounding box center [296, 198] width 40 height 12
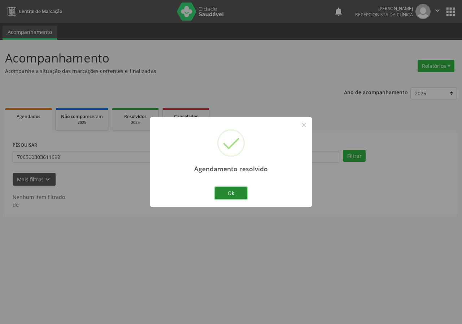
click at [244, 194] on button "Ok" at bounding box center [231, 193] width 32 height 12
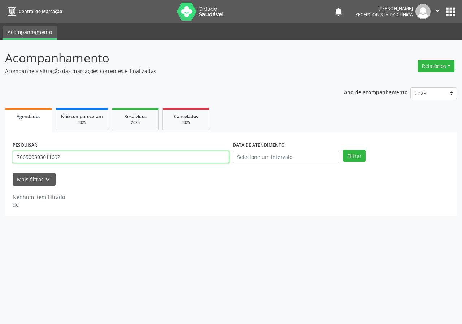
click at [217, 157] on input "706500303611692" at bounding box center [121, 157] width 217 height 12
click at [343, 150] on button "Filtrar" at bounding box center [354, 156] width 23 height 12
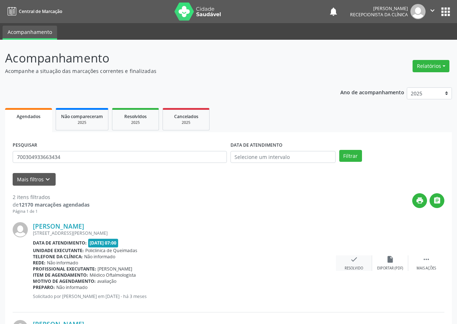
click at [352, 264] on div "check Resolvido" at bounding box center [354, 263] width 36 height 16
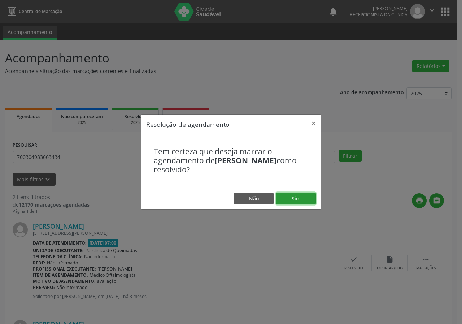
click at [300, 197] on button "Sim" at bounding box center [296, 198] width 40 height 12
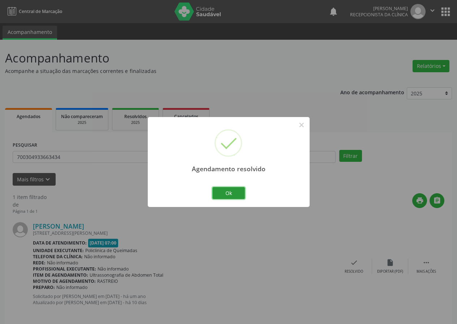
click at [227, 193] on button "Ok" at bounding box center [228, 193] width 32 height 12
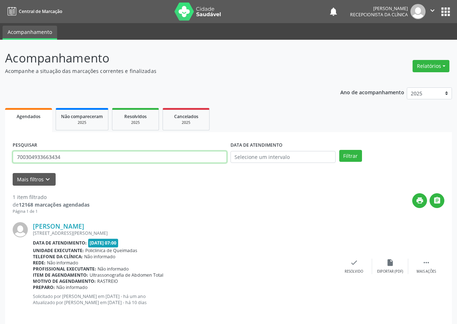
click at [203, 159] on input "700304933663434" at bounding box center [120, 157] width 214 height 12
click at [356, 268] on div "check Resolvido" at bounding box center [354, 267] width 36 height 16
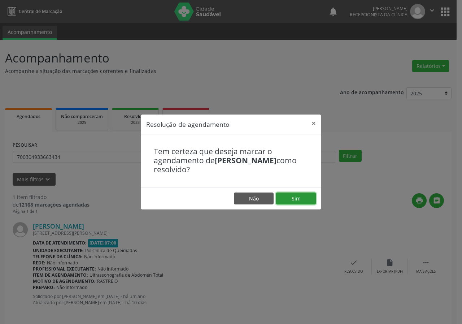
click at [309, 200] on button "Sim" at bounding box center [296, 198] width 40 height 12
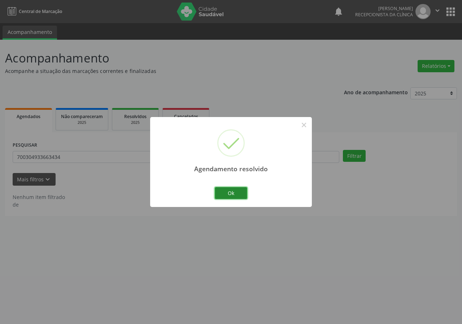
click at [224, 192] on button "Ok" at bounding box center [231, 193] width 32 height 12
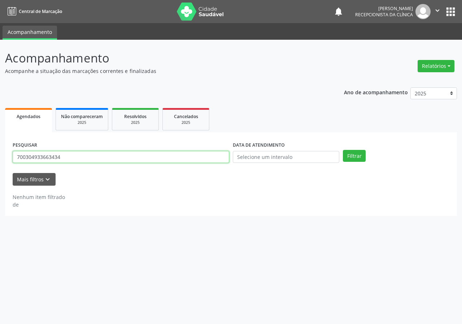
click at [171, 154] on input "700304933663434" at bounding box center [121, 157] width 217 height 12
click at [343, 150] on button "Filtrar" at bounding box center [354, 156] width 23 height 12
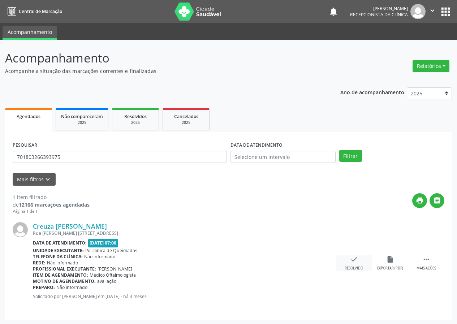
click at [357, 260] on icon "check" at bounding box center [354, 259] width 8 height 8
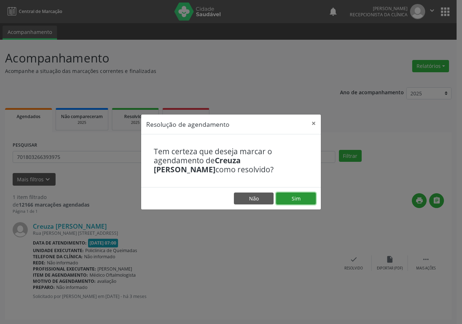
click at [293, 198] on button "Sim" at bounding box center [296, 198] width 40 height 12
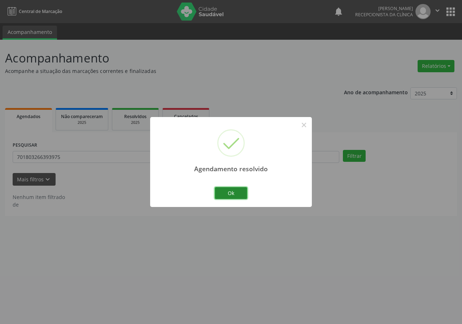
click at [229, 191] on button "Ok" at bounding box center [231, 193] width 32 height 12
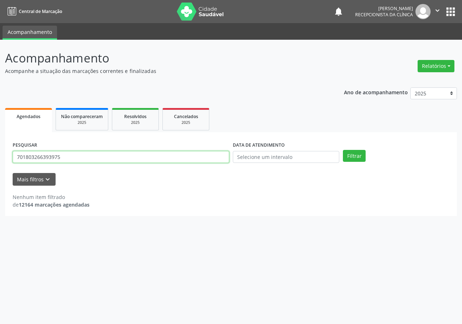
click at [177, 160] on input "701803266393975" at bounding box center [121, 157] width 217 height 12
click at [343, 150] on button "Filtrar" at bounding box center [354, 156] width 23 height 12
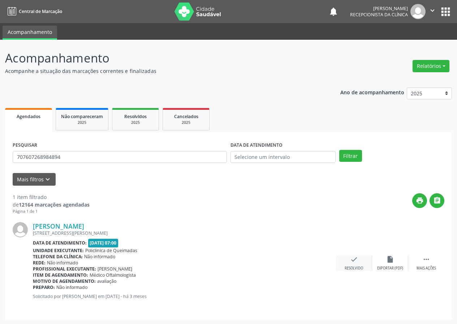
click at [349, 262] on div "check Resolvido" at bounding box center [354, 263] width 36 height 16
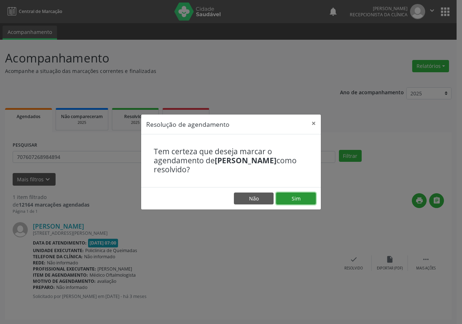
click at [289, 200] on button "Sim" at bounding box center [296, 198] width 40 height 12
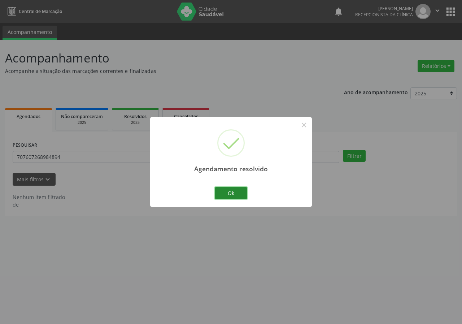
click at [235, 193] on button "Ok" at bounding box center [231, 193] width 32 height 12
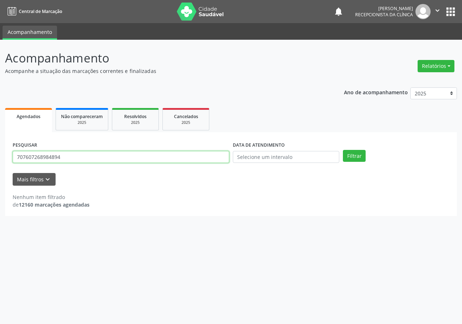
click at [216, 153] on input "707607268984894" at bounding box center [121, 157] width 217 height 12
click at [343, 150] on button "Filtrar" at bounding box center [354, 156] width 23 height 12
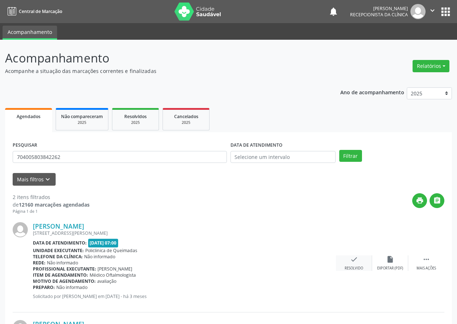
click at [357, 266] on div "Resolvido" at bounding box center [353, 268] width 18 height 5
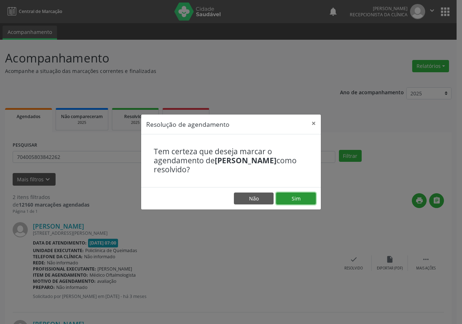
click at [305, 202] on button "Sim" at bounding box center [296, 198] width 40 height 12
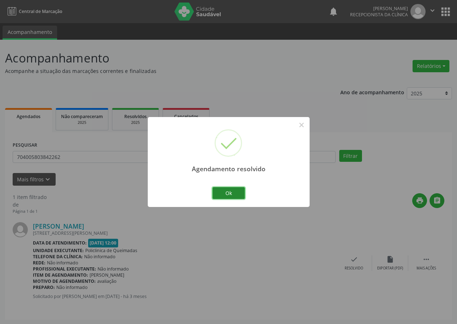
click at [222, 191] on button "Ok" at bounding box center [228, 193] width 32 height 12
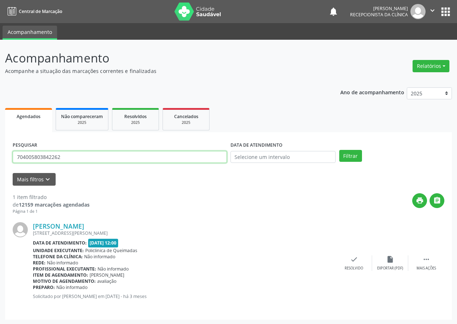
click at [207, 157] on input "704005803842262" at bounding box center [120, 157] width 214 height 12
click at [339, 150] on button "Filtrar" at bounding box center [350, 156] width 23 height 12
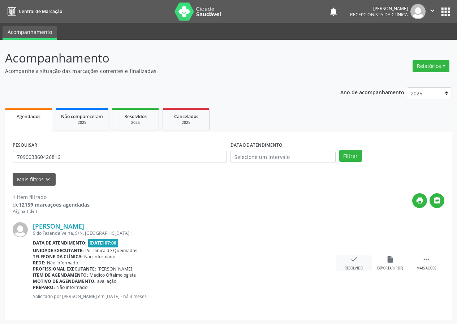
click at [358, 265] on div "check Resolvido" at bounding box center [354, 263] width 36 height 16
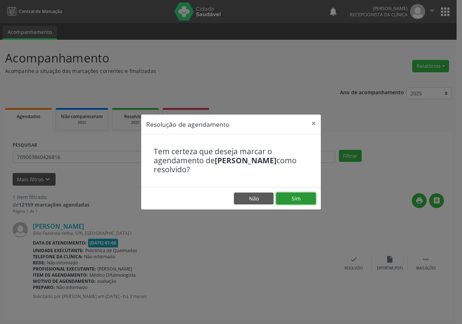
click at [301, 205] on button "Sim" at bounding box center [296, 198] width 40 height 12
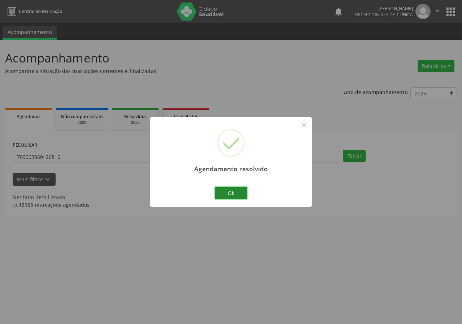
click at [238, 192] on button "Ok" at bounding box center [231, 193] width 32 height 12
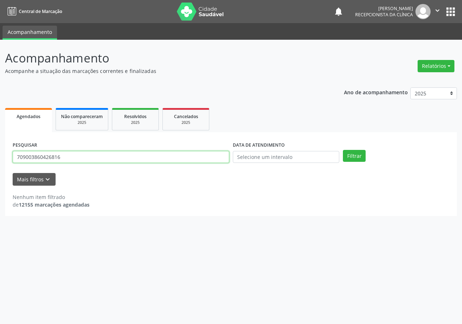
click at [220, 160] on input "709003860426816" at bounding box center [121, 157] width 217 height 12
click at [146, 158] on input "709003860426816" at bounding box center [121, 157] width 217 height 12
click at [343, 150] on button "Filtrar" at bounding box center [354, 156] width 23 height 12
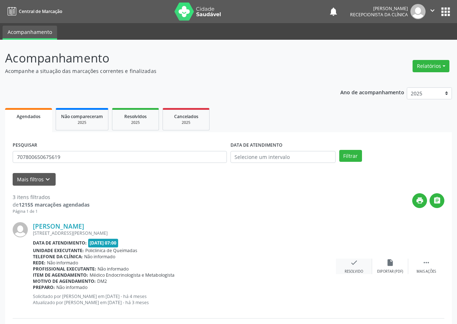
click at [353, 270] on div "Resolvido" at bounding box center [353, 271] width 18 height 5
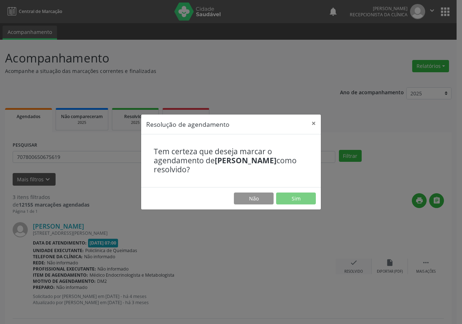
click at [353, 269] on div "Resolução de agendamento × Tem certeza que deseja marcar o agendamento de [PERS…" at bounding box center [231, 162] width 462 height 324
click at [294, 195] on button "Sim" at bounding box center [296, 198] width 40 height 12
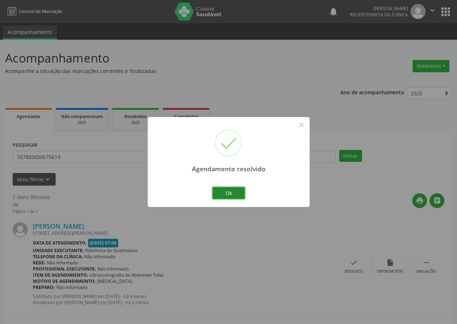
click at [235, 192] on button "Ok" at bounding box center [228, 193] width 32 height 12
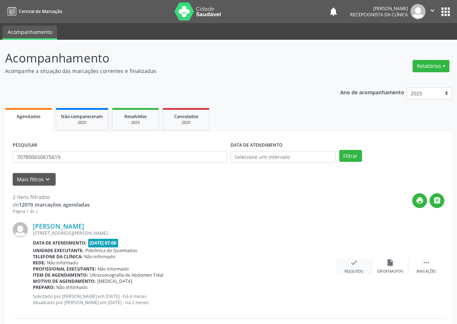
click at [355, 268] on div "check Resolvido" at bounding box center [354, 267] width 36 height 16
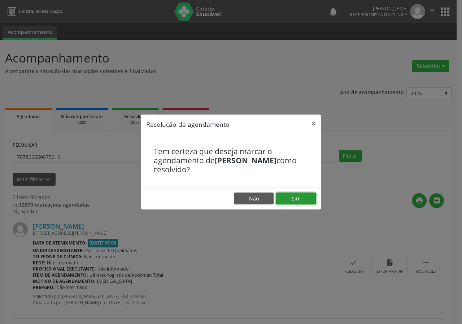
click at [286, 199] on button "Sim" at bounding box center [296, 198] width 40 height 12
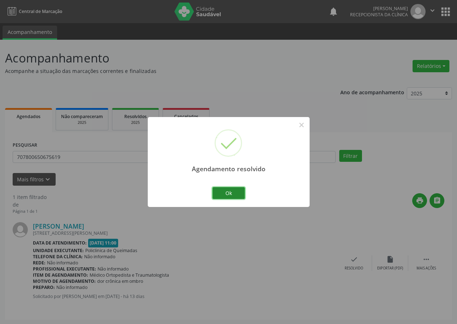
click at [234, 193] on button "Ok" at bounding box center [228, 193] width 32 height 12
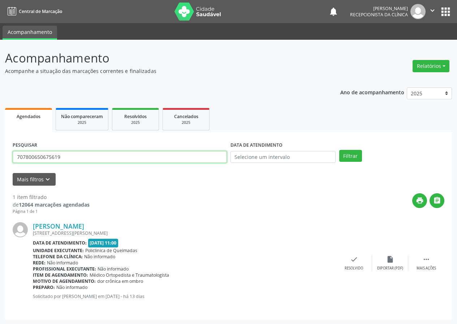
click at [217, 155] on input "707800650675619" at bounding box center [120, 157] width 214 height 12
type input "700009786464200"
click at [226, 161] on input "700009786464200" at bounding box center [120, 157] width 214 height 12
click at [62, 155] on input "700009786464200" at bounding box center [120, 157] width 214 height 12
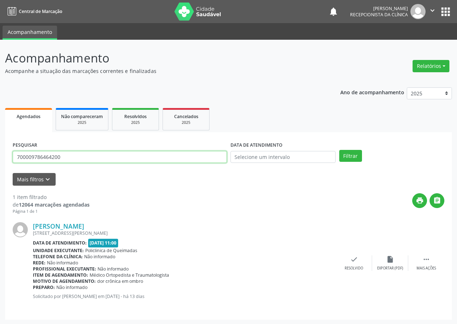
click at [62, 155] on input "700009786464200" at bounding box center [120, 157] width 214 height 12
type input "700009786464200"
click at [339, 150] on button "Filtrar" at bounding box center [350, 156] width 23 height 12
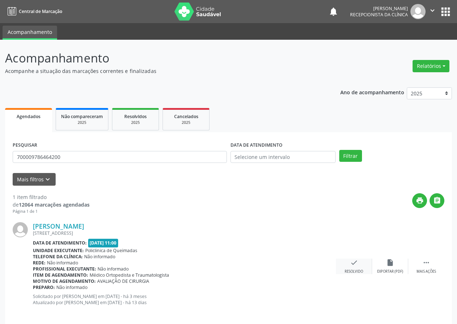
click at [359, 270] on div "Resolvido" at bounding box center [353, 271] width 18 height 5
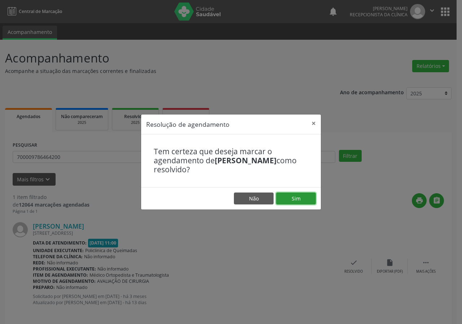
click at [293, 200] on button "Sim" at bounding box center [296, 198] width 40 height 12
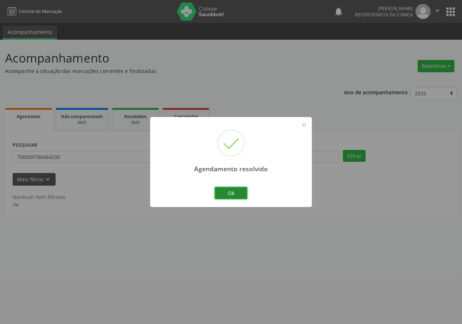
click at [223, 191] on button "Ok" at bounding box center [231, 193] width 32 height 12
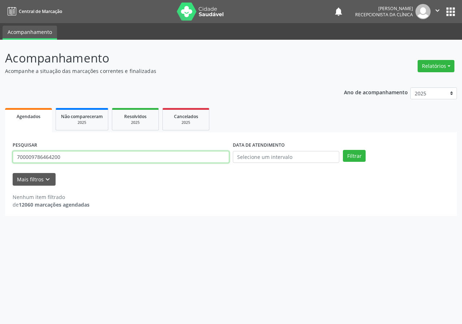
click at [210, 156] on input "700009786464200" at bounding box center [121, 157] width 217 height 12
click at [343, 150] on button "Filtrar" at bounding box center [354, 156] width 23 height 12
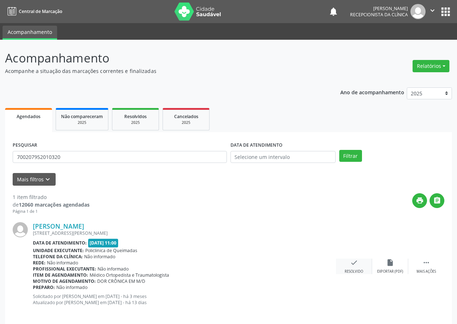
click at [349, 268] on div "check Resolvido" at bounding box center [354, 267] width 36 height 16
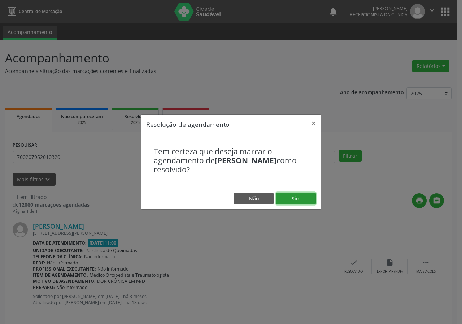
click at [301, 194] on button "Sim" at bounding box center [296, 198] width 40 height 12
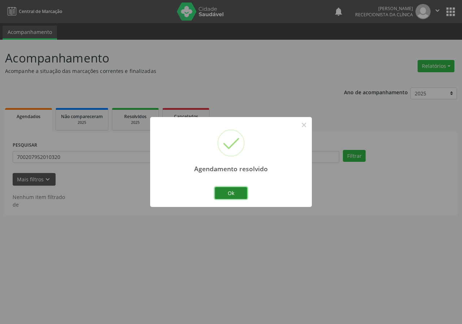
click at [225, 194] on button "Ok" at bounding box center [231, 193] width 32 height 12
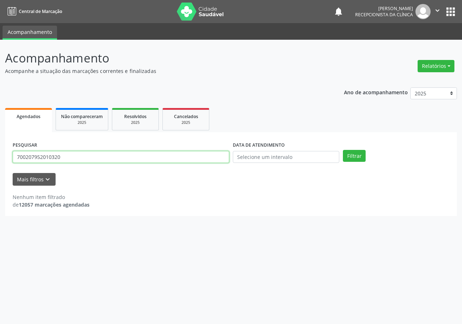
click at [213, 158] on input "700207952010320" at bounding box center [121, 157] width 217 height 12
click at [343, 150] on button "Filtrar" at bounding box center [354, 156] width 23 height 12
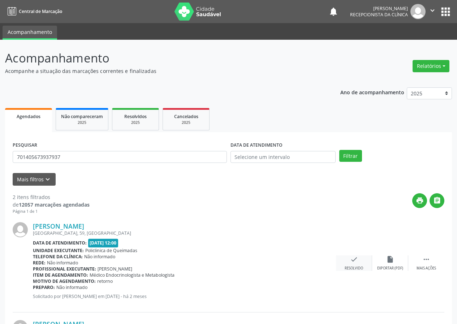
click at [357, 260] on icon "check" at bounding box center [354, 259] width 8 height 8
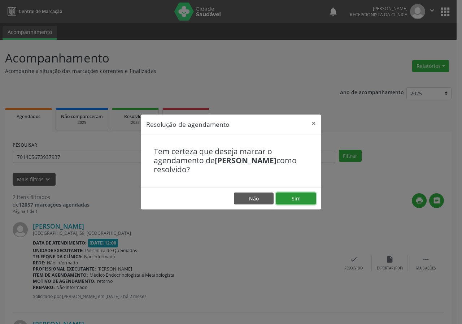
click at [301, 199] on button "Sim" at bounding box center [296, 198] width 40 height 12
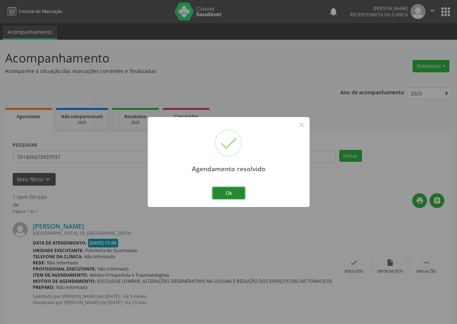
click at [223, 193] on button "Ok" at bounding box center [228, 193] width 32 height 12
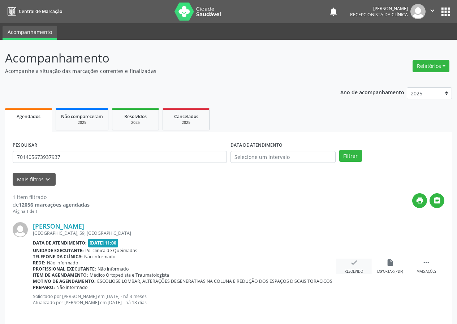
click at [349, 267] on div "check Resolvido" at bounding box center [354, 267] width 36 height 16
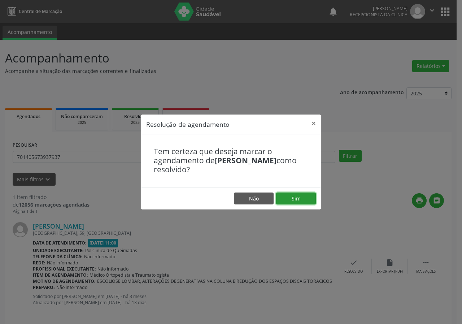
click at [307, 197] on button "Sim" at bounding box center [296, 198] width 40 height 12
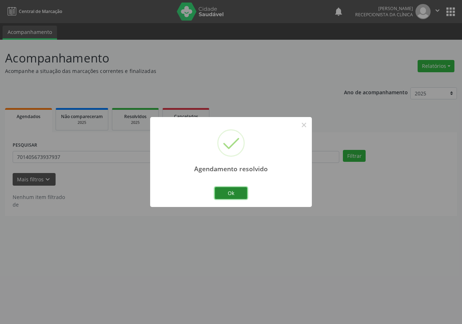
click at [226, 192] on button "Ok" at bounding box center [231, 193] width 32 height 12
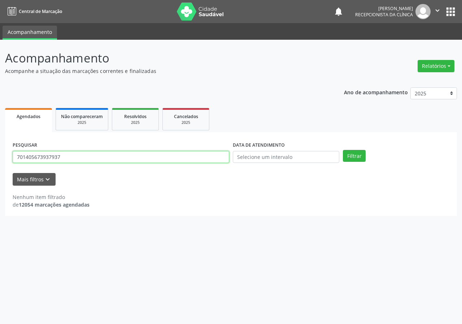
click at [84, 160] on input "701405673937937" at bounding box center [121, 157] width 217 height 12
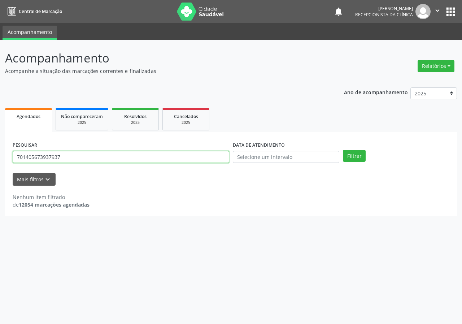
click at [78, 153] on input "701405673937937" at bounding box center [121, 157] width 217 height 12
click at [343, 150] on button "Filtrar" at bounding box center [354, 156] width 23 height 12
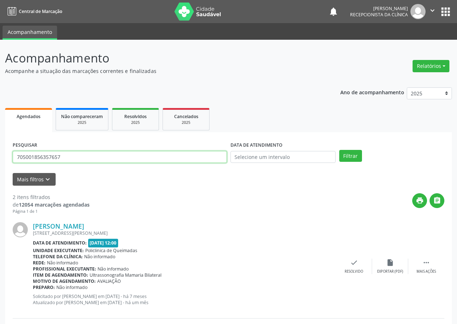
click at [84, 157] on input "705001856357657" at bounding box center [120, 157] width 214 height 12
click at [83, 158] on input "705001856357657" at bounding box center [120, 157] width 214 height 12
click at [351, 264] on icon "check" at bounding box center [354, 263] width 8 height 8
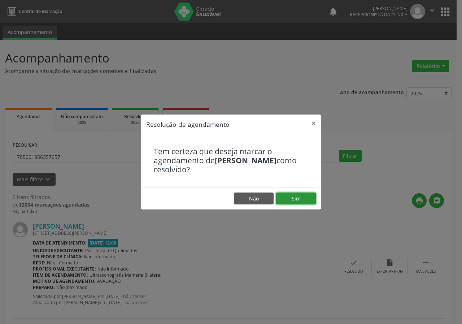
click at [296, 199] on button "Sim" at bounding box center [296, 198] width 40 height 12
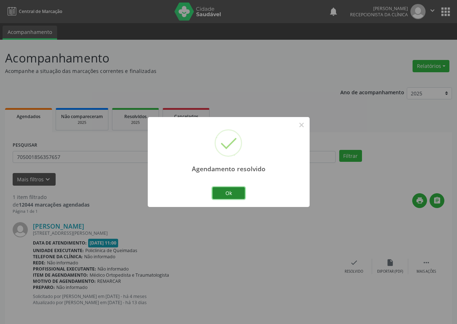
click at [238, 195] on button "Ok" at bounding box center [228, 193] width 32 height 12
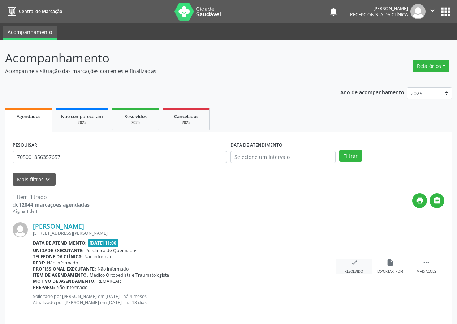
click at [353, 266] on icon "check" at bounding box center [354, 263] width 8 height 8
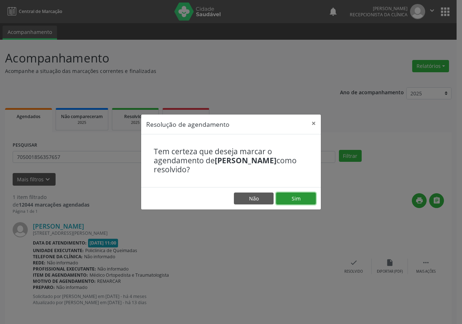
click at [307, 201] on button "Sim" at bounding box center [296, 198] width 40 height 12
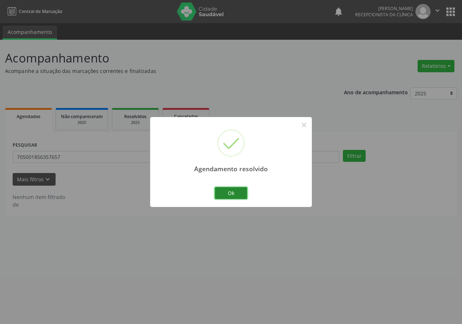
click at [232, 196] on button "Ok" at bounding box center [231, 193] width 32 height 12
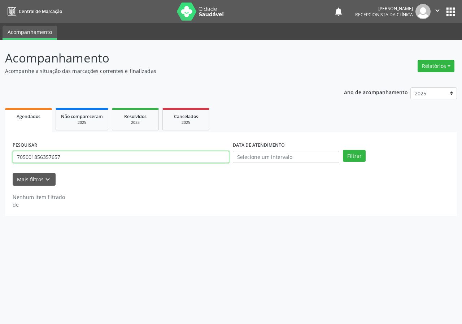
click at [169, 156] on input "705001856357657" at bounding box center [121, 157] width 217 height 12
click at [168, 154] on input "705001856357657" at bounding box center [121, 157] width 217 height 12
click at [343, 150] on button "Filtrar" at bounding box center [354, 156] width 23 height 12
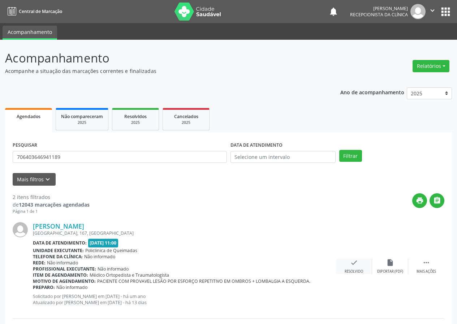
click at [354, 269] on div "Resolvido" at bounding box center [353, 271] width 18 height 5
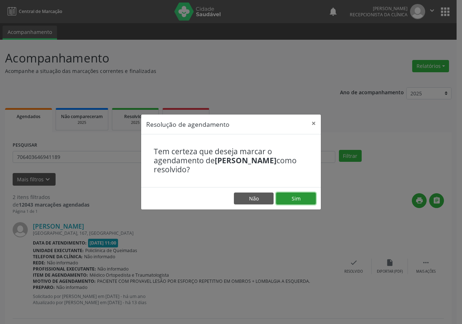
click at [294, 199] on button "Sim" at bounding box center [296, 198] width 40 height 12
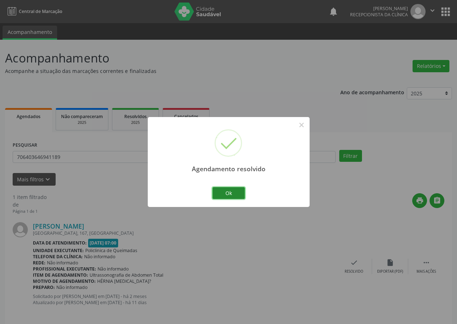
click at [230, 193] on button "Ok" at bounding box center [228, 193] width 32 height 12
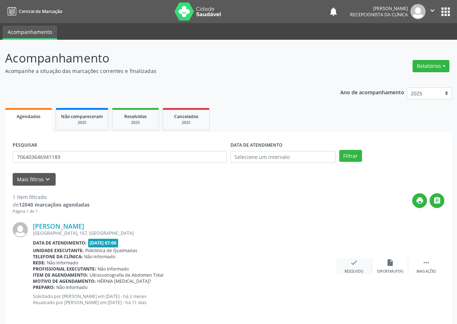
click at [351, 265] on icon "check" at bounding box center [354, 263] width 8 height 8
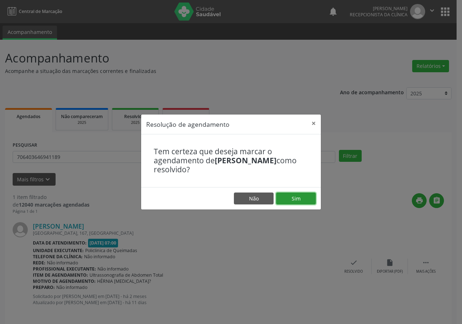
click at [294, 199] on button "Sim" at bounding box center [296, 198] width 40 height 12
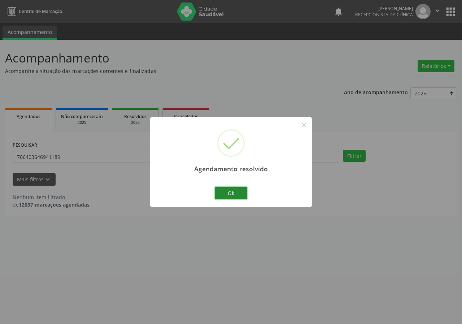
click at [229, 193] on button "Ok" at bounding box center [231, 193] width 32 height 12
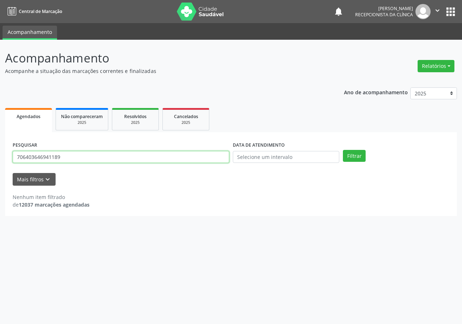
click at [157, 156] on input "706403646941189" at bounding box center [121, 157] width 217 height 12
click at [158, 155] on input "707802603739918" at bounding box center [121, 157] width 217 height 12
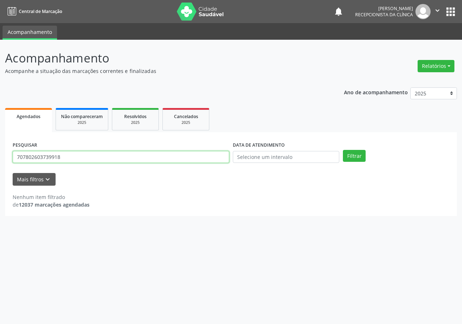
click at [157, 156] on input "707802603739918" at bounding box center [121, 157] width 217 height 12
click at [138, 158] on input "707802603739918" at bounding box center [121, 157] width 217 height 12
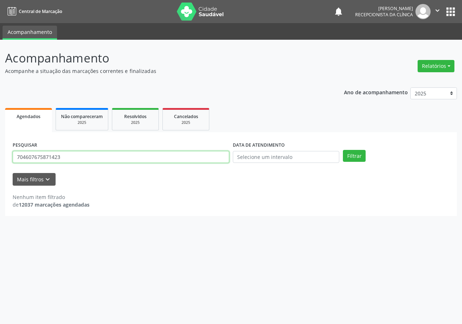
click at [343, 150] on button "Filtrar" at bounding box center [354, 156] width 23 height 12
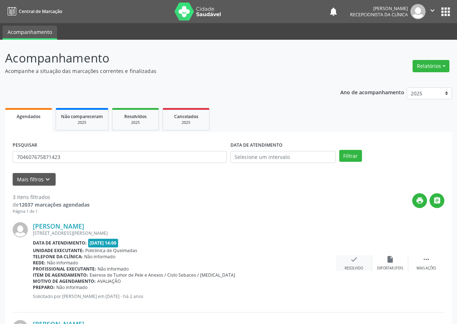
click at [359, 262] on div "check Resolvido" at bounding box center [354, 263] width 36 height 16
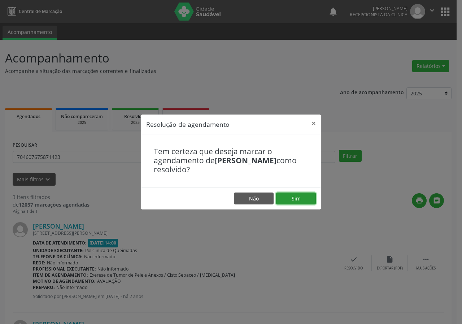
click at [308, 197] on button "Sim" at bounding box center [296, 198] width 40 height 12
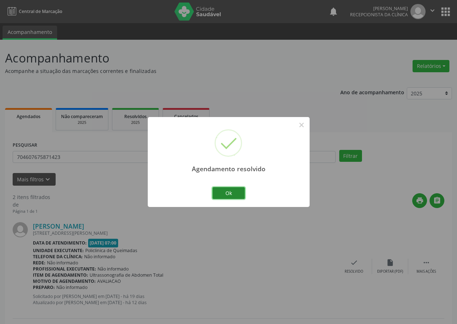
click at [237, 190] on button "Ok" at bounding box center [228, 193] width 32 height 12
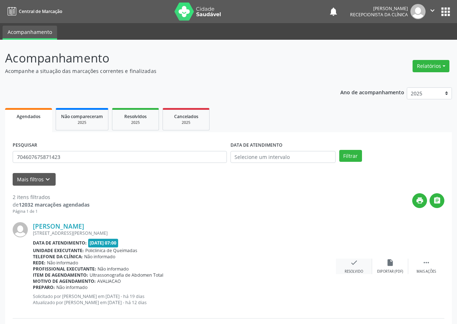
click at [360, 270] on div "Resolvido" at bounding box center [353, 271] width 18 height 5
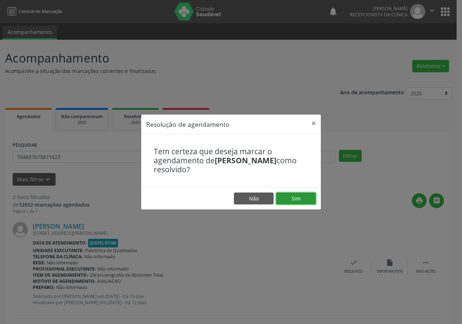
click at [291, 196] on button "Sim" at bounding box center [296, 198] width 40 height 12
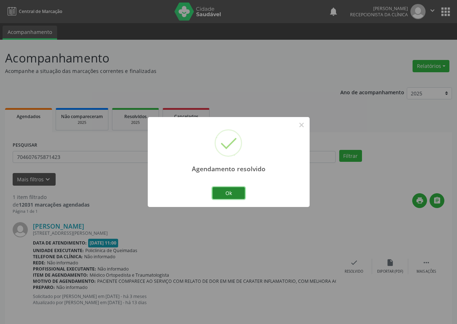
click at [223, 195] on button "Ok" at bounding box center [228, 193] width 32 height 12
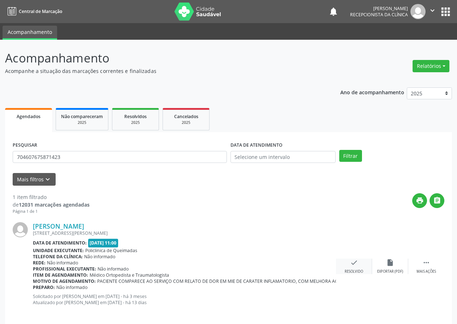
click at [357, 265] on icon "check" at bounding box center [354, 263] width 8 height 8
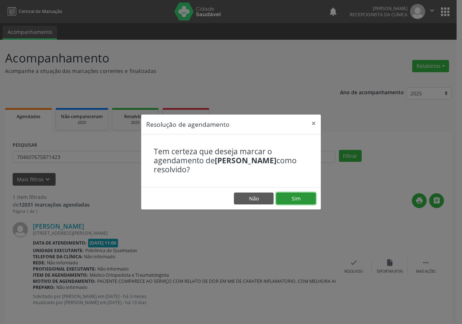
click at [311, 204] on button "Sim" at bounding box center [296, 198] width 40 height 12
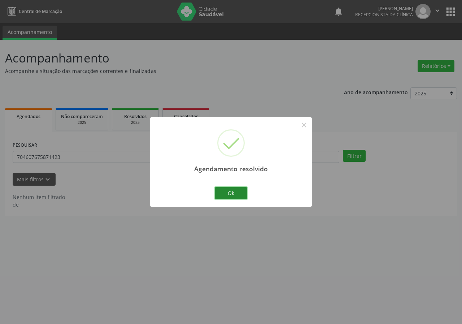
click at [243, 192] on button "Ok" at bounding box center [231, 193] width 32 height 12
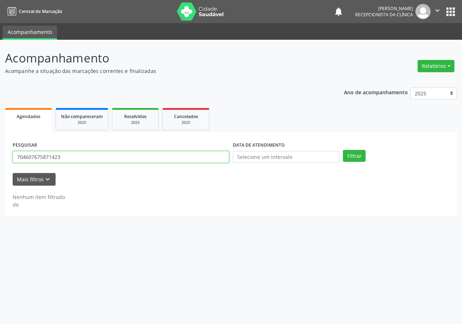
click at [214, 154] on input "704607675871423" at bounding box center [121, 157] width 217 height 12
click at [158, 156] on input "704607675871423" at bounding box center [121, 157] width 217 height 12
click at [343, 150] on button "Filtrar" at bounding box center [354, 156] width 23 height 12
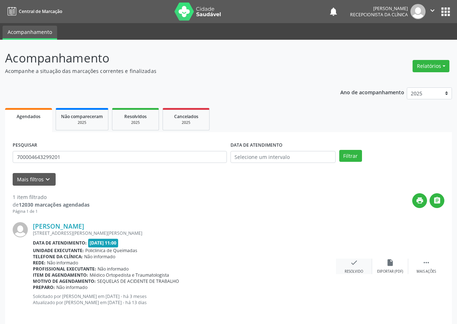
click at [357, 264] on icon "check" at bounding box center [354, 263] width 8 height 8
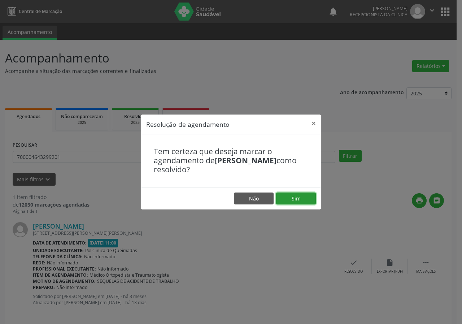
click at [308, 196] on button "Sim" at bounding box center [296, 198] width 40 height 12
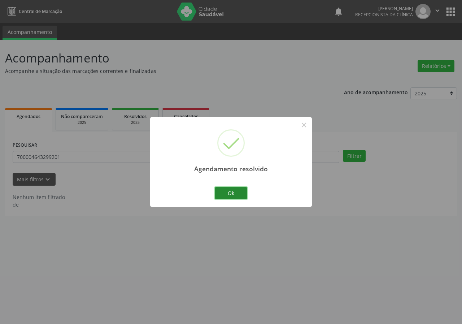
click at [224, 192] on button "Ok" at bounding box center [231, 193] width 32 height 12
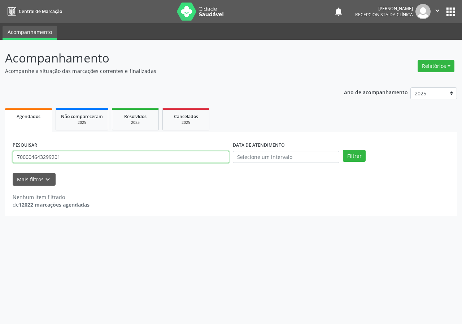
click at [144, 159] on input "700004643299201" at bounding box center [121, 157] width 217 height 12
click at [116, 155] on input "700004643299201" at bounding box center [121, 157] width 217 height 12
click at [343, 150] on button "Filtrar" at bounding box center [354, 156] width 23 height 12
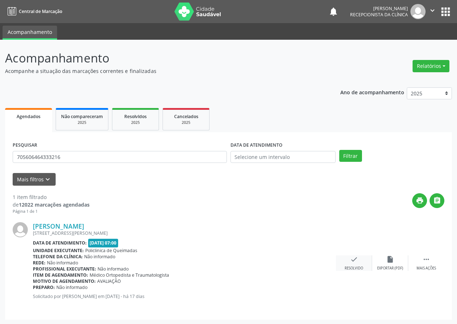
click at [353, 264] on div "check Resolvido" at bounding box center [354, 263] width 36 height 16
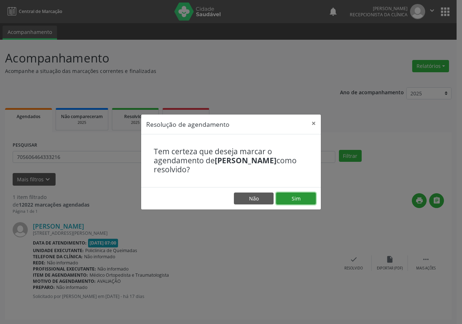
click at [304, 195] on button "Sim" at bounding box center [296, 198] width 40 height 12
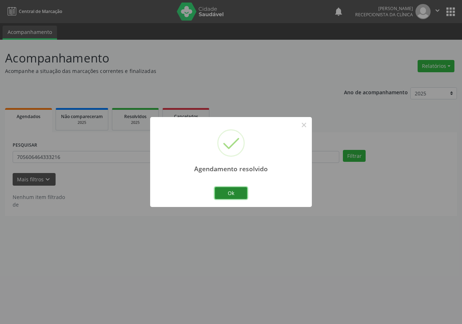
click at [234, 191] on button "Ok" at bounding box center [231, 193] width 32 height 12
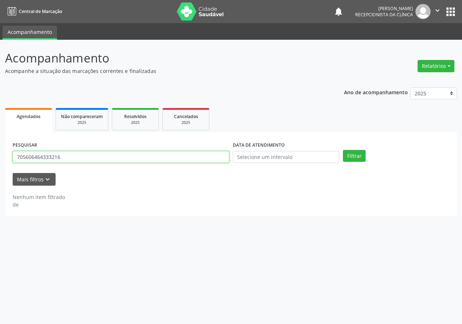
click at [187, 159] on input "705606464333216" at bounding box center [121, 157] width 217 height 12
click at [173, 158] on input "705606464333216" at bounding box center [121, 157] width 217 height 12
click at [172, 158] on input "705606464333216" at bounding box center [121, 157] width 217 height 12
click at [343, 150] on button "Filtrar" at bounding box center [354, 156] width 23 height 12
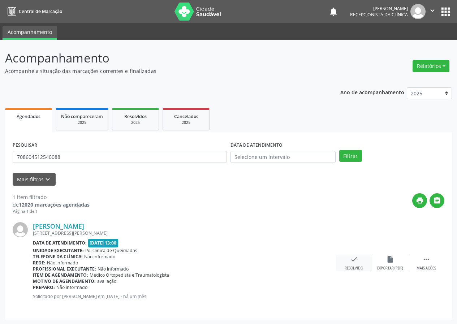
click at [352, 263] on icon "check" at bounding box center [354, 259] width 8 height 8
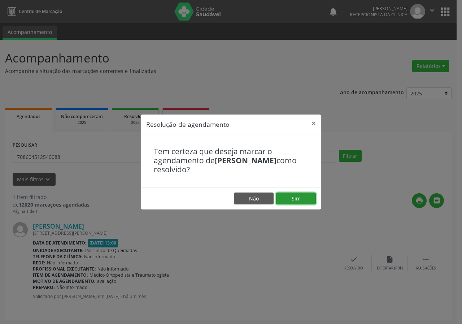
click at [295, 196] on button "Sim" at bounding box center [296, 198] width 40 height 12
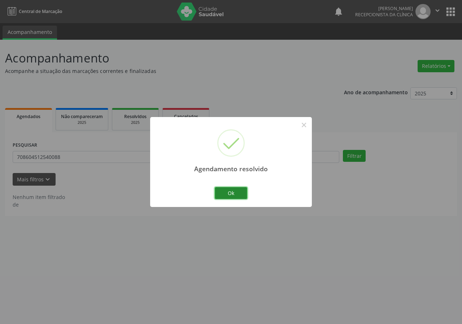
click at [229, 187] on button "Ok" at bounding box center [231, 193] width 32 height 12
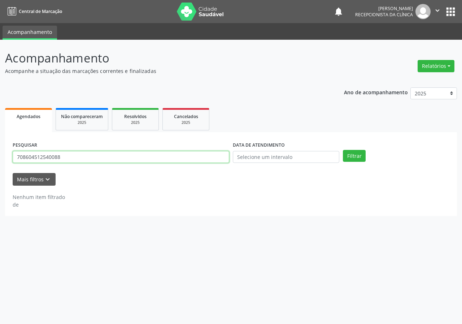
click at [210, 155] on input "708604512540088" at bounding box center [121, 157] width 217 height 12
click at [343, 150] on button "Filtrar" at bounding box center [354, 156] width 23 height 12
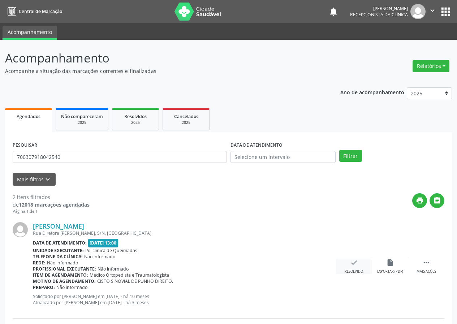
click at [353, 267] on div "check Resolvido" at bounding box center [354, 267] width 36 height 16
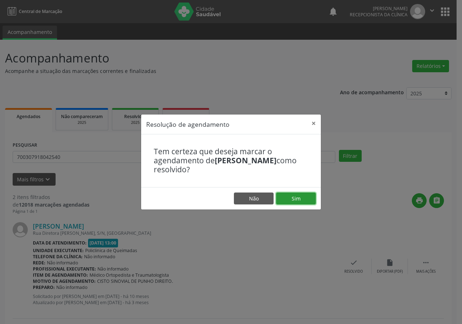
click at [300, 194] on button "Sim" at bounding box center [296, 198] width 40 height 12
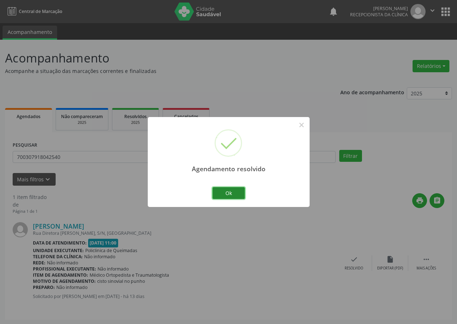
click at [235, 197] on button "Ok" at bounding box center [228, 193] width 32 height 12
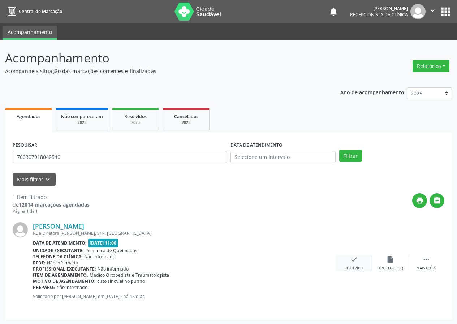
click at [362, 262] on div "check Resolvido" at bounding box center [354, 263] width 36 height 16
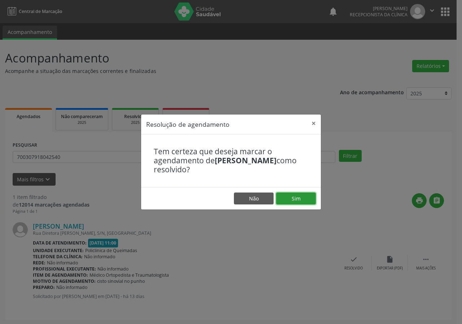
click at [291, 196] on button "Sim" at bounding box center [296, 198] width 40 height 12
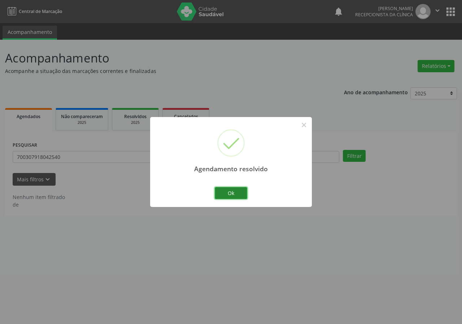
click at [234, 192] on button "Ok" at bounding box center [231, 193] width 32 height 12
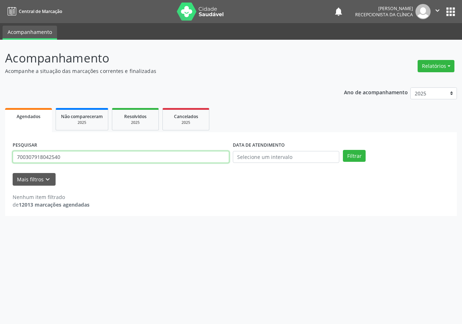
click at [192, 157] on input "700307918042540" at bounding box center [121, 157] width 217 height 12
click at [343, 150] on button "Filtrar" at bounding box center [354, 156] width 23 height 12
click at [150, 257] on div "Acompanhamento Acompanhe a situação das marcações correntes e finalizadas Relat…" at bounding box center [231, 182] width 462 height 284
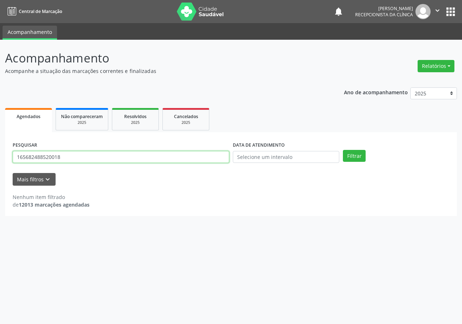
click at [217, 158] on input "165682488520018" at bounding box center [121, 157] width 217 height 12
click at [149, 157] on input "165682488520018" at bounding box center [121, 157] width 217 height 12
click at [343, 150] on button "Filtrar" at bounding box center [354, 156] width 23 height 12
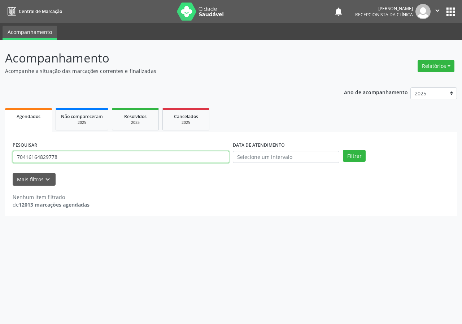
click at [28, 157] on input "70416164829778" at bounding box center [121, 157] width 217 height 12
click at [29, 157] on input "70416164829778" at bounding box center [121, 157] width 217 height 12
click at [113, 157] on input "704106164829778" at bounding box center [121, 157] width 217 height 12
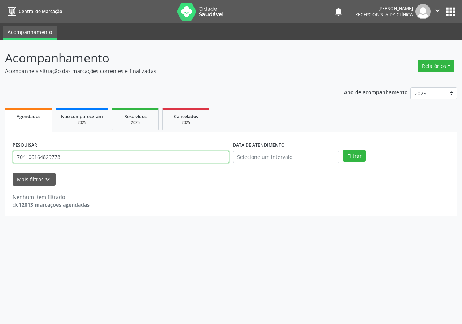
click at [113, 157] on input "704106164829778" at bounding box center [121, 157] width 217 height 12
click at [153, 157] on input "704106164829778" at bounding box center [121, 157] width 217 height 12
click at [343, 150] on button "Filtrar" at bounding box center [354, 156] width 23 height 12
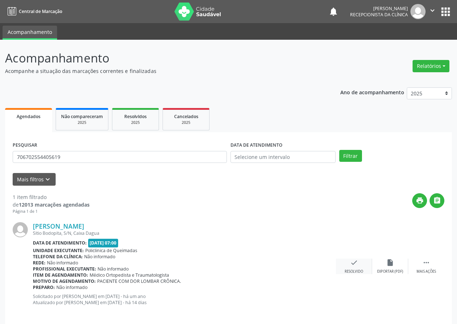
click at [356, 266] on icon "check" at bounding box center [354, 263] width 8 height 8
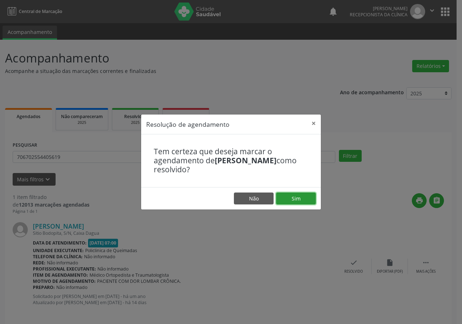
click at [311, 195] on button "Sim" at bounding box center [296, 198] width 40 height 12
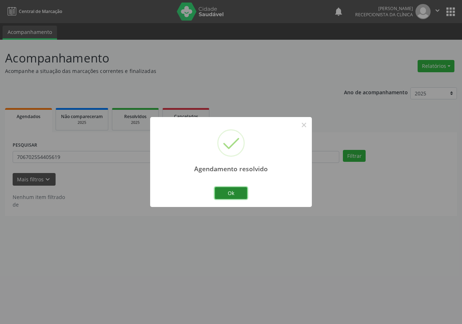
click at [240, 195] on button "Ok" at bounding box center [231, 193] width 32 height 12
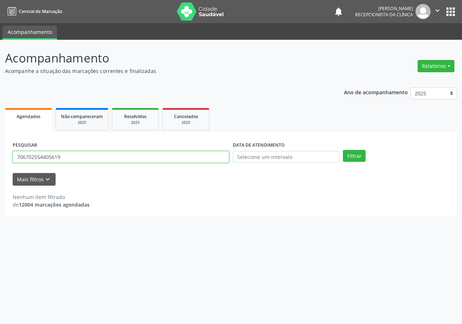
click at [213, 155] on input "706702554405619" at bounding box center [121, 157] width 217 height 12
click at [343, 150] on button "Filtrar" at bounding box center [354, 156] width 23 height 12
click at [86, 154] on input "706702554405619" at bounding box center [121, 157] width 217 height 12
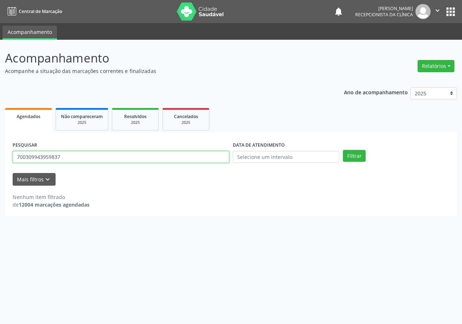
click at [343, 150] on button "Filtrar" at bounding box center [354, 156] width 23 height 12
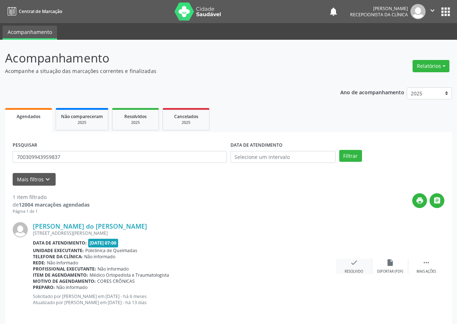
click at [358, 268] on div "check Resolvido" at bounding box center [354, 267] width 36 height 16
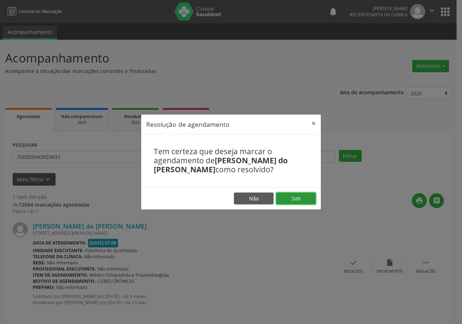
click at [300, 196] on button "Sim" at bounding box center [296, 198] width 40 height 12
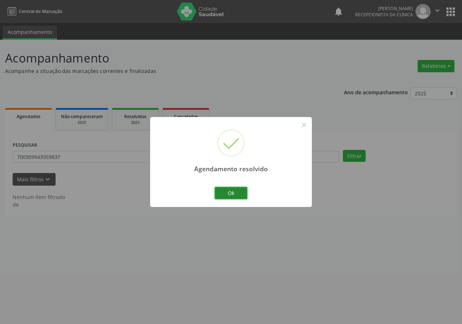
click at [229, 194] on button "Ok" at bounding box center [231, 193] width 32 height 12
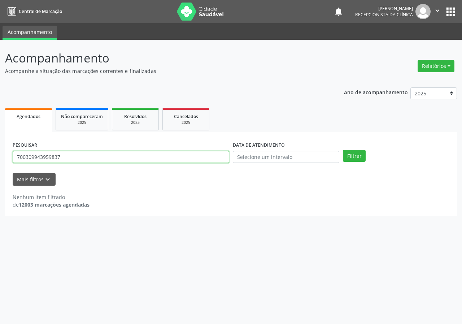
click at [182, 156] on input "700309943959837" at bounding box center [121, 157] width 217 height 12
click at [343, 150] on button "Filtrar" at bounding box center [354, 156] width 23 height 12
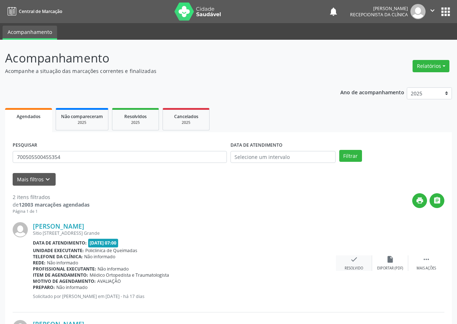
click at [354, 270] on div "Resolvido" at bounding box center [353, 268] width 18 height 5
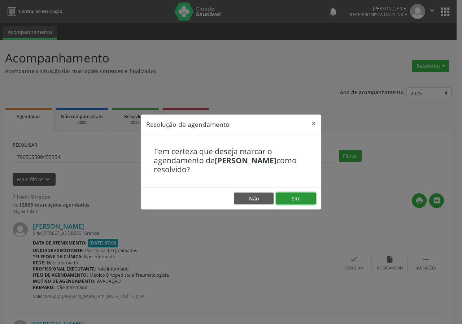
click at [298, 196] on button "Sim" at bounding box center [296, 198] width 40 height 12
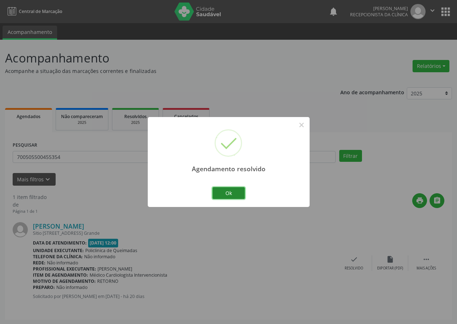
click at [220, 195] on button "Ok" at bounding box center [228, 193] width 32 height 12
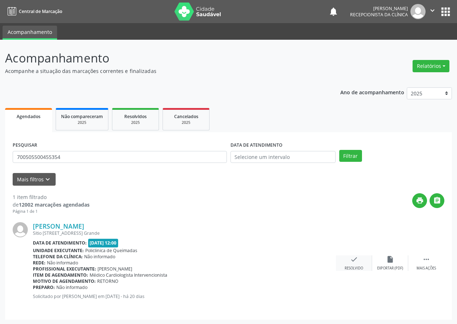
click at [358, 265] on div "check Resolvido" at bounding box center [354, 263] width 36 height 16
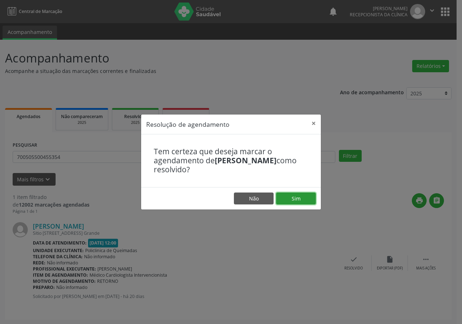
click at [289, 194] on button "Sim" at bounding box center [296, 198] width 40 height 12
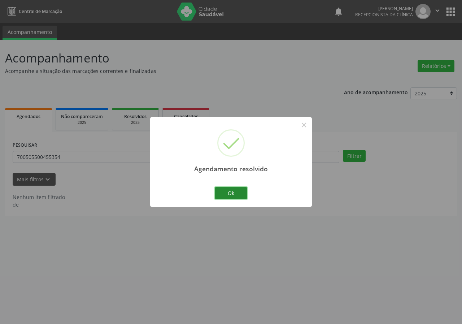
click at [229, 192] on button "Ok" at bounding box center [231, 193] width 32 height 12
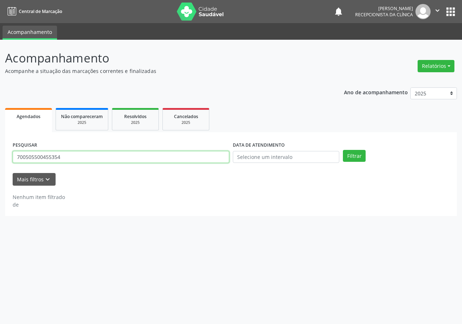
click at [183, 155] on input "700505500455354" at bounding box center [121, 157] width 217 height 12
click at [343, 150] on button "Filtrar" at bounding box center [354, 156] width 23 height 12
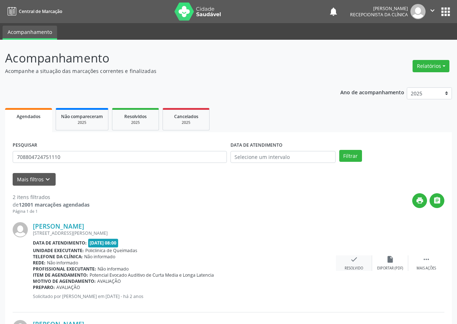
click at [357, 261] on icon "check" at bounding box center [354, 259] width 8 height 8
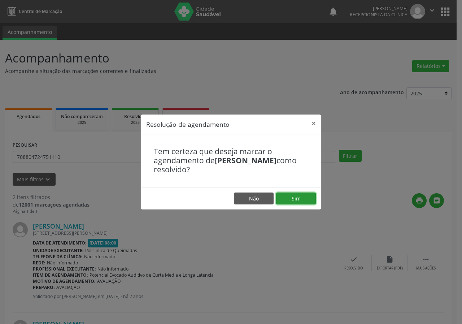
click at [291, 199] on button "Sim" at bounding box center [296, 198] width 40 height 12
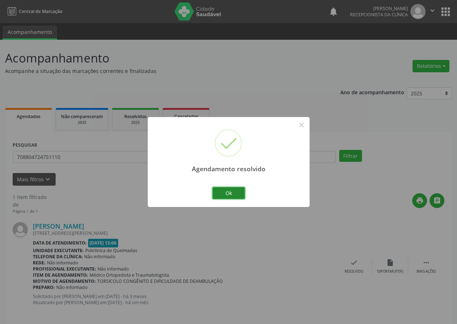
click at [220, 194] on button "Ok" at bounding box center [228, 193] width 32 height 12
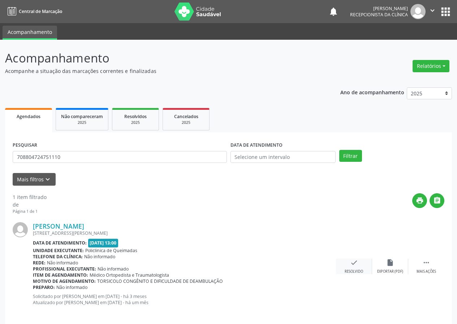
click at [355, 265] on icon "check" at bounding box center [354, 263] width 8 height 8
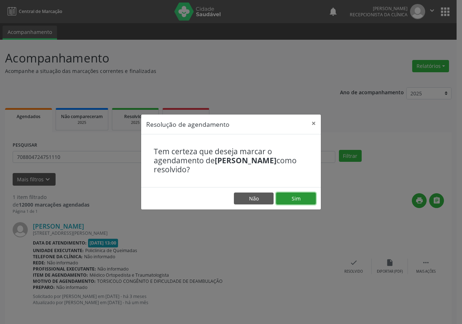
click at [312, 197] on button "Sim" at bounding box center [296, 198] width 40 height 12
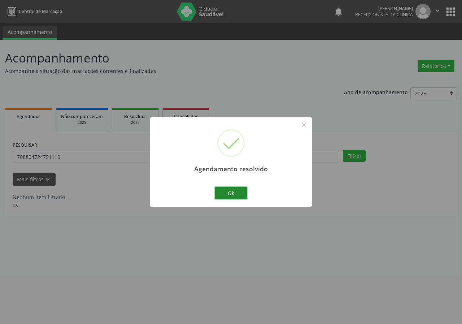
click at [228, 191] on button "Ok" at bounding box center [231, 193] width 32 height 12
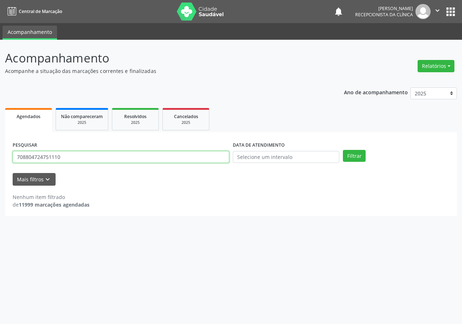
click at [119, 153] on input "708804724751110" at bounding box center [121, 157] width 217 height 12
click at [68, 158] on input "708804724751110" at bounding box center [121, 157] width 217 height 12
click at [343, 150] on button "Filtrar" at bounding box center [354, 156] width 23 height 12
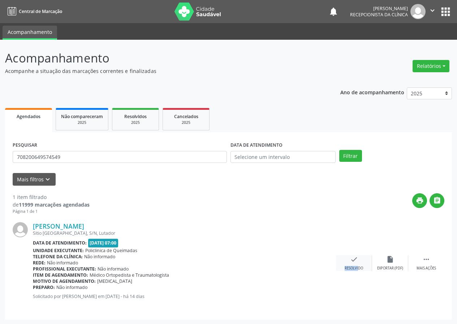
click at [352, 264] on div "check Resolvido" at bounding box center [354, 263] width 36 height 16
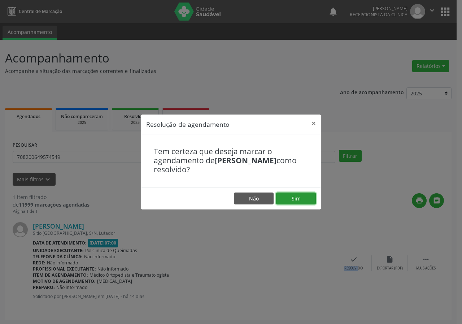
click at [298, 197] on button "Sim" at bounding box center [296, 198] width 40 height 12
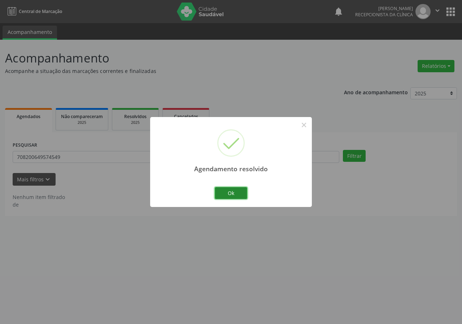
click at [231, 192] on button "Ok" at bounding box center [231, 193] width 32 height 12
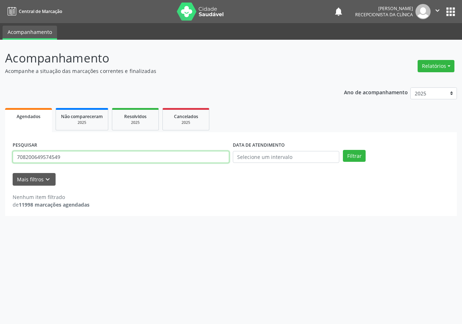
click at [132, 158] on input "708200649574549" at bounding box center [121, 157] width 217 height 12
click at [343, 150] on button "Filtrar" at bounding box center [354, 156] width 23 height 12
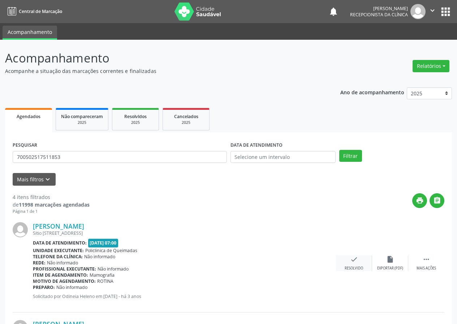
click at [351, 259] on icon "check" at bounding box center [354, 259] width 8 height 8
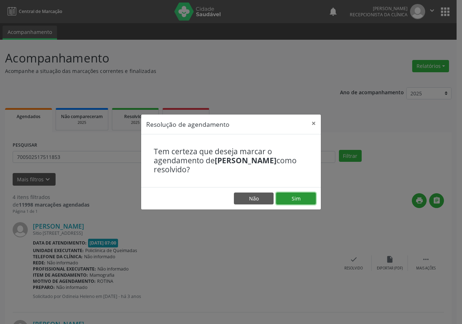
click at [285, 197] on button "Sim" at bounding box center [296, 198] width 40 height 12
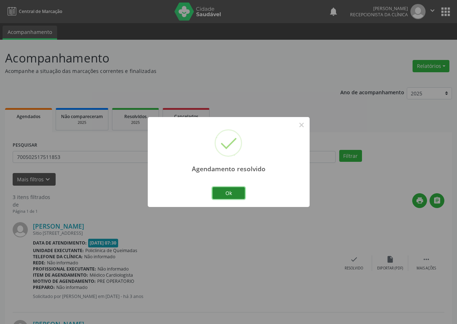
click at [232, 194] on button "Ok" at bounding box center [228, 193] width 32 height 12
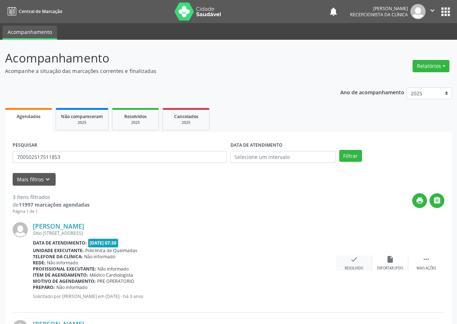
click at [357, 260] on icon "check" at bounding box center [354, 259] width 8 height 8
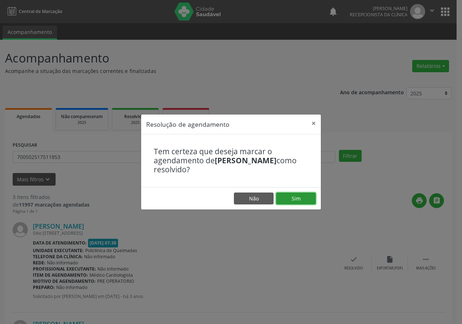
click at [297, 199] on button "Sim" at bounding box center [296, 198] width 40 height 12
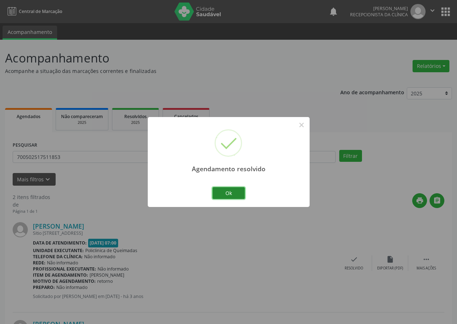
click at [231, 193] on button "Ok" at bounding box center [228, 193] width 32 height 12
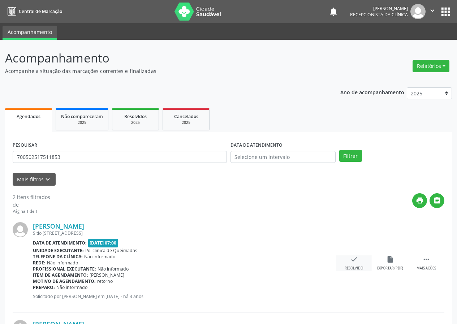
click at [353, 260] on icon "check" at bounding box center [354, 259] width 8 height 8
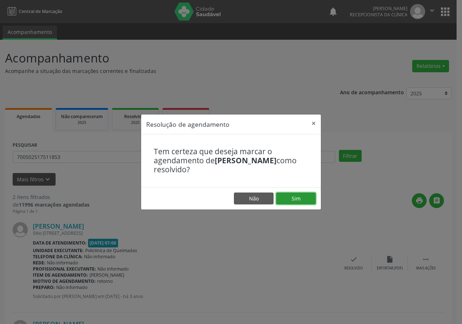
click at [299, 199] on button "Sim" at bounding box center [296, 198] width 40 height 12
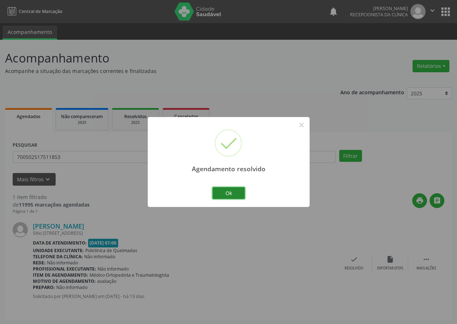
click at [236, 197] on button "Ok" at bounding box center [228, 193] width 32 height 12
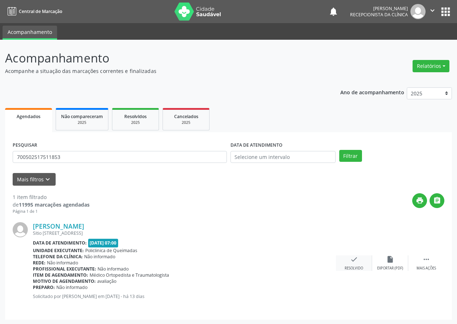
click at [356, 259] on icon "check" at bounding box center [354, 259] width 8 height 8
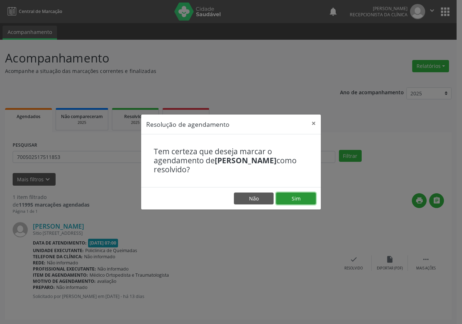
click at [292, 197] on button "Sim" at bounding box center [296, 198] width 40 height 12
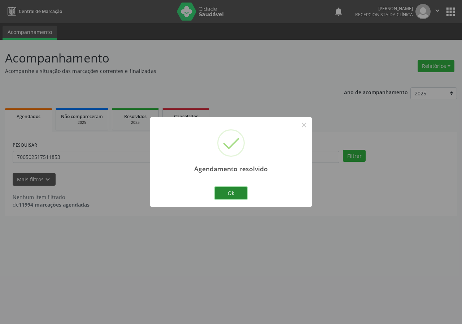
click at [222, 195] on button "Ok" at bounding box center [231, 193] width 32 height 12
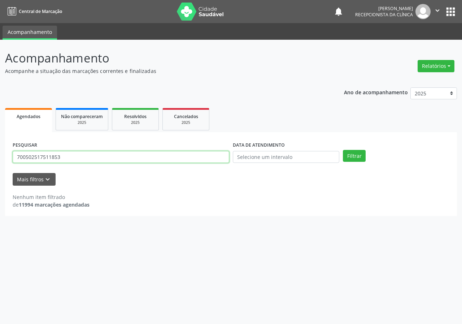
click at [114, 155] on input "700502517511853" at bounding box center [121, 157] width 217 height 12
click at [343, 150] on button "Filtrar" at bounding box center [354, 156] width 23 height 12
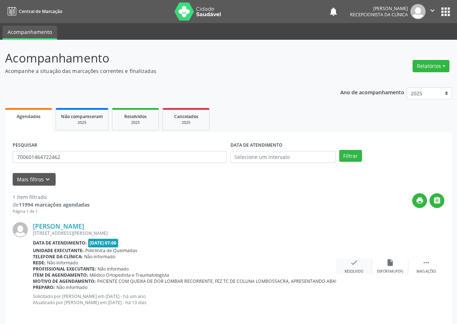
click at [354, 268] on div "check Resolvido" at bounding box center [354, 267] width 36 height 16
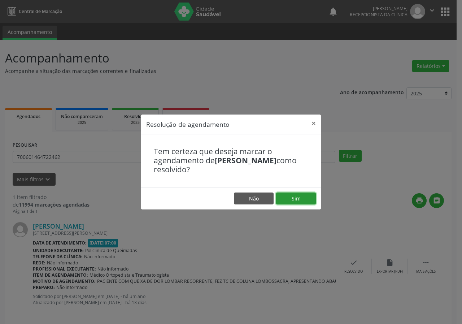
click at [300, 195] on button "Sim" at bounding box center [296, 198] width 40 height 12
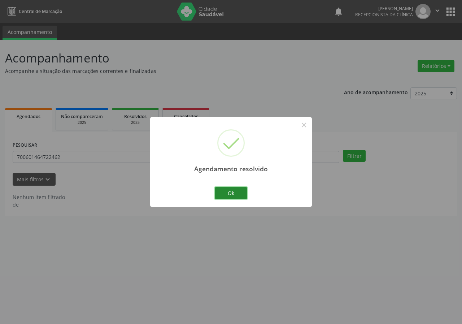
click at [235, 194] on button "Ok" at bounding box center [231, 193] width 32 height 12
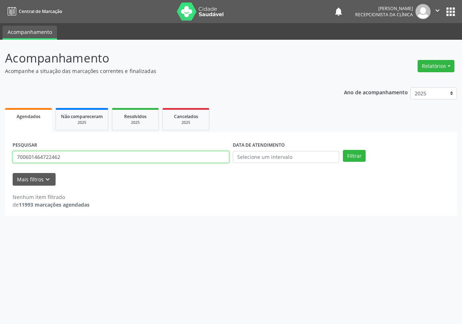
click at [139, 157] on input "700601464722462" at bounding box center [121, 157] width 217 height 12
click at [343, 150] on button "Filtrar" at bounding box center [354, 156] width 23 height 12
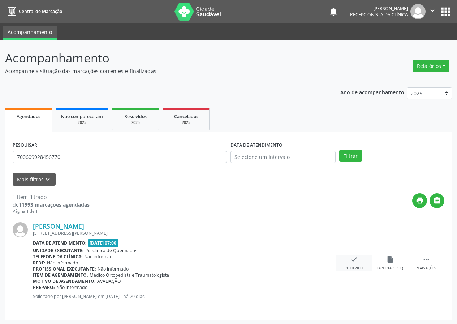
click at [355, 264] on div "check Resolvido" at bounding box center [354, 263] width 36 height 16
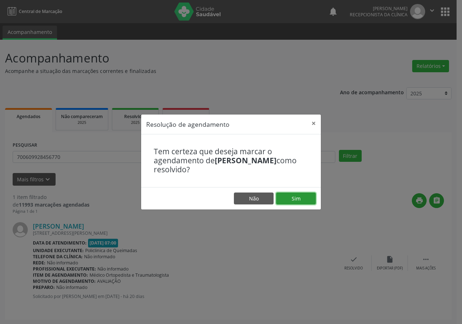
click at [310, 200] on button "Sim" at bounding box center [296, 198] width 40 height 12
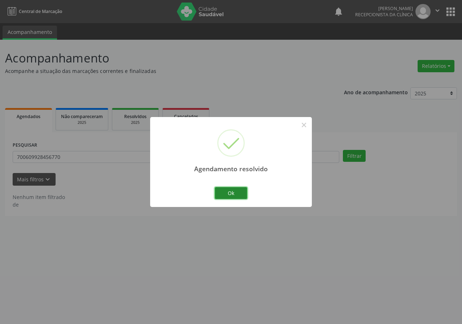
click at [235, 191] on button "Ok" at bounding box center [231, 193] width 32 height 12
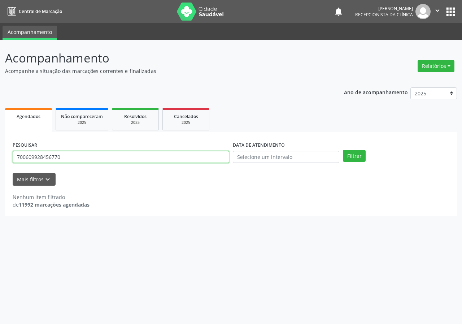
click at [201, 160] on input "700609928456770" at bounding box center [121, 157] width 217 height 12
click at [201, 159] on input "700609928456770" at bounding box center [121, 157] width 217 height 12
click at [343, 150] on button "Filtrar" at bounding box center [354, 156] width 23 height 12
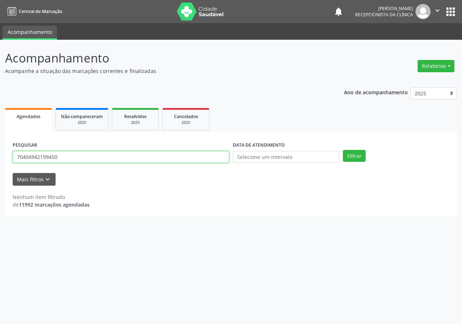
click at [189, 154] on input "70404942199450" at bounding box center [121, 157] width 217 height 12
click at [343, 150] on button "Filtrar" at bounding box center [354, 156] width 23 height 12
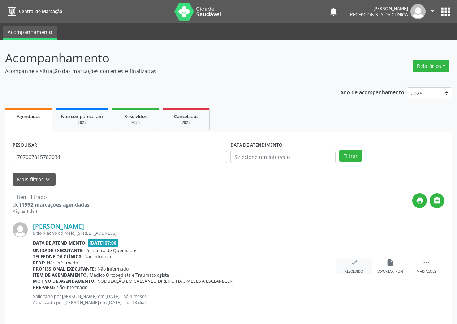
click at [350, 264] on icon "check" at bounding box center [354, 263] width 8 height 8
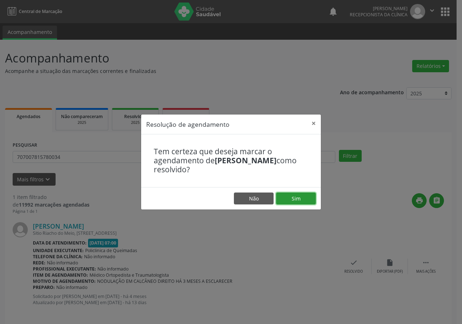
click at [287, 196] on button "Sim" at bounding box center [296, 198] width 40 height 12
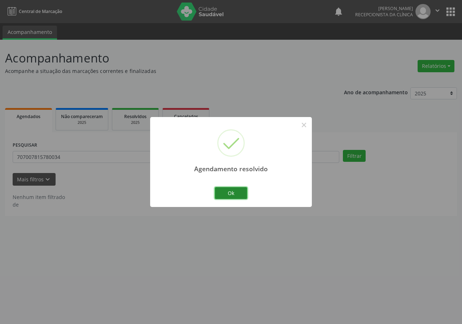
click at [237, 193] on button "Ok" at bounding box center [231, 193] width 32 height 12
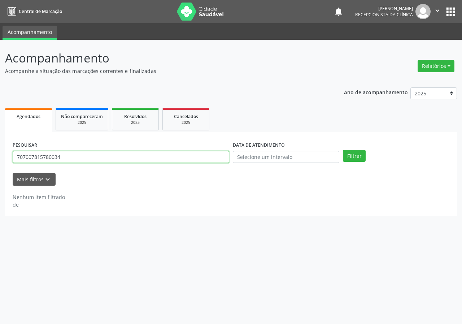
click at [102, 159] on input "707007815780034" at bounding box center [121, 157] width 217 height 12
click at [106, 160] on input "707007815780034" at bounding box center [121, 157] width 217 height 12
click at [343, 150] on button "Filtrar" at bounding box center [354, 156] width 23 height 12
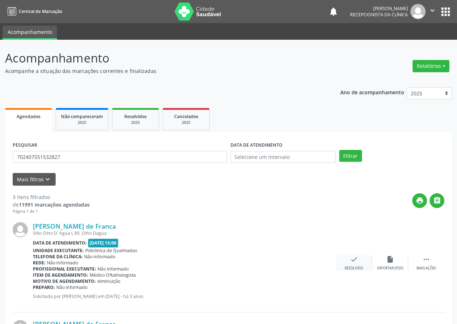
click at [355, 260] on icon "check" at bounding box center [354, 259] width 8 height 8
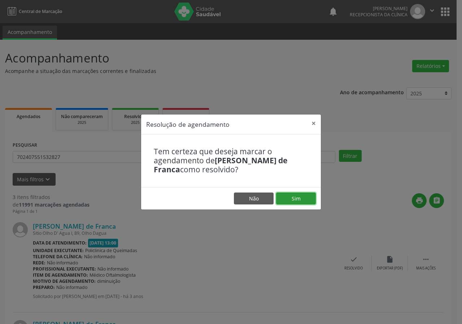
click at [285, 202] on button "Sim" at bounding box center [296, 198] width 40 height 12
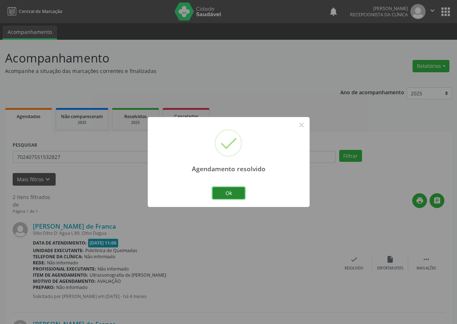
click at [228, 190] on button "Ok" at bounding box center [228, 193] width 32 height 12
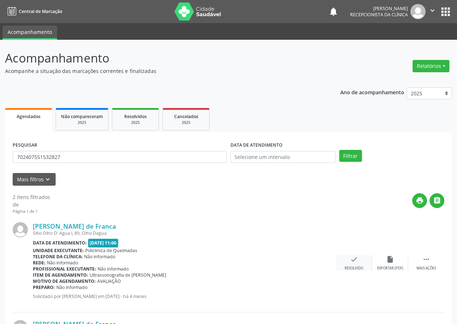
click at [360, 263] on div "check Resolvido" at bounding box center [354, 263] width 36 height 16
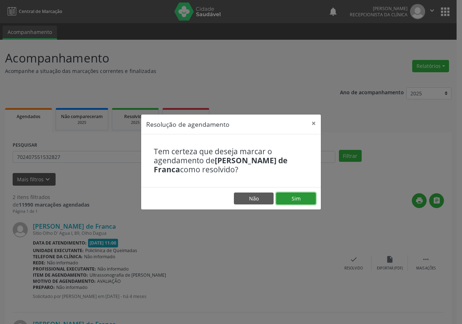
click at [303, 199] on button "Sim" at bounding box center [296, 198] width 40 height 12
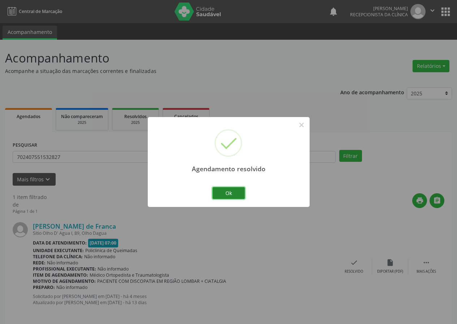
click at [230, 187] on button "Ok" at bounding box center [228, 193] width 32 height 12
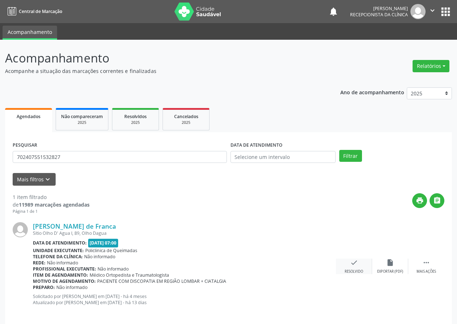
click at [349, 266] on div "check Resolvido" at bounding box center [354, 267] width 36 height 16
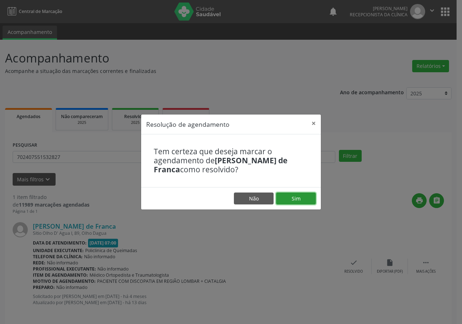
click at [298, 199] on button "Sim" at bounding box center [296, 198] width 40 height 12
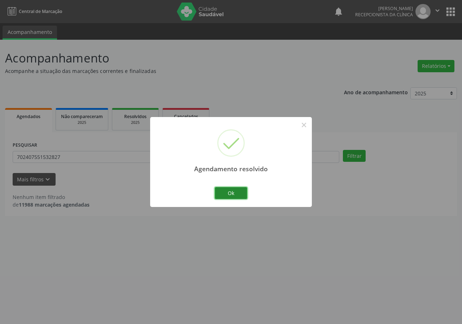
click at [237, 192] on button "Ok" at bounding box center [231, 193] width 32 height 12
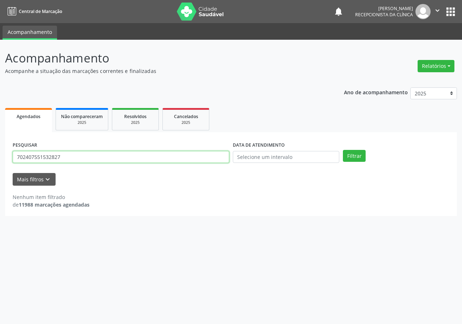
click at [200, 159] on input "702407551532827" at bounding box center [121, 157] width 217 height 12
click at [343, 150] on button "Filtrar" at bounding box center [354, 156] width 23 height 12
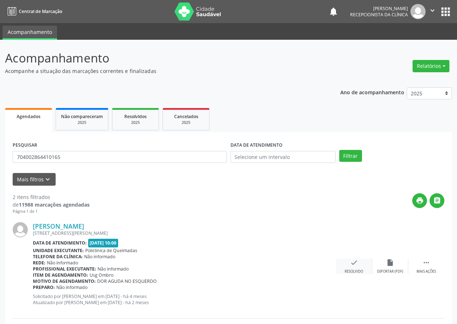
click at [352, 264] on icon "check" at bounding box center [354, 263] width 8 height 8
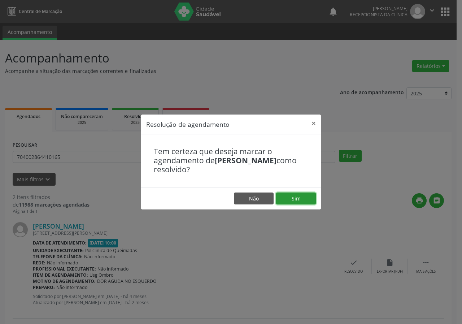
click at [298, 200] on button "Sim" at bounding box center [296, 198] width 40 height 12
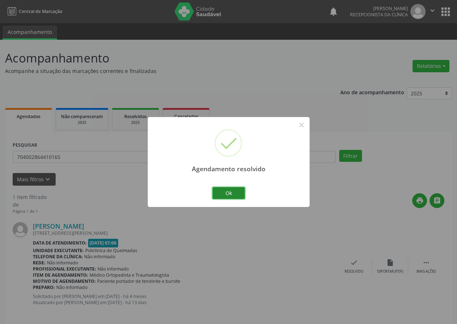
click at [228, 194] on button "Ok" at bounding box center [228, 193] width 32 height 12
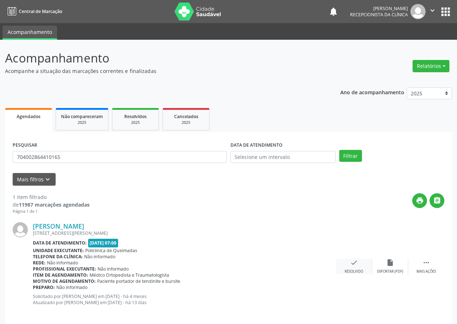
click at [347, 261] on div "check Resolvido" at bounding box center [354, 267] width 36 height 16
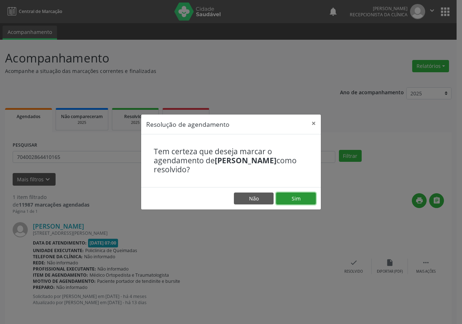
click at [297, 200] on button "Sim" at bounding box center [296, 198] width 40 height 12
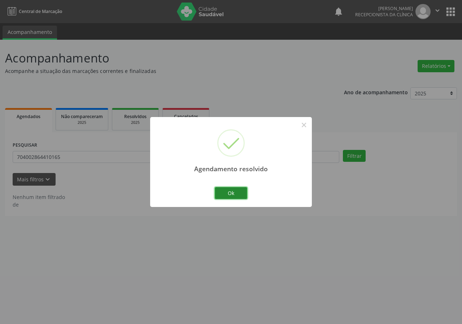
click at [236, 190] on button "Ok" at bounding box center [231, 193] width 32 height 12
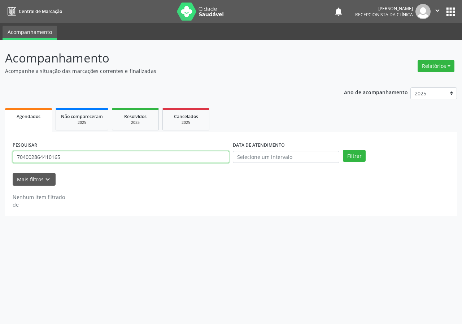
click at [187, 162] on input "704002864410165" at bounding box center [121, 157] width 217 height 12
click at [343, 150] on button "Filtrar" at bounding box center [354, 156] width 23 height 12
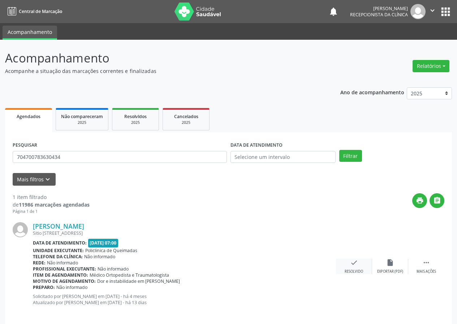
click at [348, 266] on div "check Resolvido" at bounding box center [354, 267] width 36 height 16
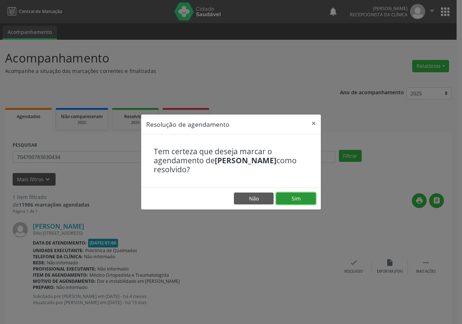
click at [286, 197] on button "Sim" at bounding box center [296, 198] width 40 height 12
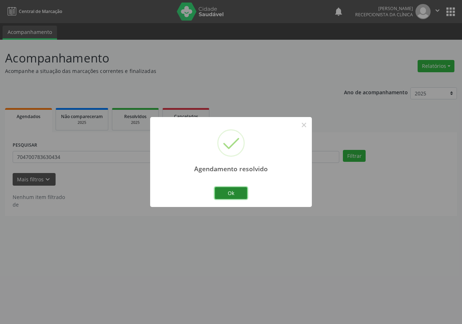
click at [235, 195] on button "Ok" at bounding box center [231, 193] width 32 height 12
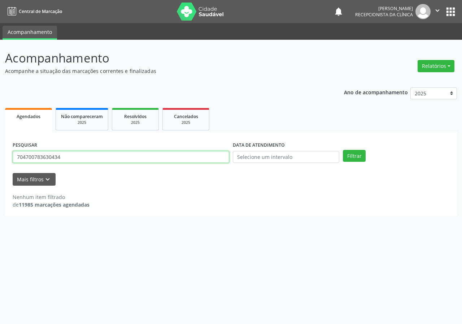
click at [218, 151] on input "704700783630434" at bounding box center [121, 157] width 217 height 12
click at [218, 153] on input "704700783630434" at bounding box center [121, 157] width 217 height 12
type input "704700783630434708409755874263"
click at [343, 150] on button "Filtrar" at bounding box center [354, 156] width 23 height 12
click at [120, 157] on input "704700783630434708409755874263" at bounding box center [121, 157] width 217 height 12
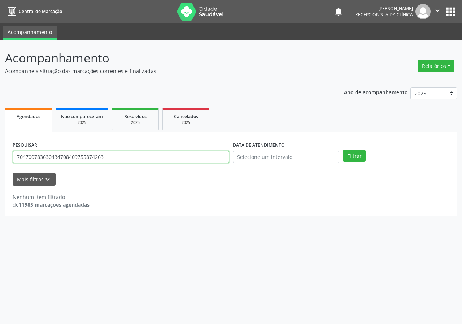
click at [120, 158] on input "704700783630434708409755874263" at bounding box center [121, 157] width 217 height 12
click at [343, 150] on button "Filtrar" at bounding box center [354, 156] width 23 height 12
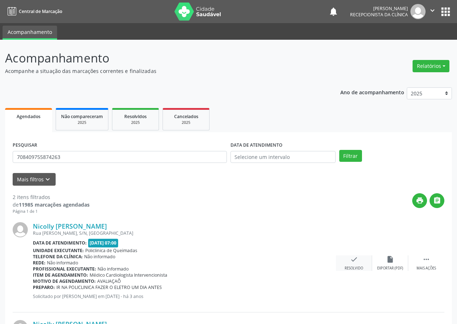
click at [355, 265] on div "check Resolvido" at bounding box center [354, 263] width 36 height 16
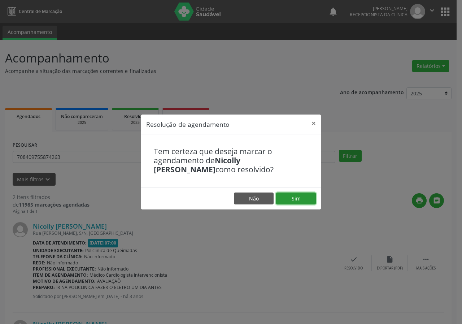
click at [287, 198] on button "Sim" at bounding box center [296, 198] width 40 height 12
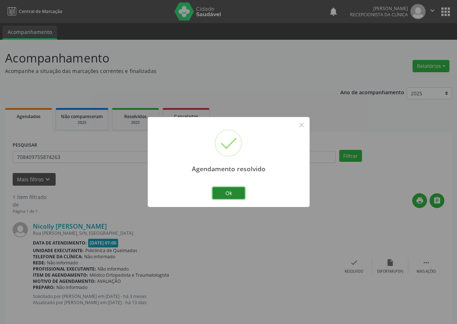
click at [234, 193] on button "Ok" at bounding box center [228, 193] width 32 height 12
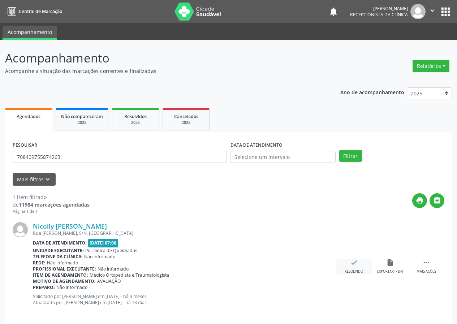
click at [353, 267] on div "check Resolvido" at bounding box center [354, 267] width 36 height 16
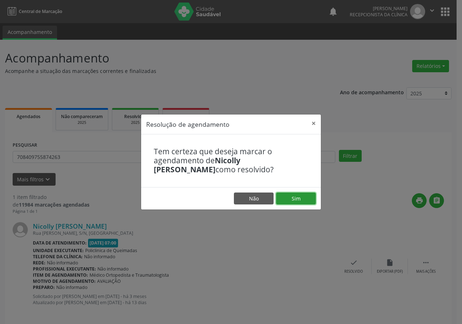
click at [306, 198] on button "Sim" at bounding box center [296, 198] width 40 height 12
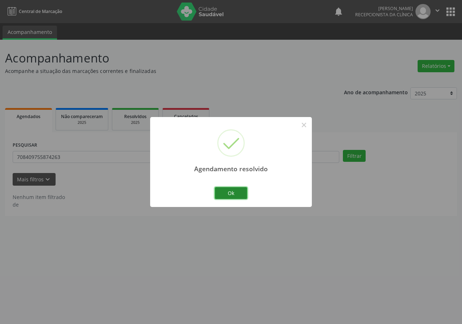
click at [243, 194] on button "Ok" at bounding box center [231, 193] width 32 height 12
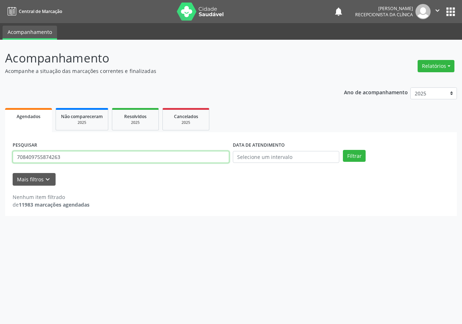
click at [207, 161] on input "708409755874263" at bounding box center [121, 157] width 217 height 12
click at [343, 150] on button "Filtrar" at bounding box center [354, 156] width 23 height 12
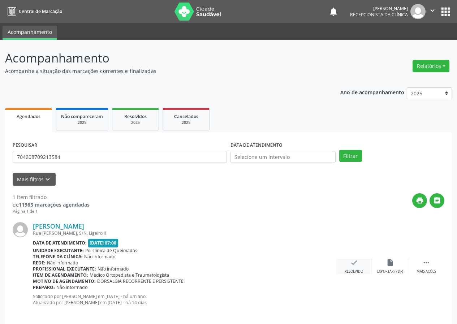
click at [356, 262] on icon "check" at bounding box center [354, 263] width 8 height 8
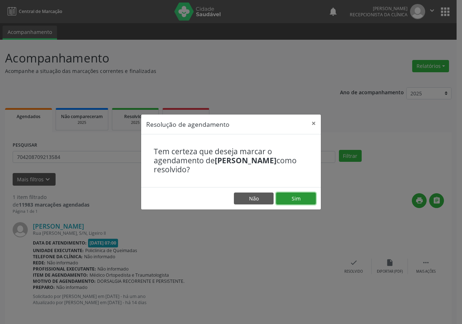
click at [295, 199] on button "Sim" at bounding box center [296, 198] width 40 height 12
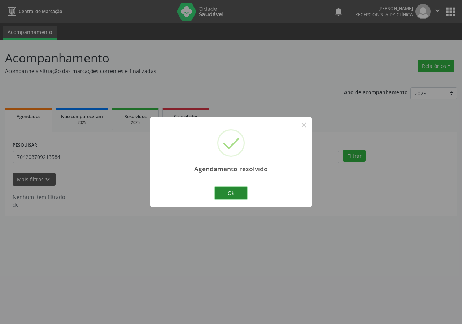
click at [226, 192] on button "Ok" at bounding box center [231, 193] width 32 height 12
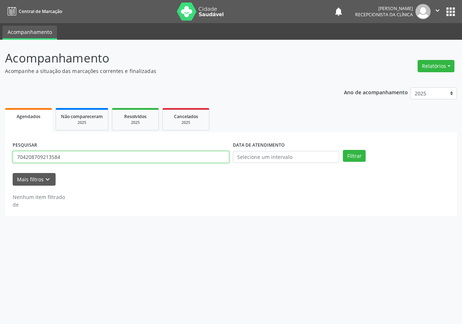
click at [196, 159] on input "704208709213584" at bounding box center [121, 157] width 217 height 12
click at [343, 150] on button "Filtrar" at bounding box center [354, 156] width 23 height 12
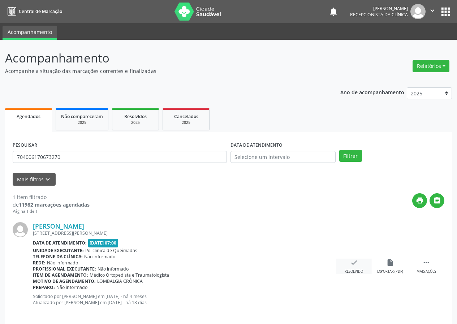
click at [353, 269] on div "Resolvido" at bounding box center [353, 271] width 18 height 5
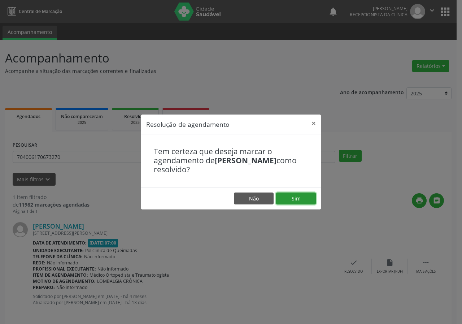
click at [301, 195] on button "Sim" at bounding box center [296, 198] width 40 height 12
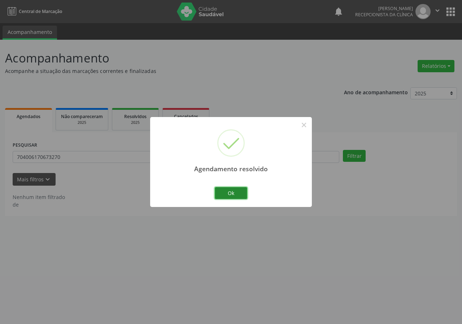
click at [234, 195] on button "Ok" at bounding box center [231, 193] width 32 height 12
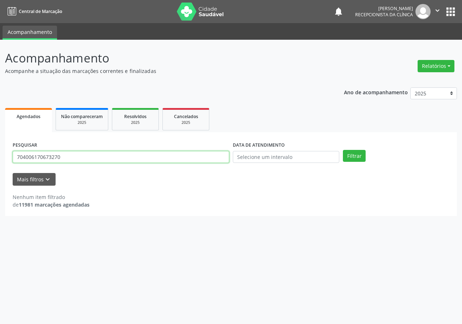
click at [205, 157] on input "704006170673270" at bounding box center [121, 157] width 217 height 12
click at [343, 150] on button "Filtrar" at bounding box center [354, 156] width 23 height 12
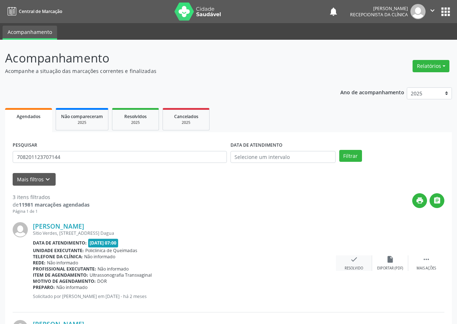
click at [353, 259] on icon "check" at bounding box center [354, 259] width 8 height 8
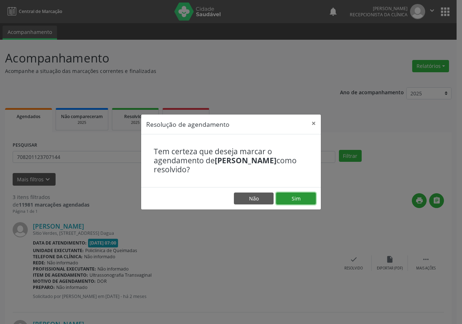
click at [301, 198] on button "Sim" at bounding box center [296, 198] width 40 height 12
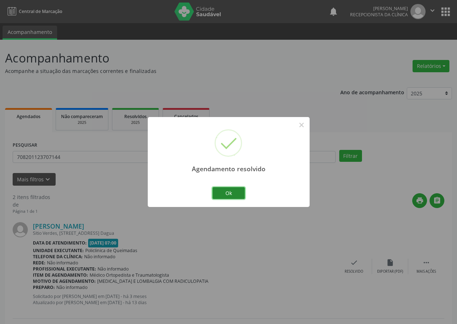
click at [236, 193] on button "Ok" at bounding box center [228, 193] width 32 height 12
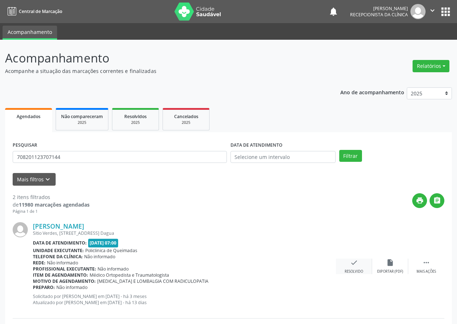
click at [356, 266] on icon "check" at bounding box center [354, 263] width 8 height 8
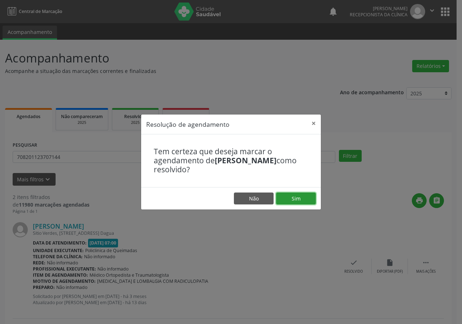
click at [309, 193] on button "Sim" at bounding box center [296, 198] width 40 height 12
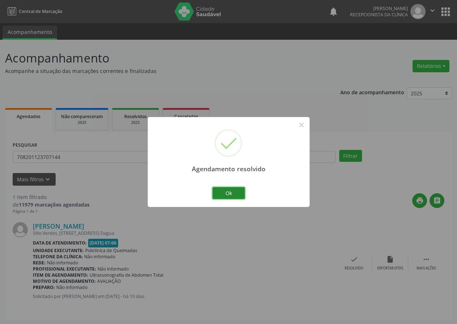
click at [220, 193] on button "Ok" at bounding box center [228, 193] width 32 height 12
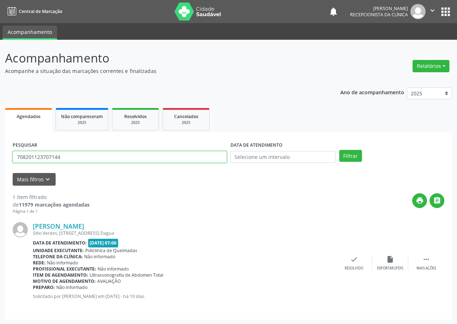
click at [157, 160] on input "708201123707144" at bounding box center [120, 157] width 214 height 12
click at [339, 150] on button "Filtrar" at bounding box center [350, 156] width 23 height 12
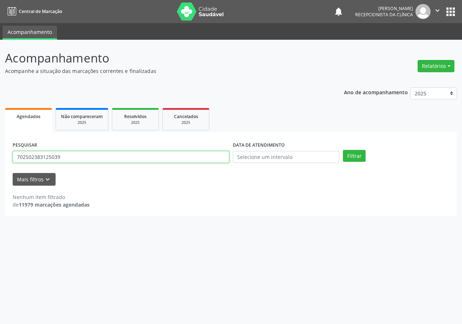
click at [170, 157] on input "702502383125039" at bounding box center [121, 157] width 217 height 12
click at [343, 150] on button "Filtrar" at bounding box center [354, 156] width 23 height 12
click at [22, 156] on input "70802230423025" at bounding box center [121, 157] width 217 height 12
click at [128, 161] on input "706802230423025" at bounding box center [121, 157] width 217 height 12
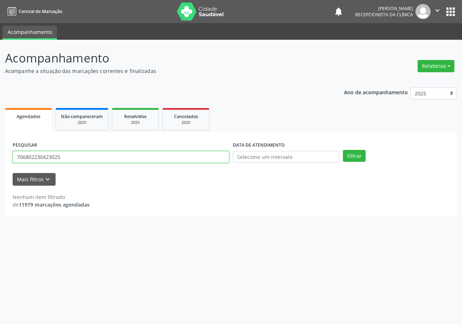
click at [343, 150] on button "Filtrar" at bounding box center [354, 156] width 23 height 12
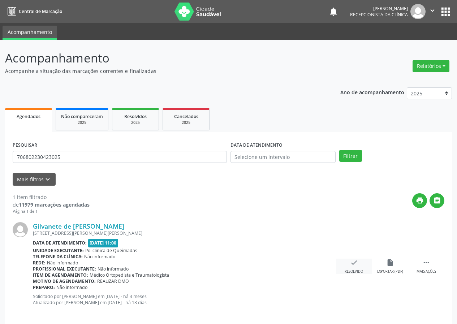
click at [348, 270] on div "Resolvido" at bounding box center [353, 271] width 18 height 5
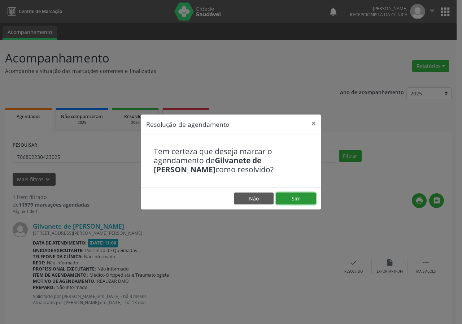
click at [303, 197] on button "Sim" at bounding box center [296, 198] width 40 height 12
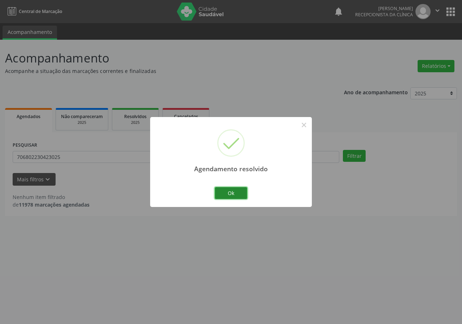
click at [228, 191] on button "Ok" at bounding box center [231, 193] width 32 height 12
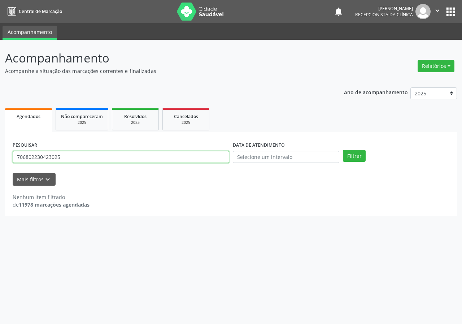
click at [193, 158] on input "706802230423025" at bounding box center [121, 157] width 217 height 12
click at [156, 165] on div "PESQUISAR 707809678456111" at bounding box center [121, 154] width 220 height 28
click at [104, 155] on input "707809678456111" at bounding box center [121, 157] width 217 height 12
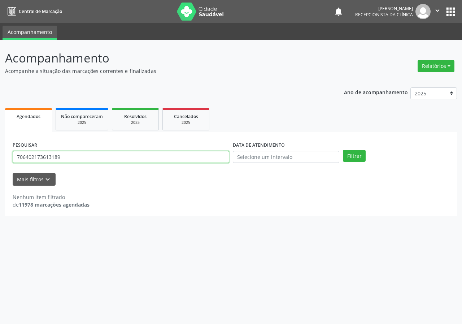
click at [104, 155] on input "706402173613189" at bounding box center [121, 157] width 217 height 12
click at [343, 150] on button "Filtrar" at bounding box center [354, 156] width 23 height 12
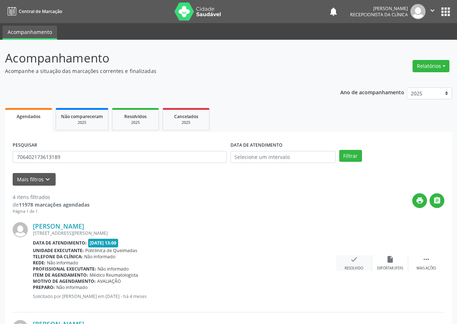
click at [353, 264] on div "check Resolvido" at bounding box center [354, 263] width 36 height 16
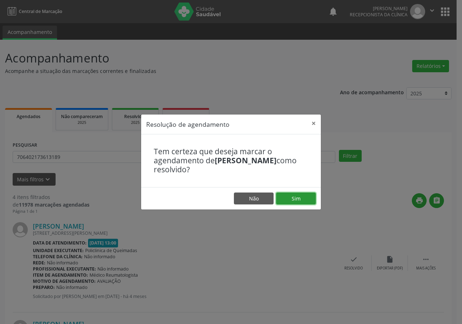
click at [305, 197] on button "Sim" at bounding box center [296, 198] width 40 height 12
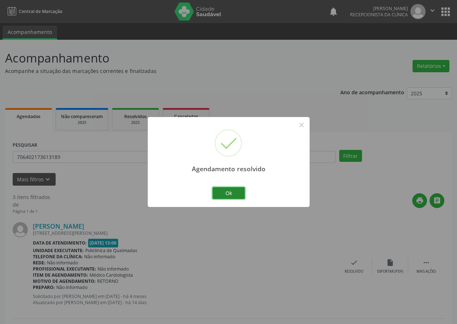
click at [236, 192] on button "Ok" at bounding box center [228, 193] width 32 height 12
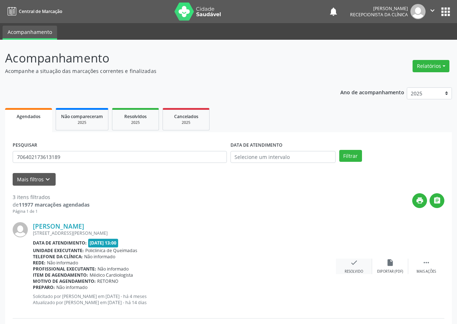
click at [358, 264] on div "check Resolvido" at bounding box center [354, 267] width 36 height 16
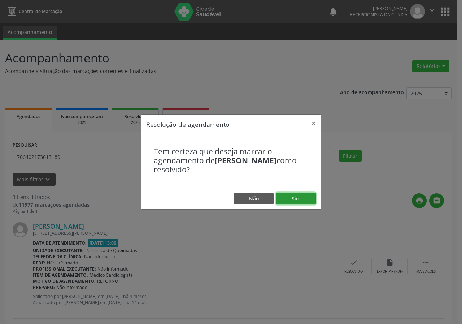
click at [295, 199] on button "Sim" at bounding box center [296, 198] width 40 height 12
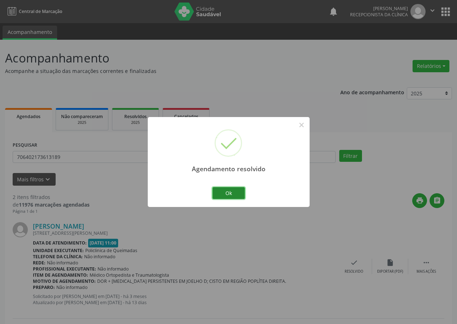
click at [222, 195] on button "Ok" at bounding box center [228, 193] width 32 height 12
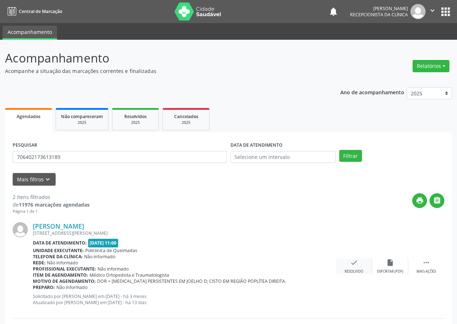
click at [356, 268] on div "check Resolvido" at bounding box center [354, 267] width 36 height 16
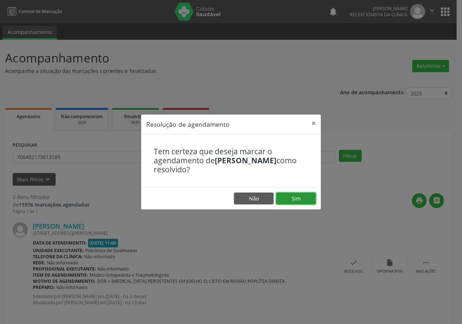
click at [303, 202] on button "Sim" at bounding box center [296, 198] width 40 height 12
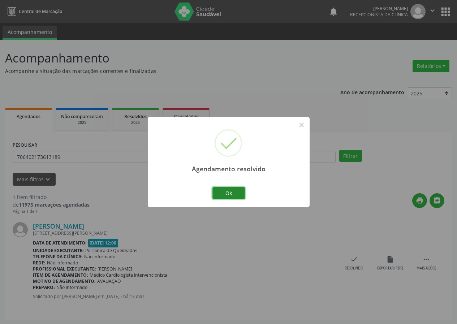
click at [236, 193] on button "Ok" at bounding box center [228, 193] width 32 height 12
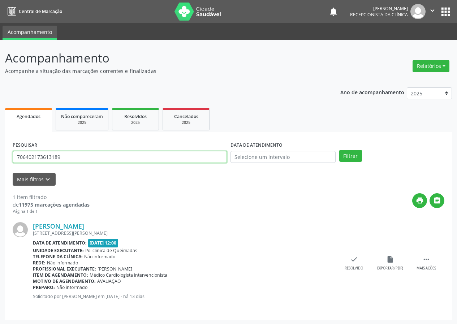
click at [104, 155] on input "706402173613189" at bounding box center [120, 157] width 214 height 12
click at [103, 157] on input "706402173613189" at bounding box center [120, 157] width 214 height 12
click at [97, 154] on input "703200691596295" at bounding box center [120, 157] width 214 height 12
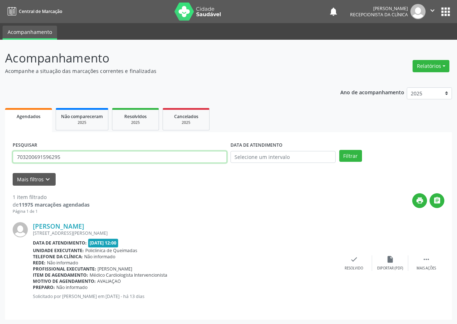
type input "703200691596295"
click at [339, 150] on button "Filtrar" at bounding box center [350, 156] width 23 height 12
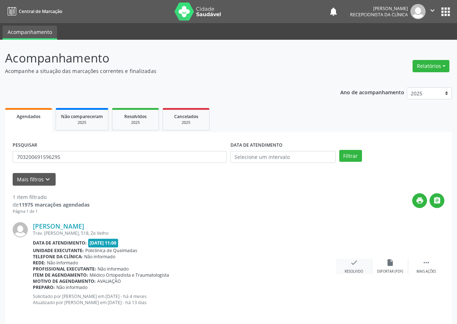
click at [359, 269] on div "Resolvido" at bounding box center [353, 271] width 18 height 5
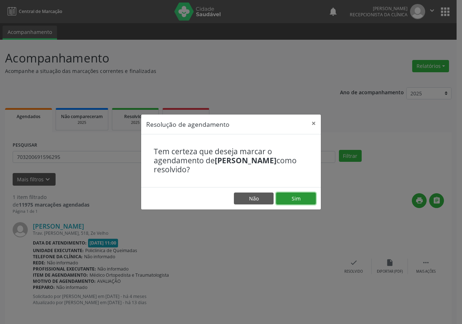
click at [309, 200] on button "Sim" at bounding box center [296, 198] width 40 height 12
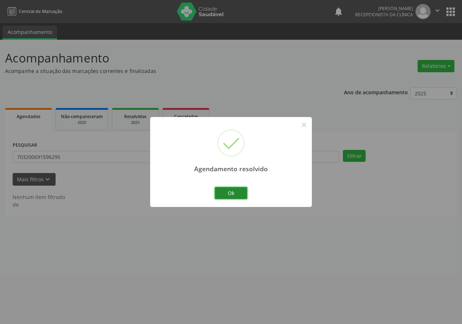
click at [231, 192] on button "Ok" at bounding box center [231, 193] width 32 height 12
